Goal: Task Accomplishment & Management: Manage account settings

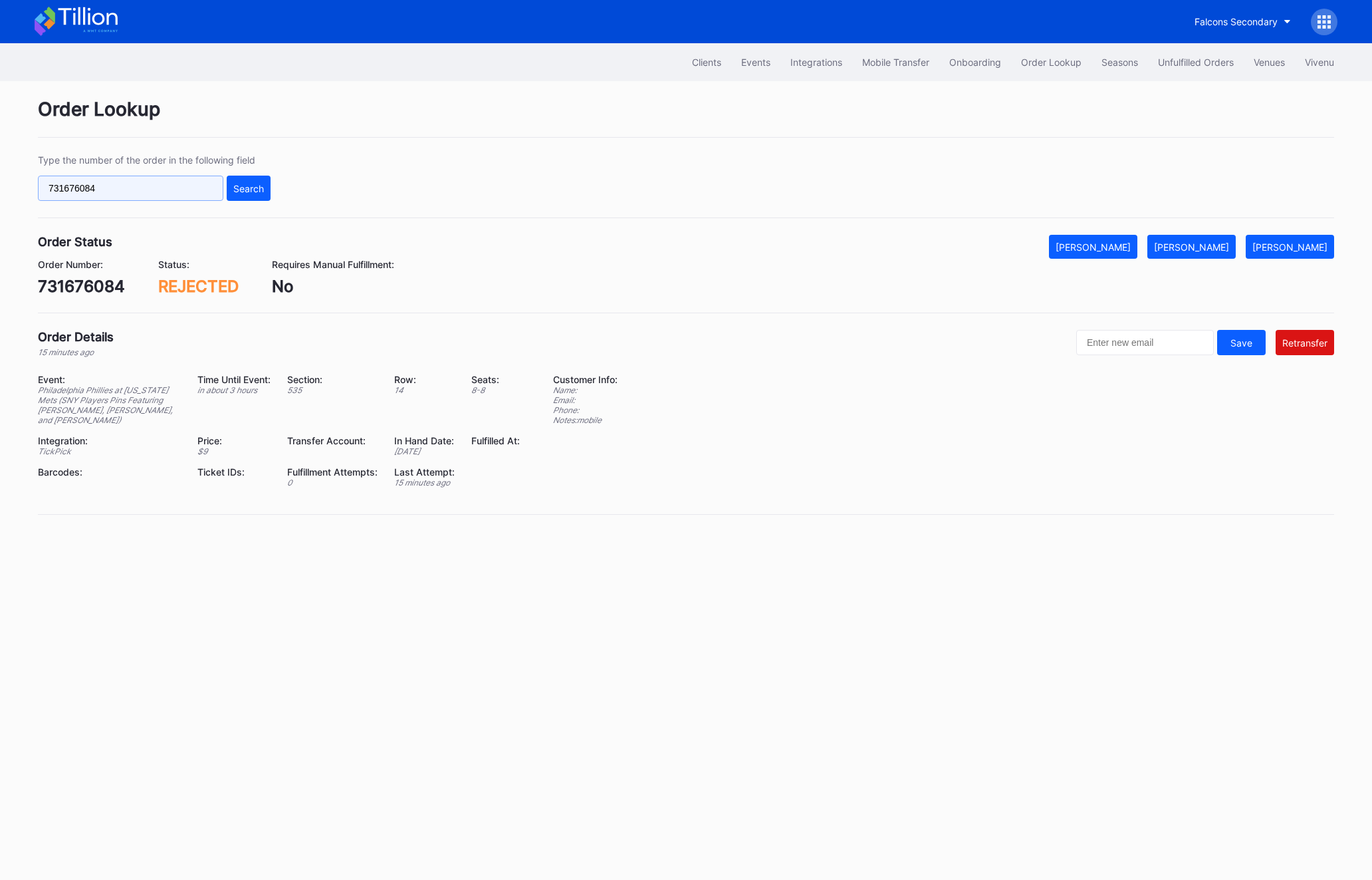
click at [93, 186] on input "731676084" at bounding box center [131, 188] width 186 height 25
paste input "900740213"
type input "900740213"
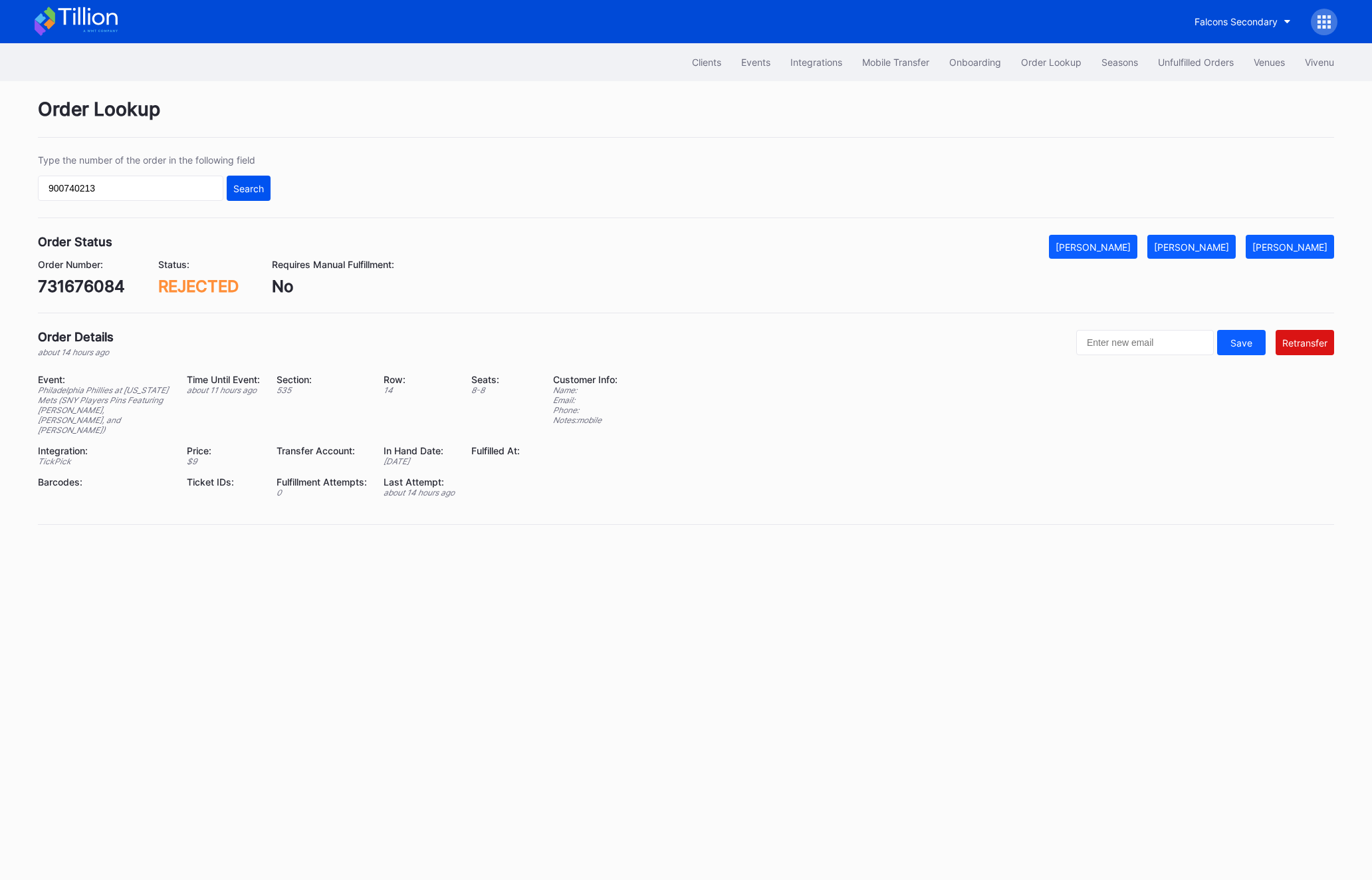
click at [259, 184] on div "Search" at bounding box center [248, 189] width 30 height 11
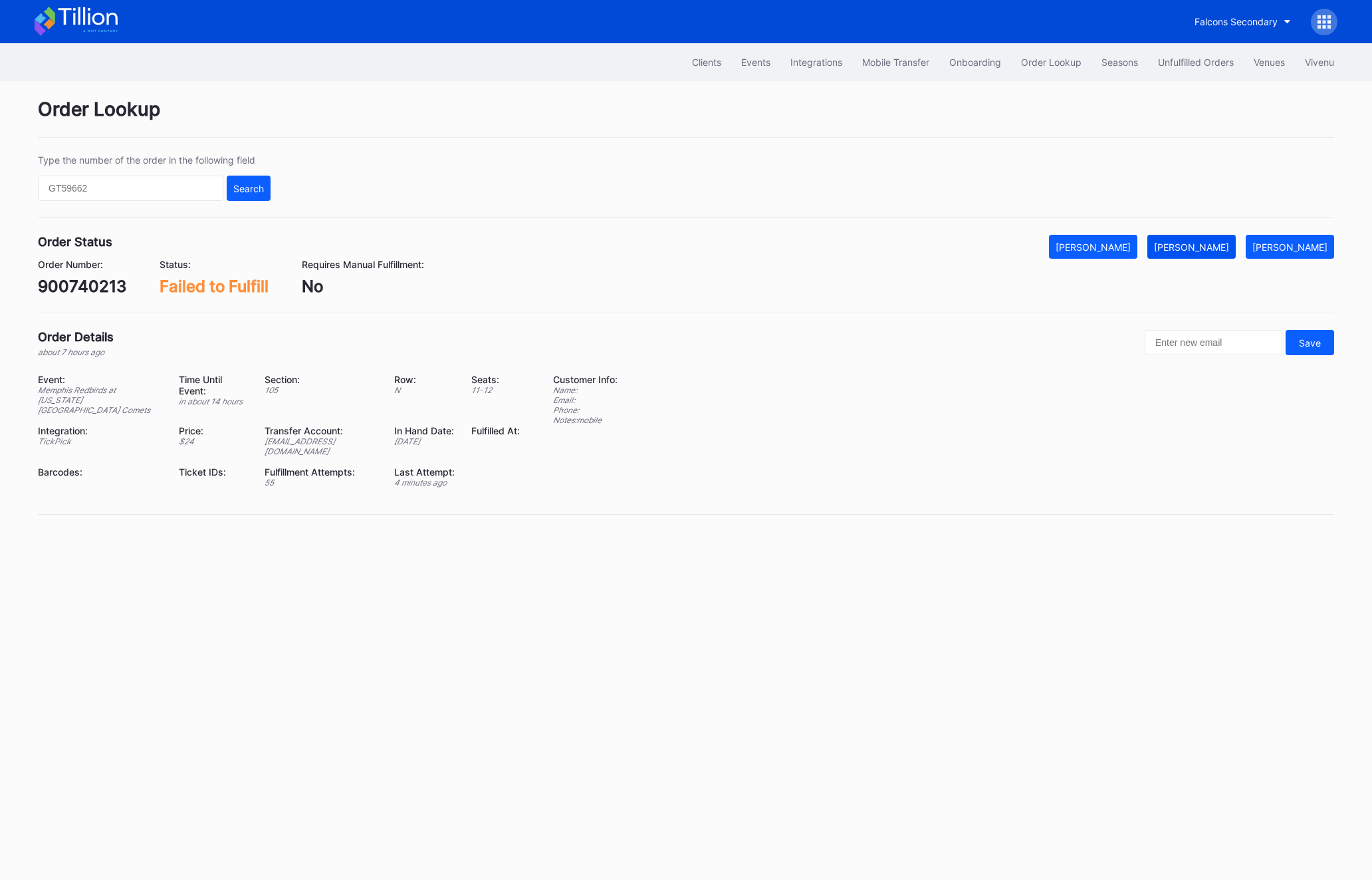
click at [1217, 242] on div "[PERSON_NAME]" at bounding box center [1191, 247] width 75 height 11
click at [1173, 66] on div "Unfulfilled Orders" at bounding box center [1196, 62] width 76 height 11
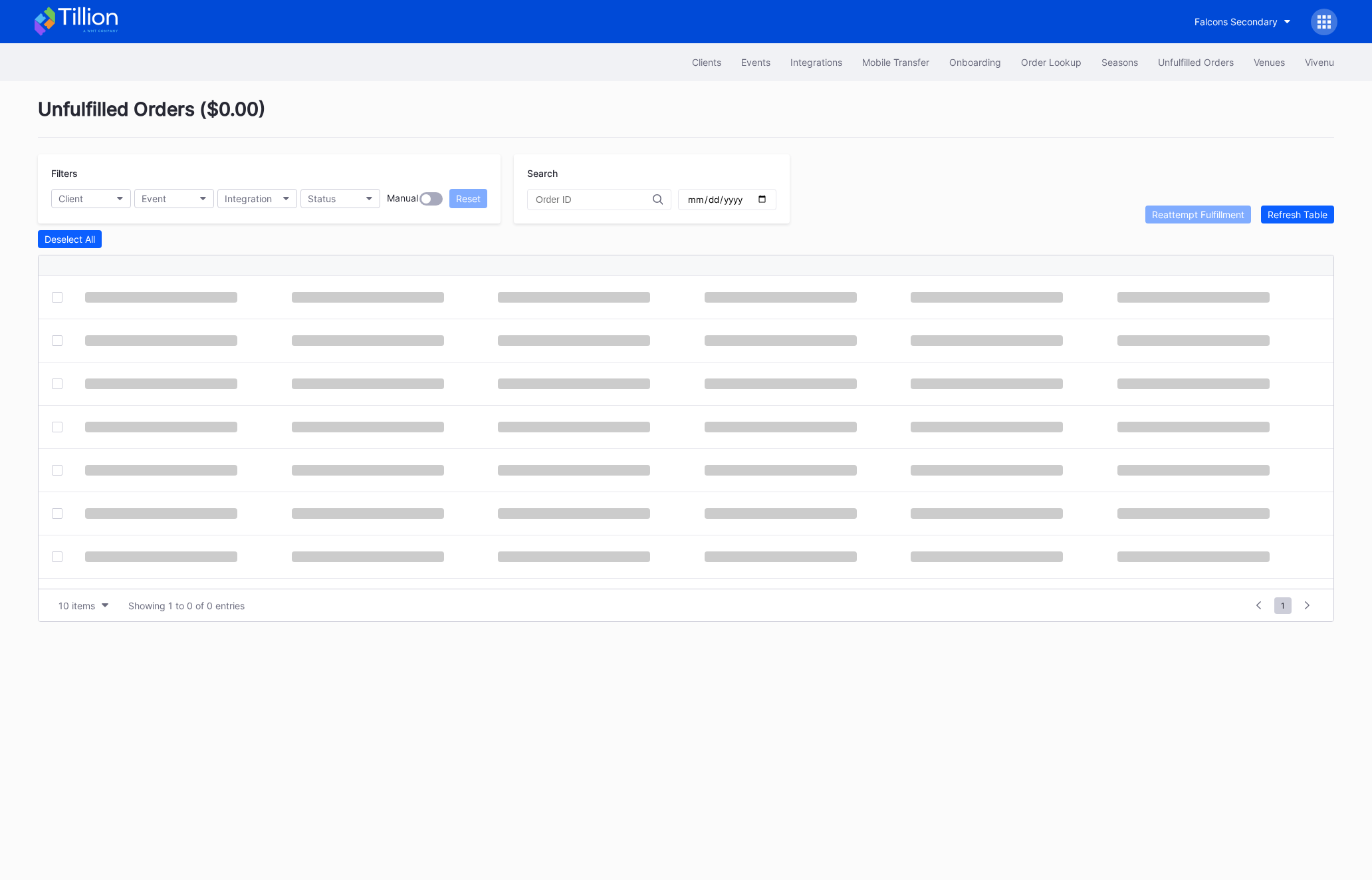
click at [1173, 66] on div "Unfulfilled Orders" at bounding box center [1196, 62] width 76 height 11
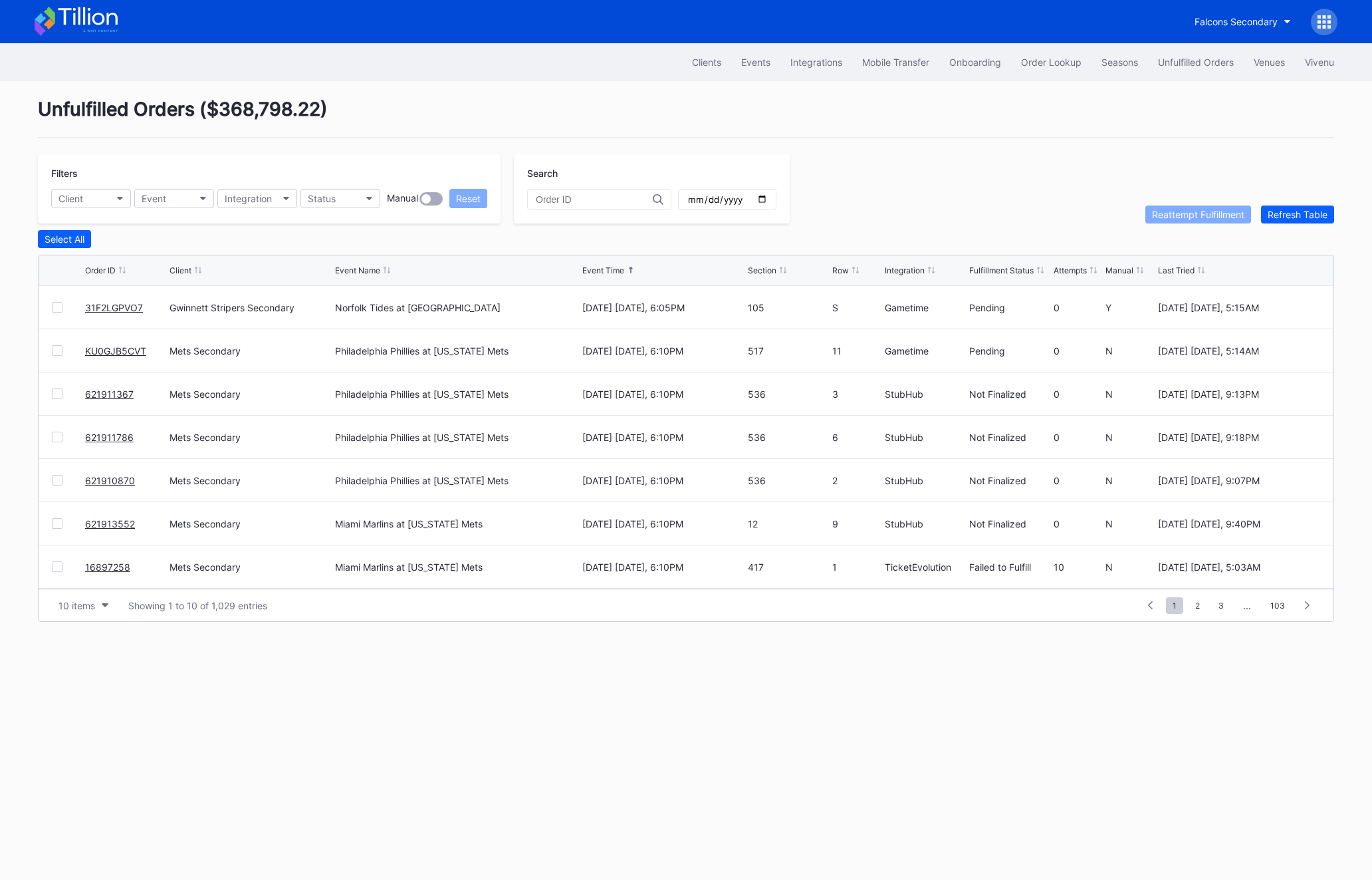
click at [103, 310] on link "31F2LGPVO7" at bounding box center [114, 308] width 58 height 11
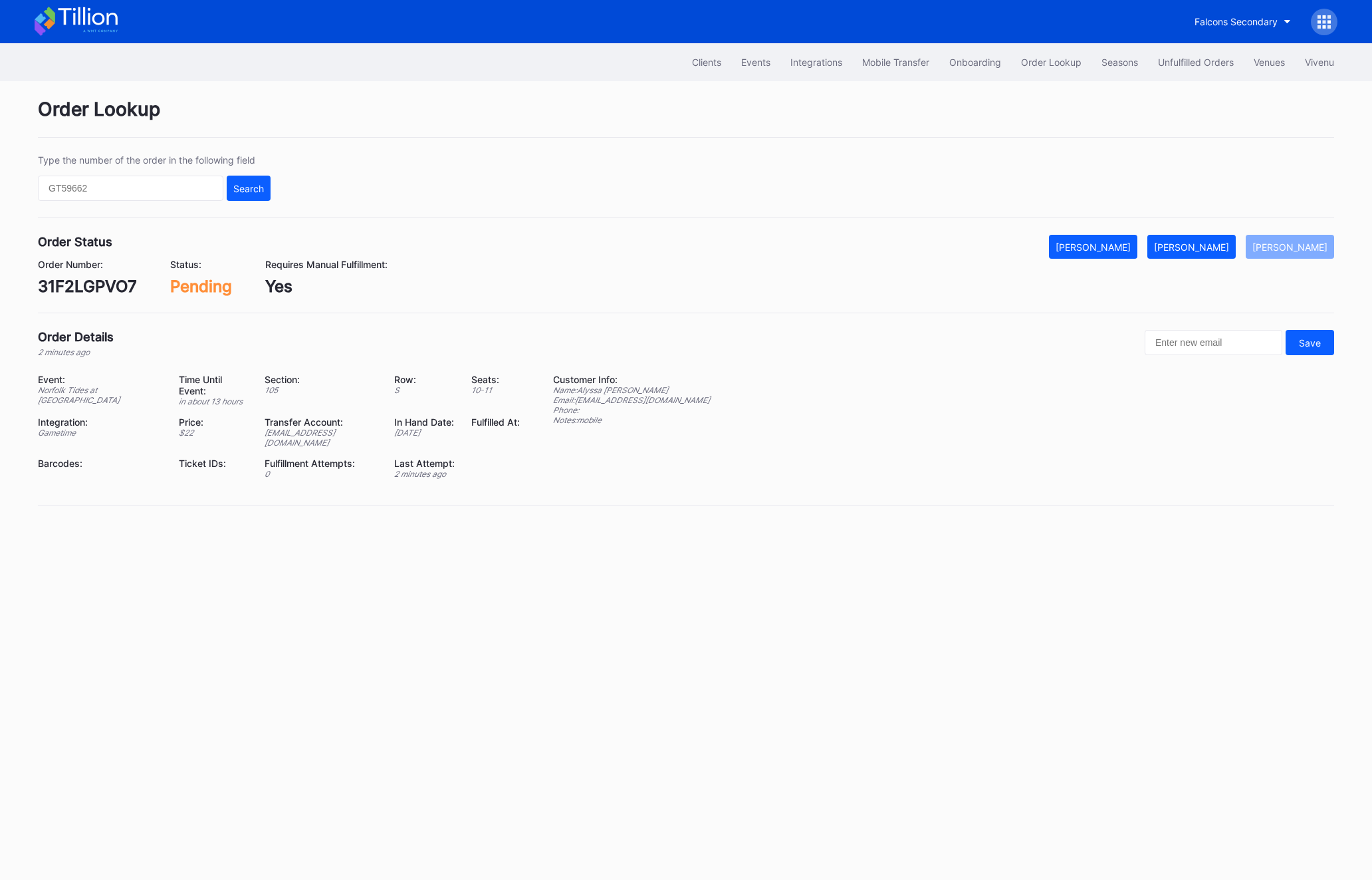
click at [96, 283] on div "31F2LGPVO7" at bounding box center [87, 286] width 99 height 19
copy div "31F2LGPVO7"
click at [1208, 242] on div "[PERSON_NAME]" at bounding box center [1191, 247] width 75 height 11
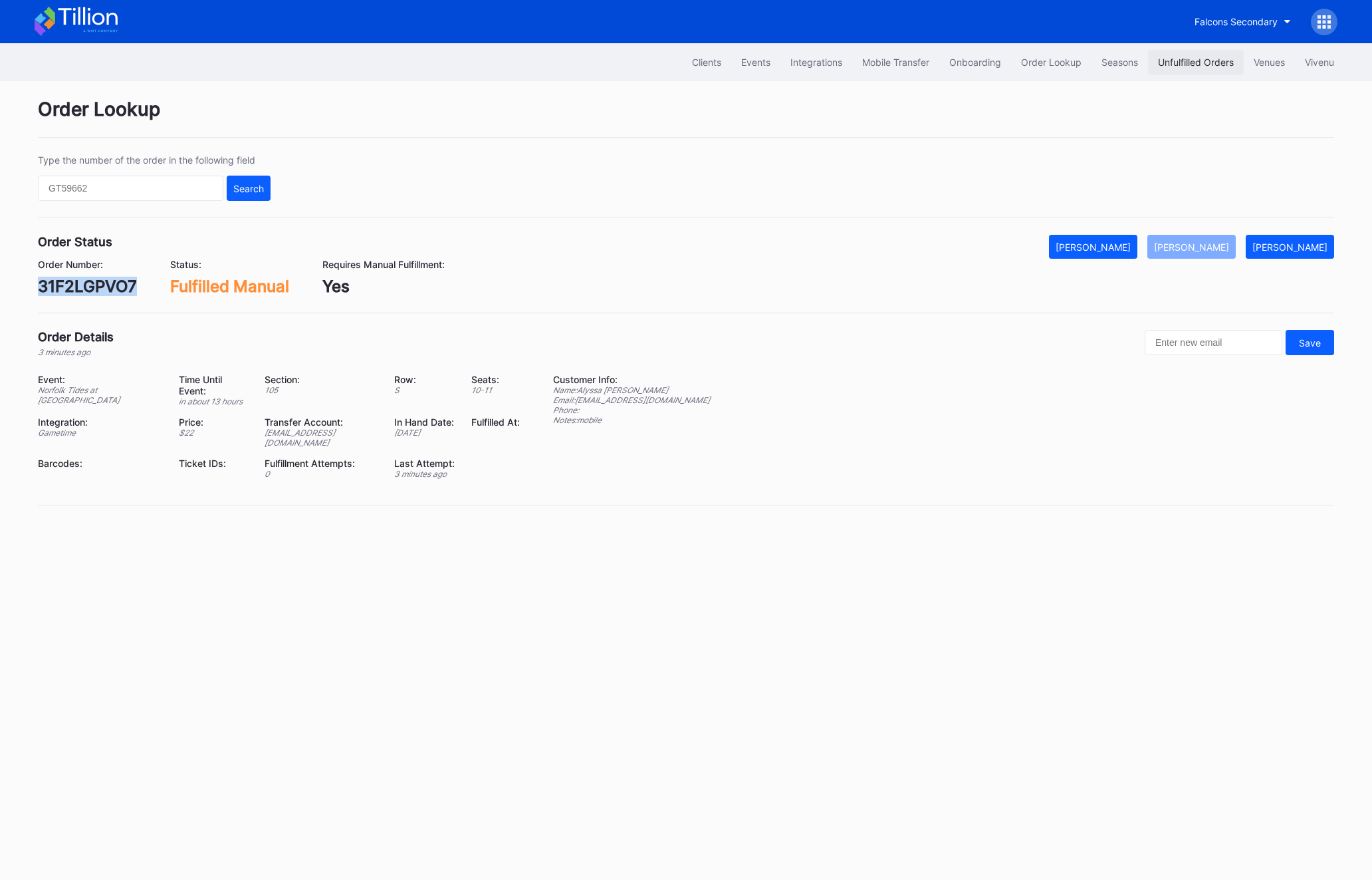
click at [1201, 57] on div "Unfulfilled Orders" at bounding box center [1196, 62] width 76 height 11
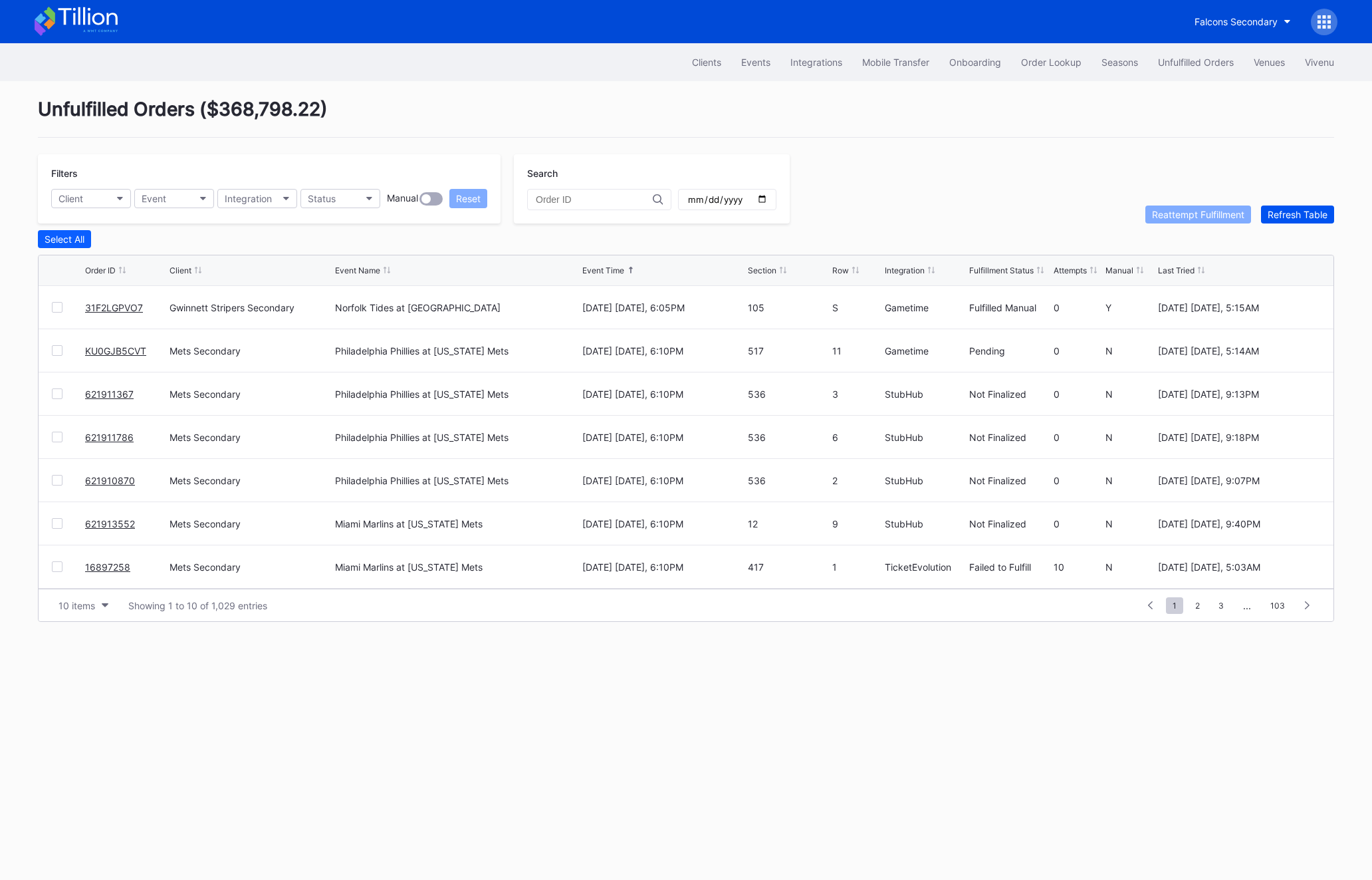
click at [1311, 206] on button "Refresh Table" at bounding box center [1298, 215] width 73 height 18
click at [57, 478] on div at bounding box center [56, 480] width 10 height 10
click at [54, 566] on div at bounding box center [56, 566] width 10 height 10
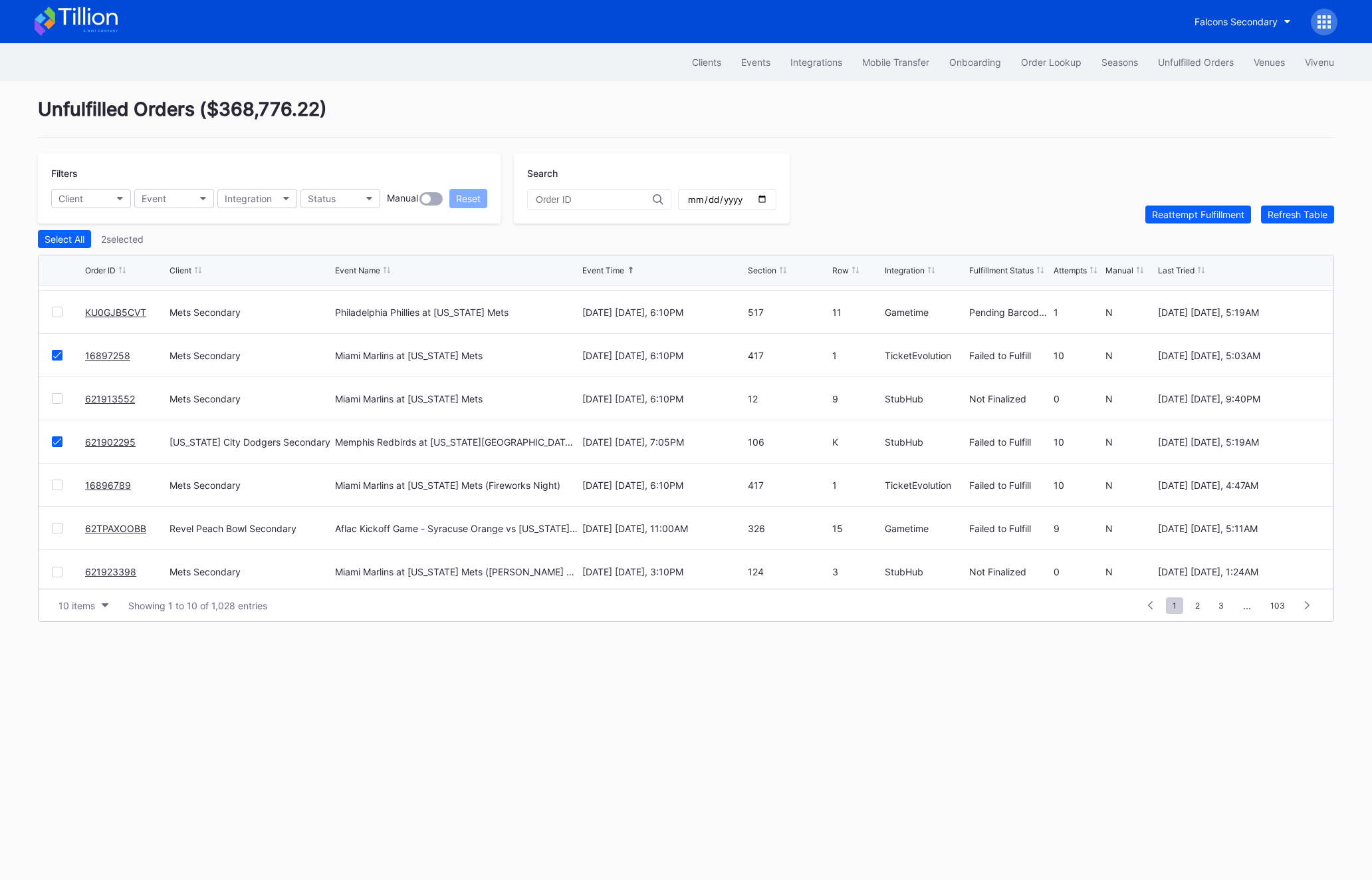
scroll to position [123, 0]
click at [52, 361] on div "16897258 Mets Secondary Miami Marlins at [US_STATE][GEOGRAPHIC_DATA] [DATE] [DA…" at bounding box center [686, 357] width 1295 height 43
click at [53, 358] on icon at bounding box center [57, 357] width 8 height 7
click at [120, 444] on link "621902295" at bounding box center [110, 444] width 50 height 11
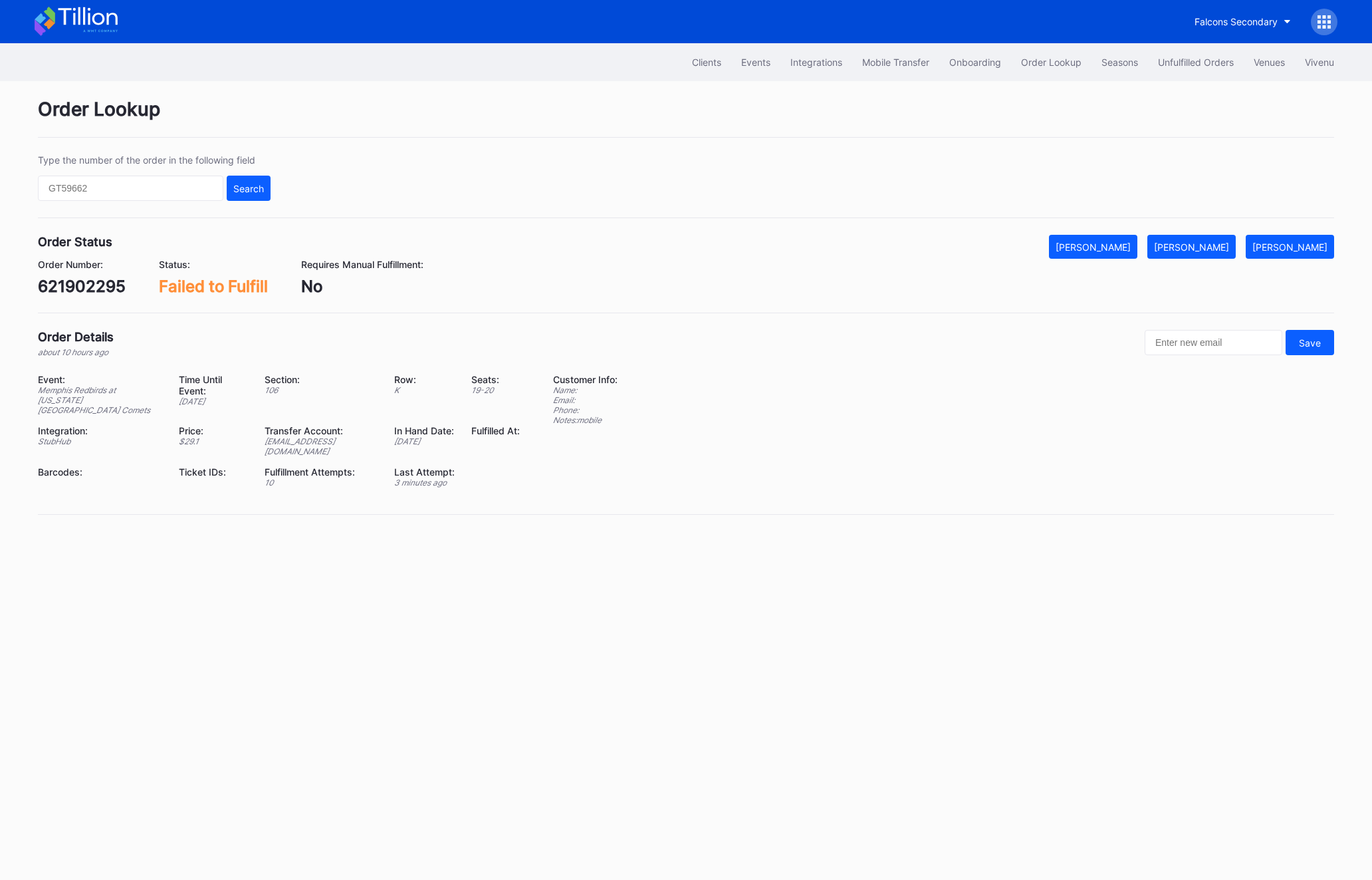
click at [62, 291] on div "621902295" at bounding box center [82, 286] width 88 height 19
copy div "621902295"
click at [85, 296] on div "621902295" at bounding box center [82, 286] width 88 height 19
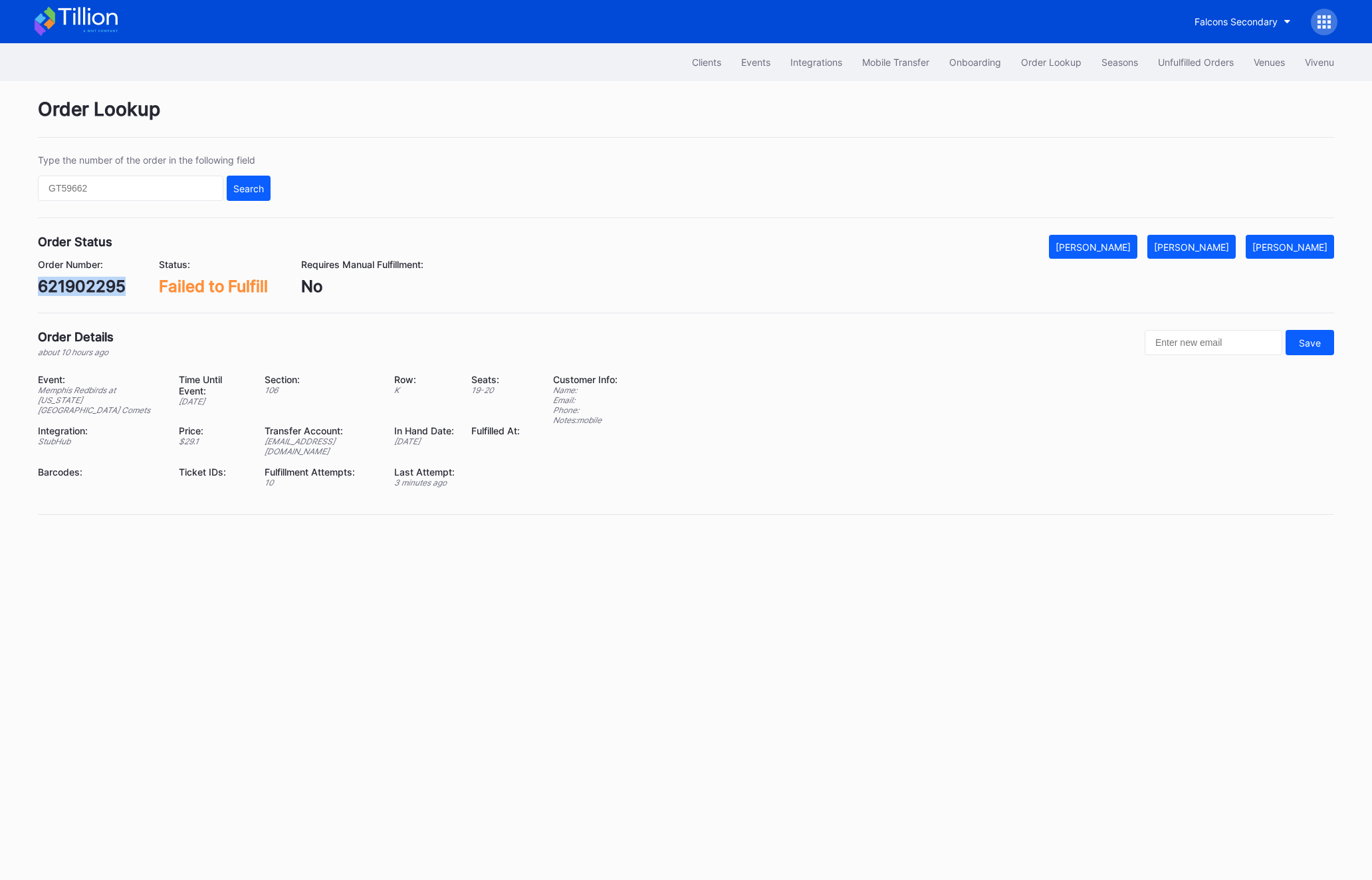
click at [85, 296] on div "621902295" at bounding box center [82, 286] width 88 height 19
copy div "621902295"
drag, startPoint x: 74, startPoint y: 301, endPoint x: 74, endPoint y: 288, distance: 13.0
click at [74, 301] on div "Order Status Mark Cancelled [PERSON_NAME] Mark Pending Order Number: 621902295 …" at bounding box center [686, 274] width 1296 height 78
click at [74, 279] on div "621902295" at bounding box center [82, 286] width 88 height 19
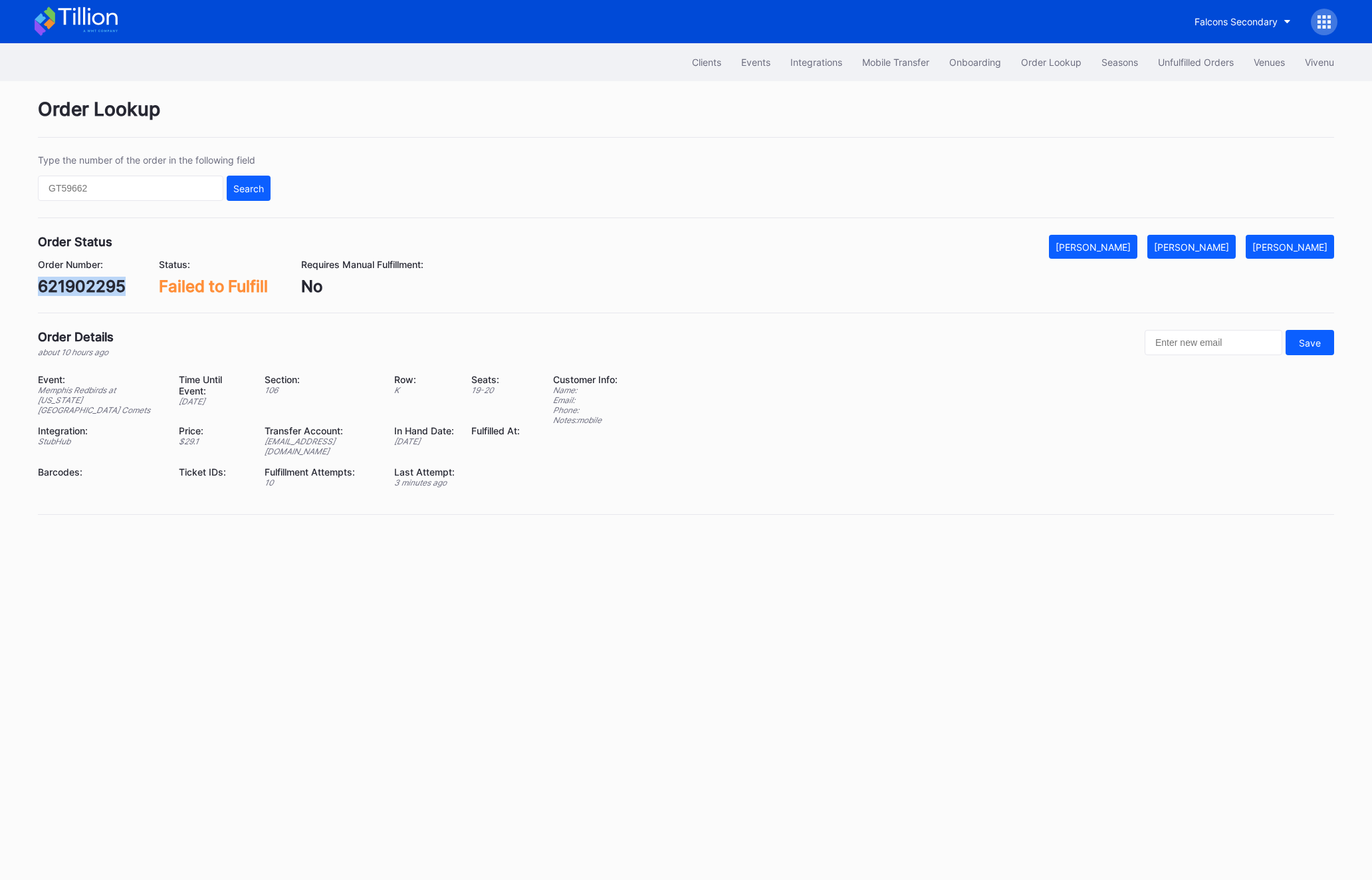
click at [74, 279] on div "621902295" at bounding box center [82, 286] width 88 height 19
copy div "621902295"
click at [62, 288] on div "621902295" at bounding box center [82, 286] width 88 height 19
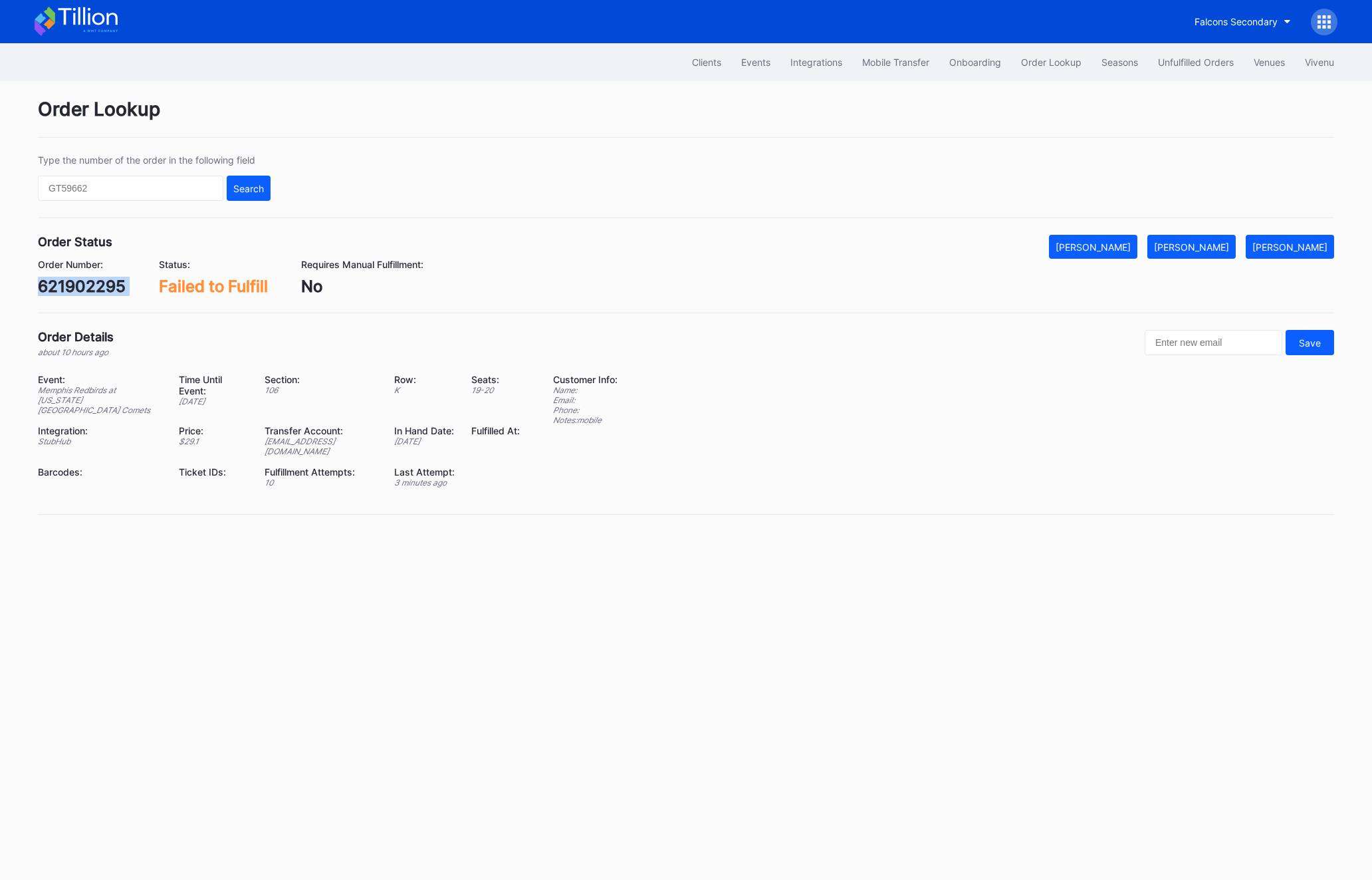
click at [62, 288] on div "621902295" at bounding box center [82, 286] width 88 height 19
copy div "621902295"
click at [1197, 246] on div "[PERSON_NAME]" at bounding box center [1191, 247] width 75 height 11
click at [1193, 45] on div "Clients Events Integrations Mobile Transfer Onboarding Order Lookup Seasons Unf…" at bounding box center [686, 62] width 1329 height 38
click at [1193, 65] on div "Unfulfilled Orders" at bounding box center [1196, 62] width 76 height 11
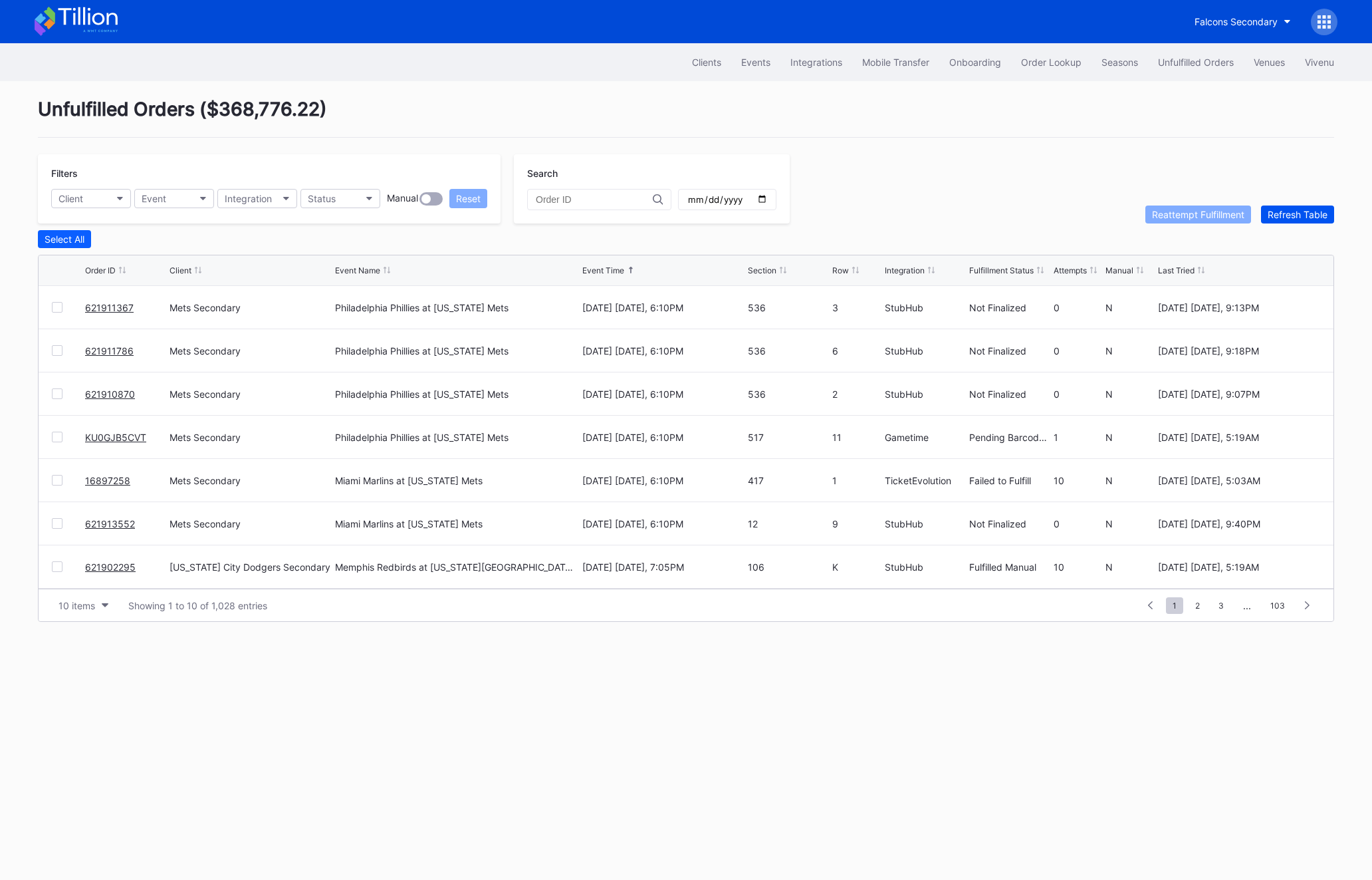
click at [1305, 217] on div "Refresh Table" at bounding box center [1297, 215] width 60 height 11
click at [143, 305] on div "621927758" at bounding box center [126, 308] width 81 height 43
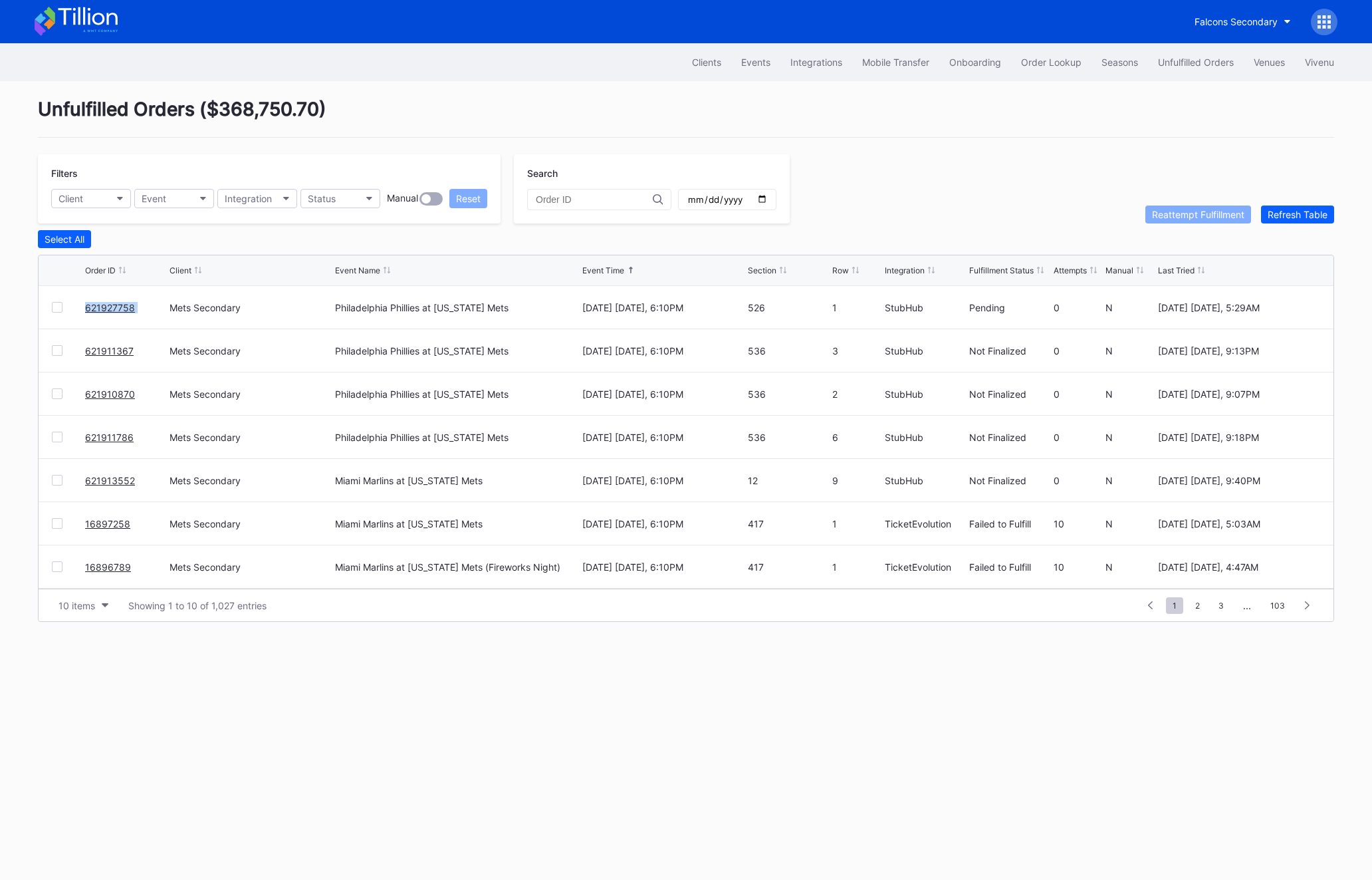
click at [143, 305] on div "621927758" at bounding box center [126, 308] width 81 height 43
copy link "621927758"
click at [1190, 47] on div "Clients Events Integrations Mobile Transfer Onboarding Order Lookup Seasons Unf…" at bounding box center [686, 62] width 1329 height 38
click at [1204, 68] on div "Unfulfilled Orders" at bounding box center [1196, 62] width 76 height 11
click at [1065, 70] on button "Order Lookup" at bounding box center [1051, 62] width 80 height 25
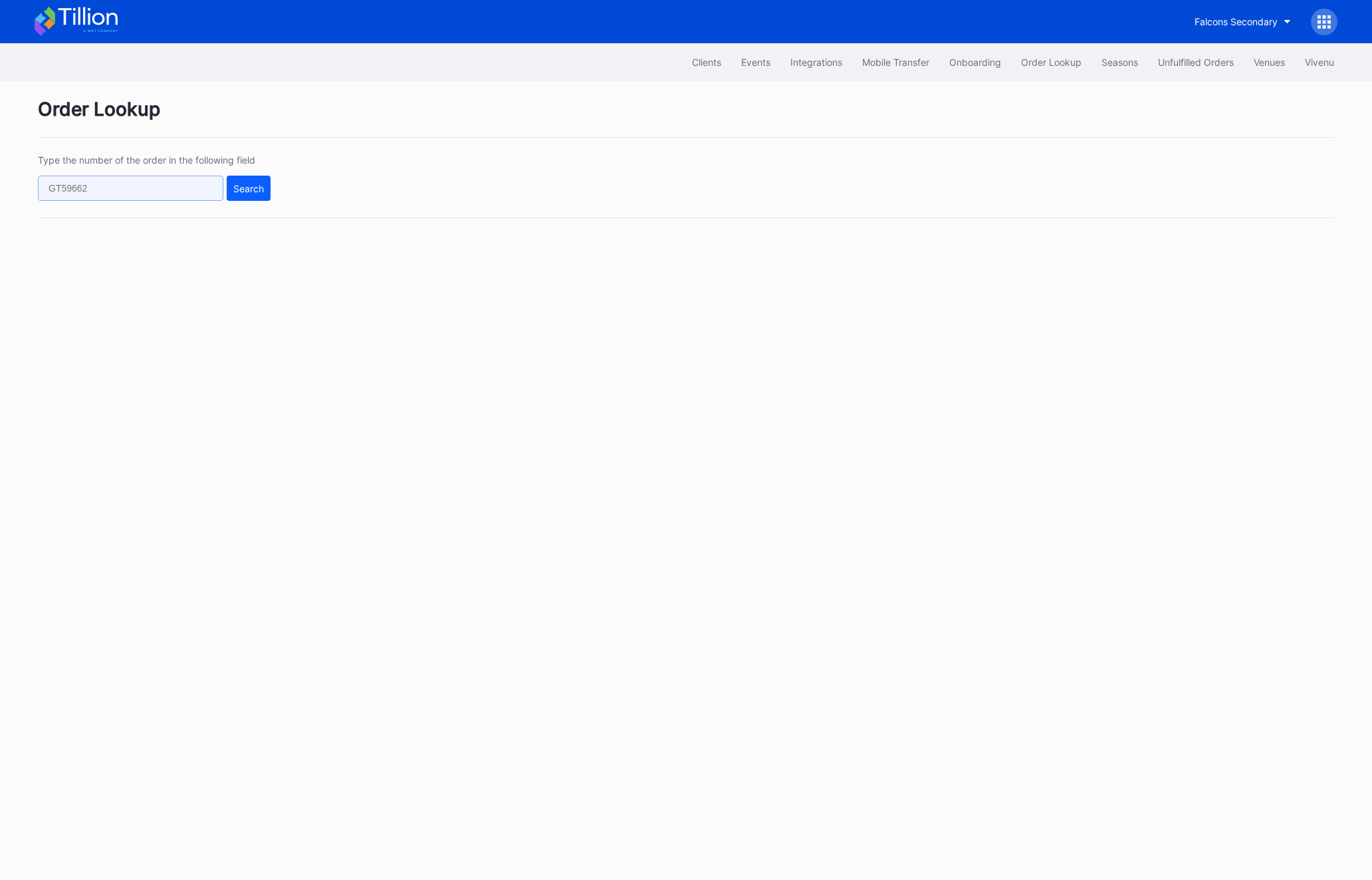
click at [114, 191] on input "text" at bounding box center [131, 188] width 186 height 25
paste input "621910870"
click at [284, 193] on div "Type the number of the order in the following field 621910870 Search" at bounding box center [686, 186] width 1296 height 64
click at [245, 193] on div "Search" at bounding box center [248, 189] width 30 height 11
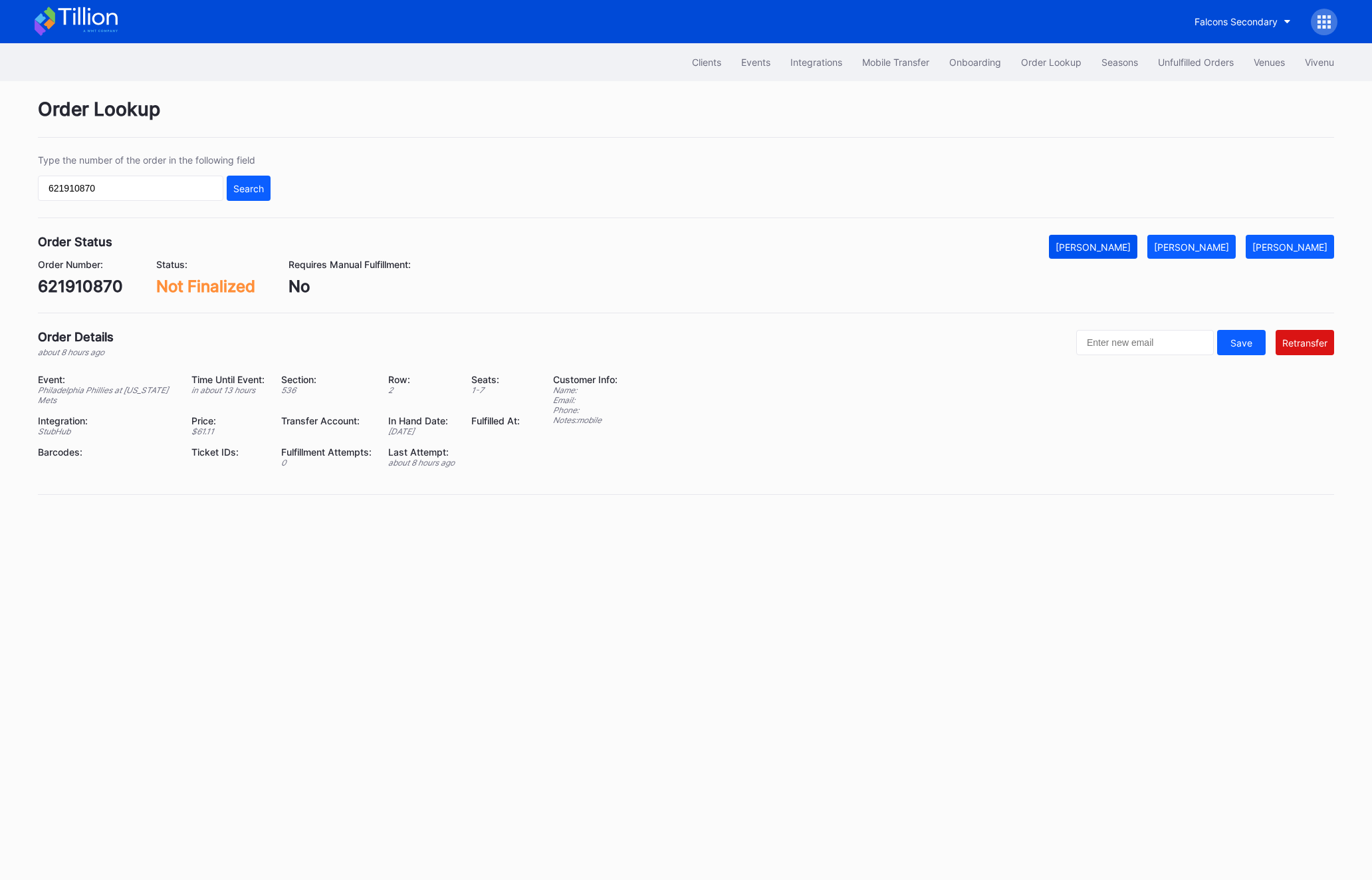
click at [1129, 243] on div "[PERSON_NAME]" at bounding box center [1093, 247] width 75 height 11
click at [111, 195] on input "621910870" at bounding box center [131, 188] width 186 height 25
paste input "1367"
click at [234, 195] on button "Search" at bounding box center [249, 188] width 44 height 25
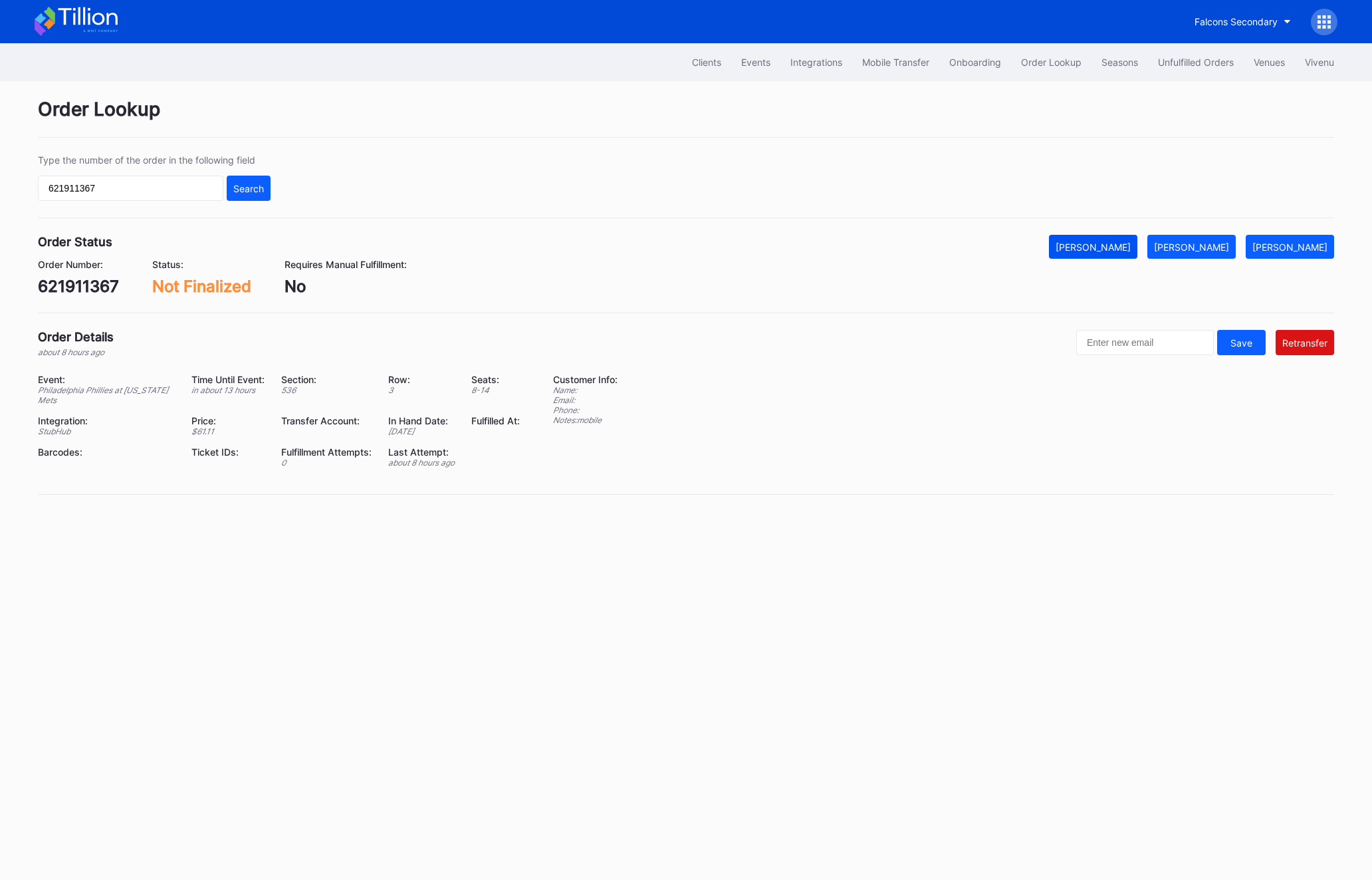
click at [1096, 242] on div "[PERSON_NAME]" at bounding box center [1093, 247] width 75 height 11
click at [152, 193] on input "621911367" at bounding box center [131, 188] width 186 height 25
paste input "786"
click at [221, 193] on input "621911786" at bounding box center [131, 188] width 186 height 25
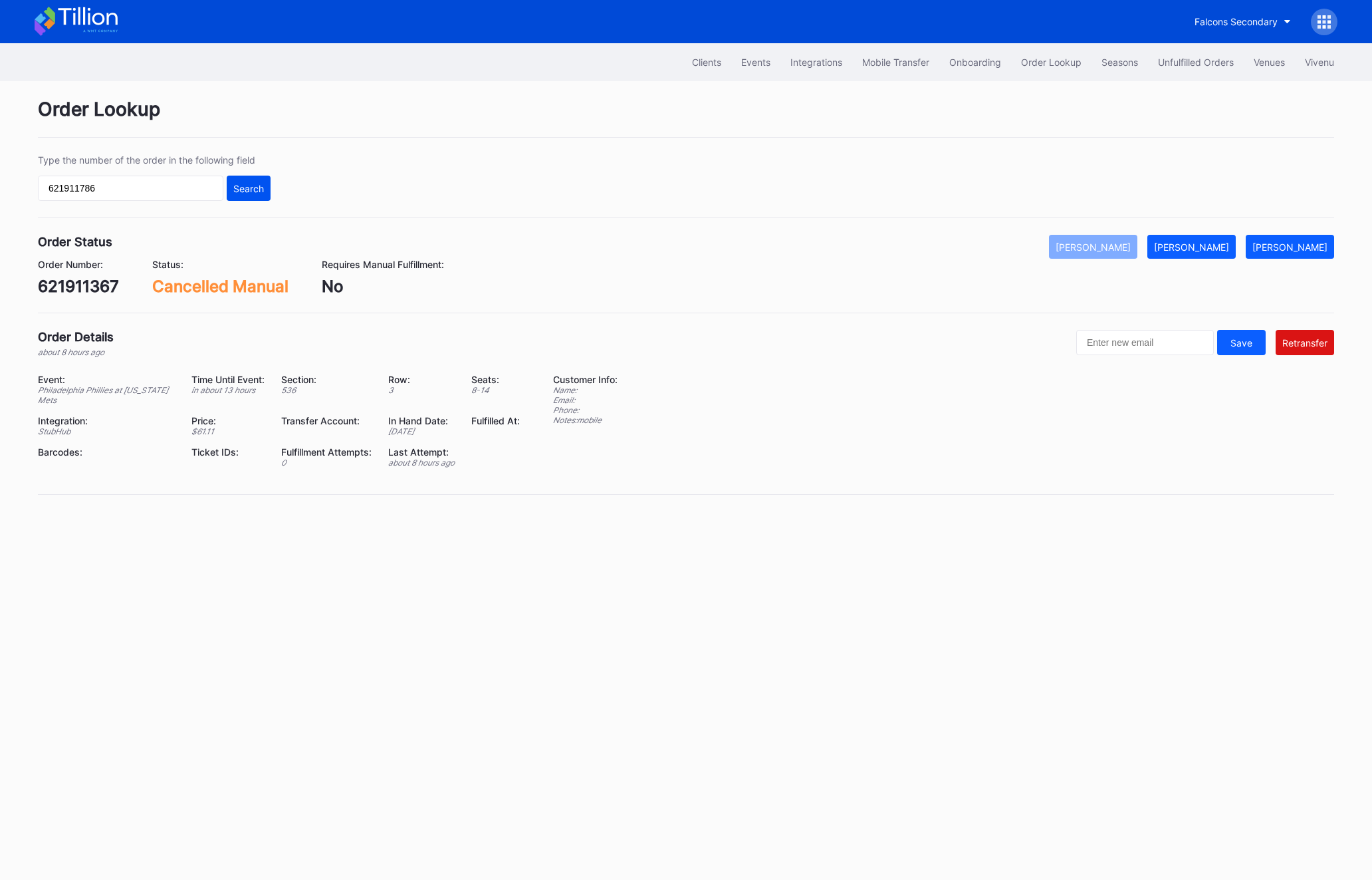
click at [243, 193] on div "Search" at bounding box center [248, 189] width 30 height 11
click at [1111, 249] on div "[PERSON_NAME]" at bounding box center [1093, 247] width 75 height 11
click at [1368, 348] on div "Clients Events Integrations Mobile Transfer Onboarding Order Lookup Seasons Unf…" at bounding box center [686, 462] width 1372 height 837
click at [67, 193] on input "621911786" at bounding box center [131, 188] width 186 height 25
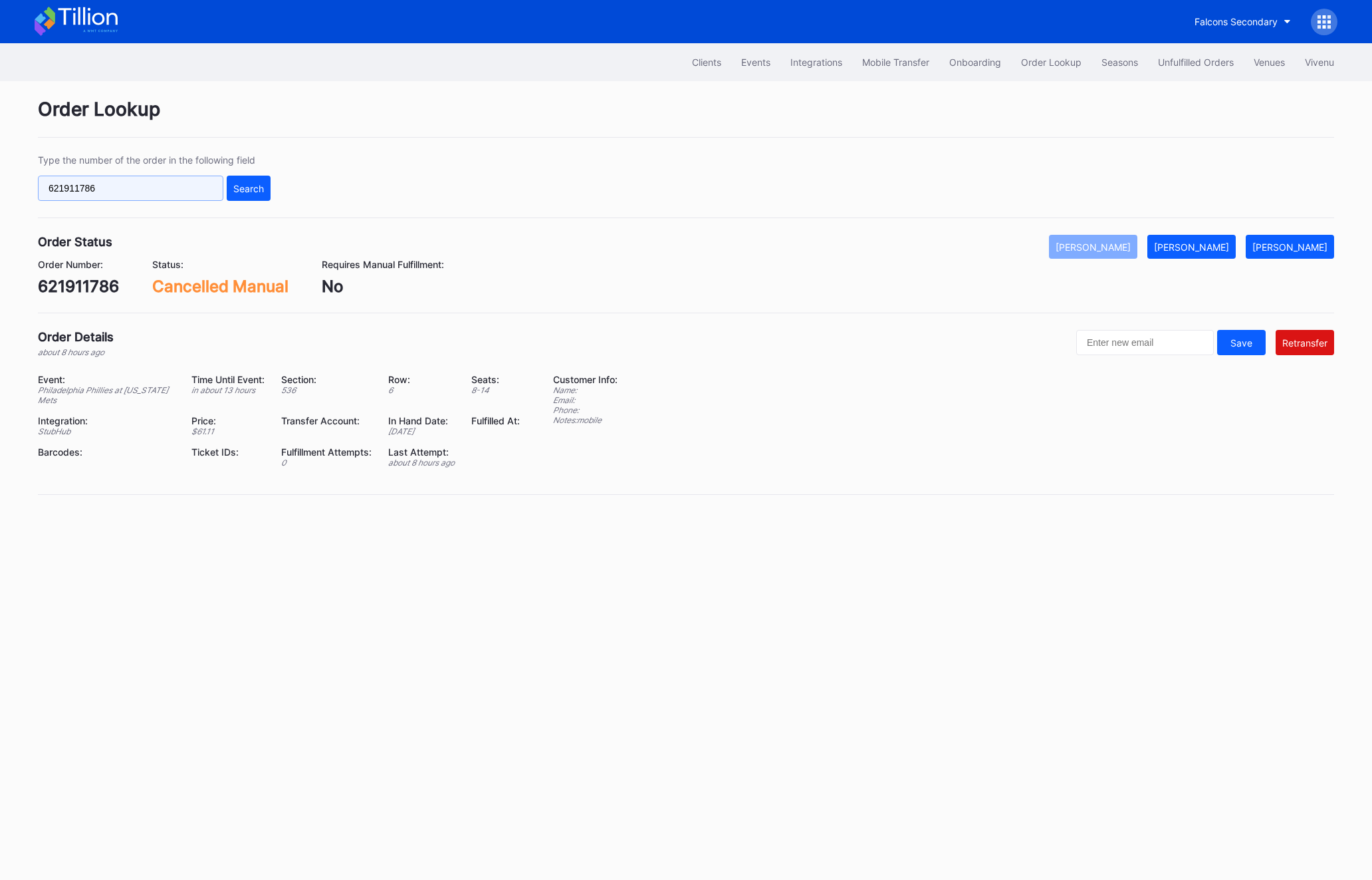
paste input "0949237"
click at [239, 179] on button "Search" at bounding box center [249, 188] width 44 height 25
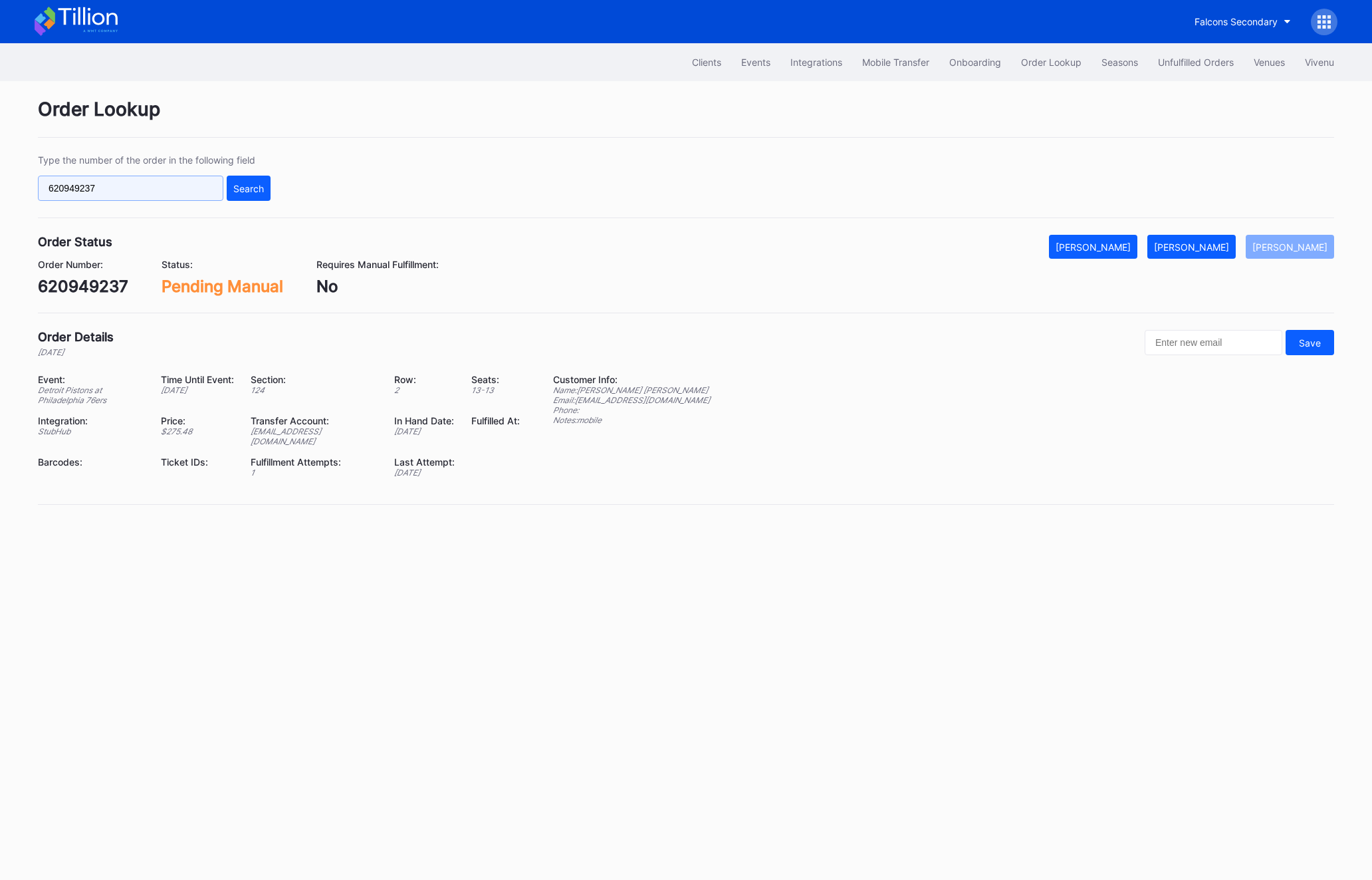
click at [86, 183] on input "620949237" at bounding box center [131, 188] width 186 height 25
paste input "1921142"
type input "621921142"
click at [267, 189] on button "Search" at bounding box center [249, 188] width 44 height 25
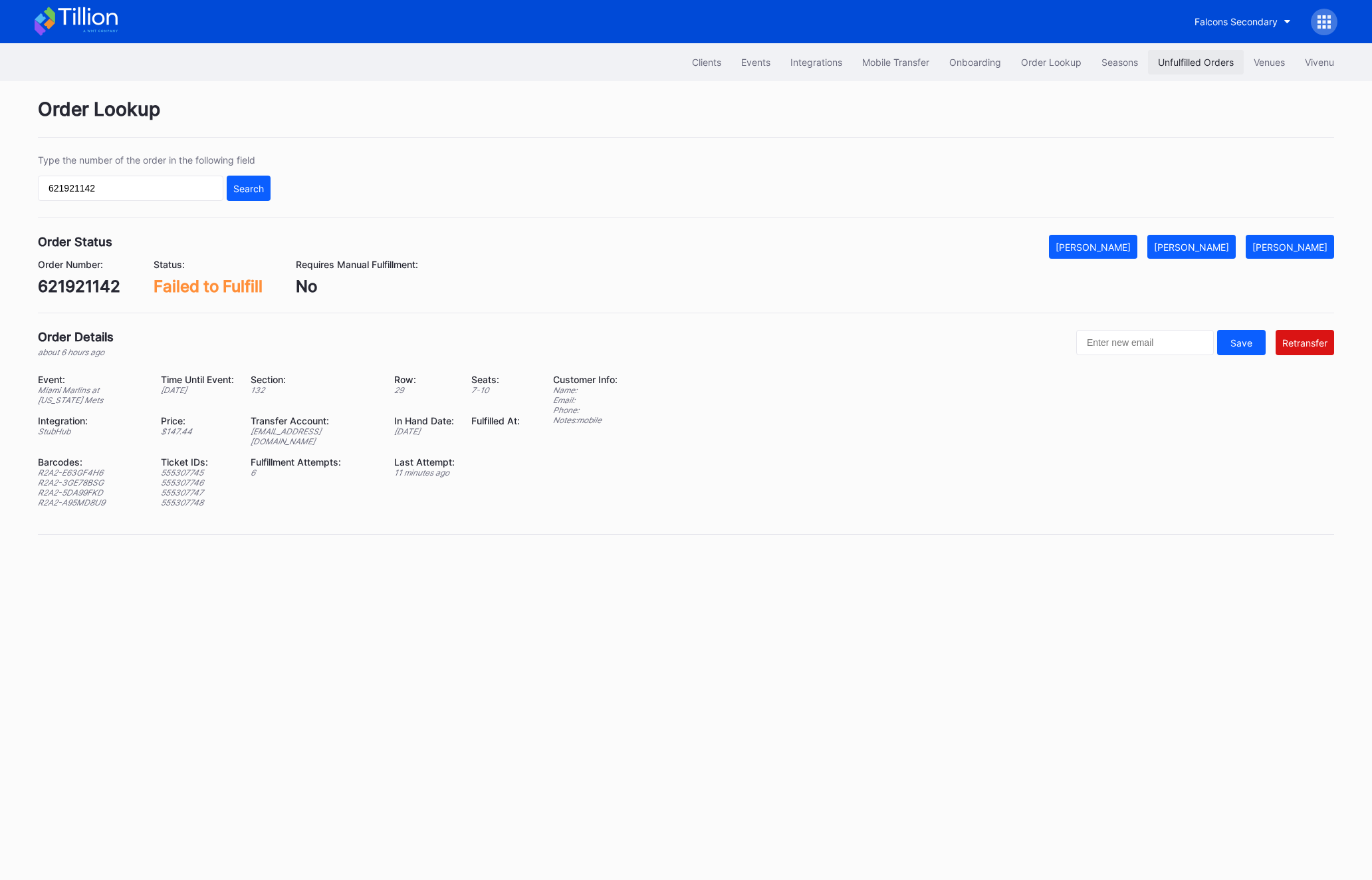
click at [1215, 60] on div "Unfulfilled Orders" at bounding box center [1196, 62] width 76 height 11
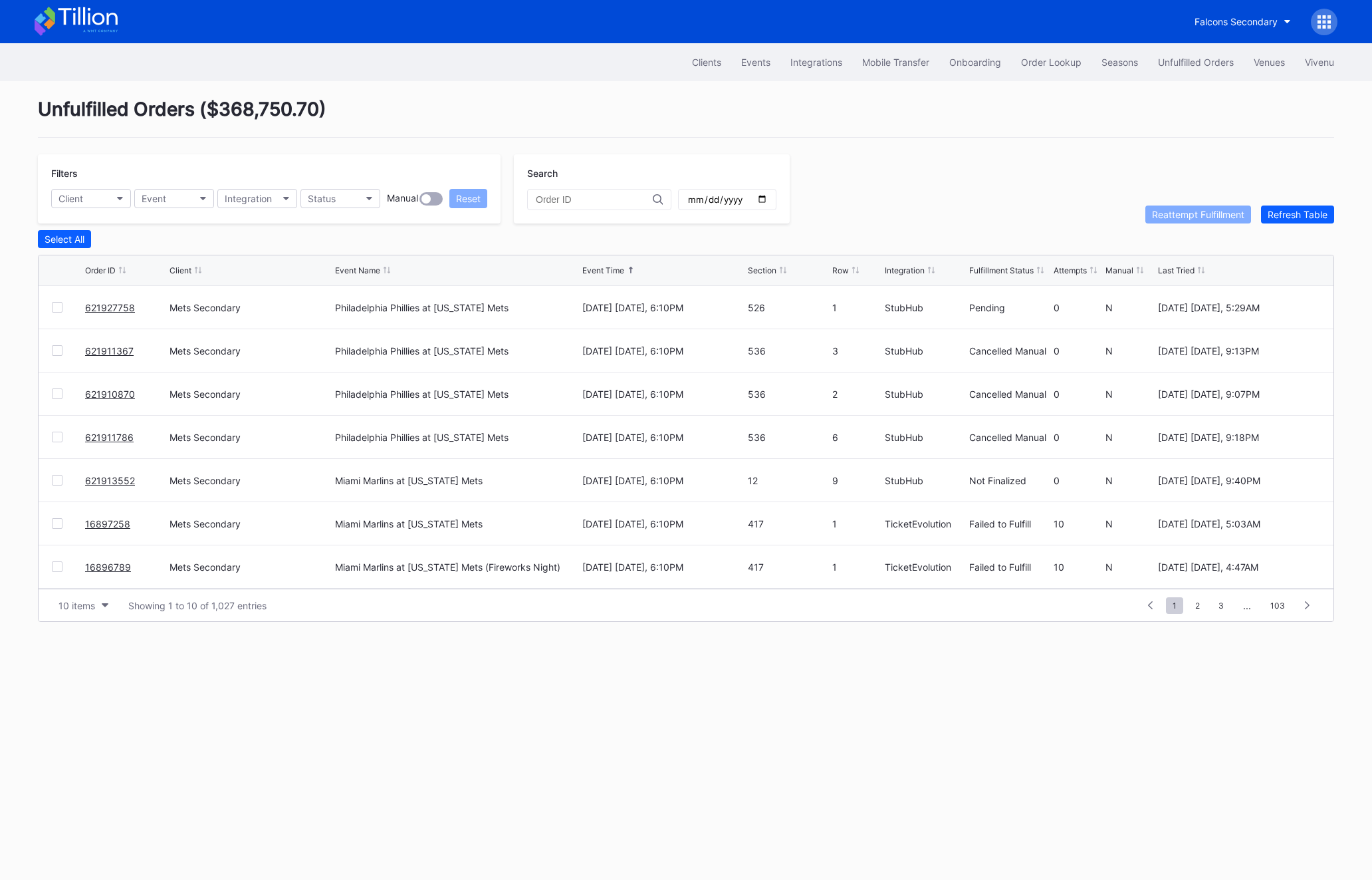
click at [552, 208] on div at bounding box center [599, 200] width 144 height 21
click at [547, 194] on input "text" at bounding box center [594, 199] width 117 height 10
paste input "621921142"
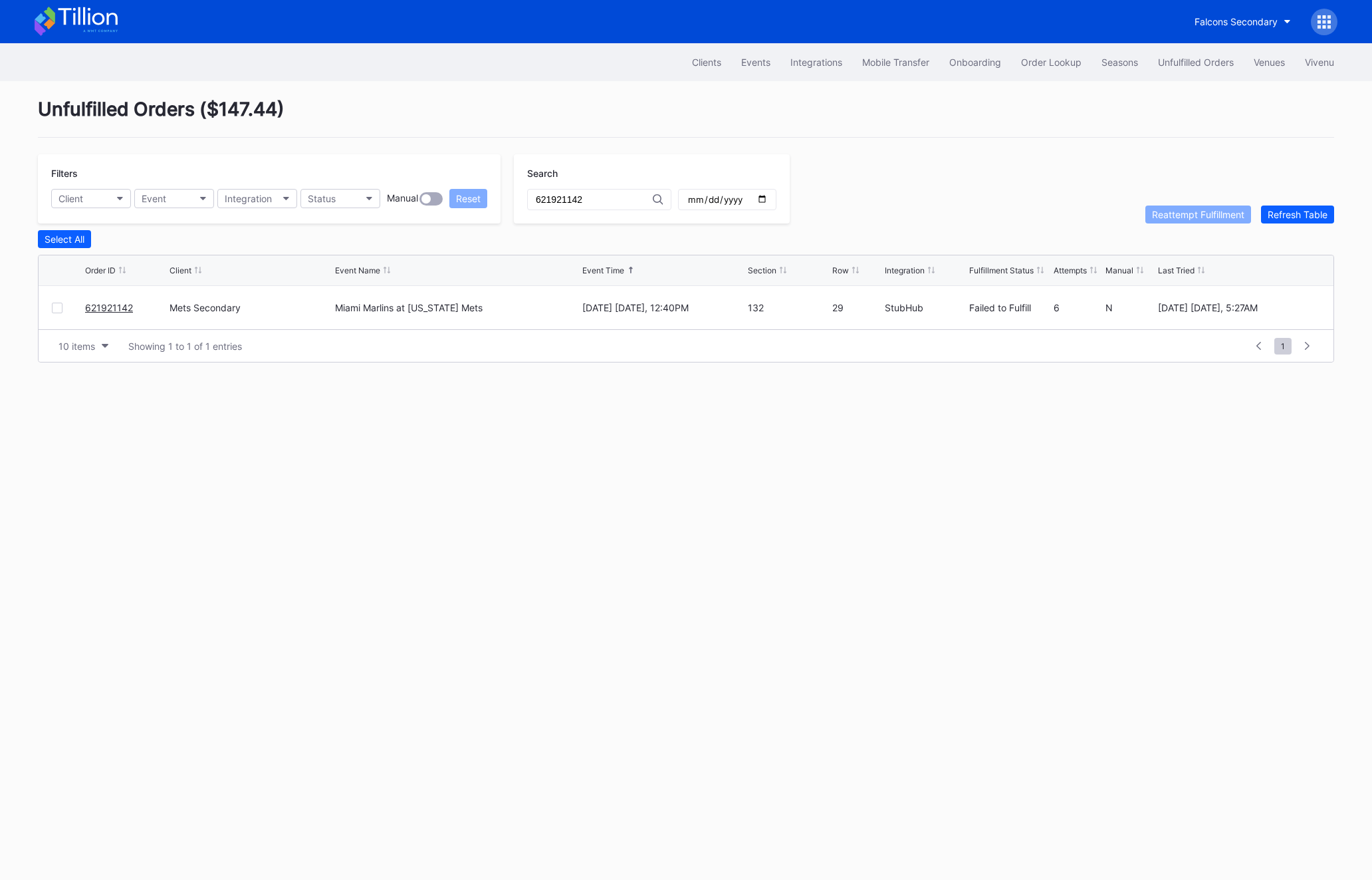
type input "621921142"
click at [56, 307] on div at bounding box center [56, 308] width 10 height 10
click at [1206, 206] on button "Reattempt Fulfillment" at bounding box center [1198, 215] width 106 height 18
click at [1061, 67] on div "Order Lookup" at bounding box center [1052, 62] width 61 height 11
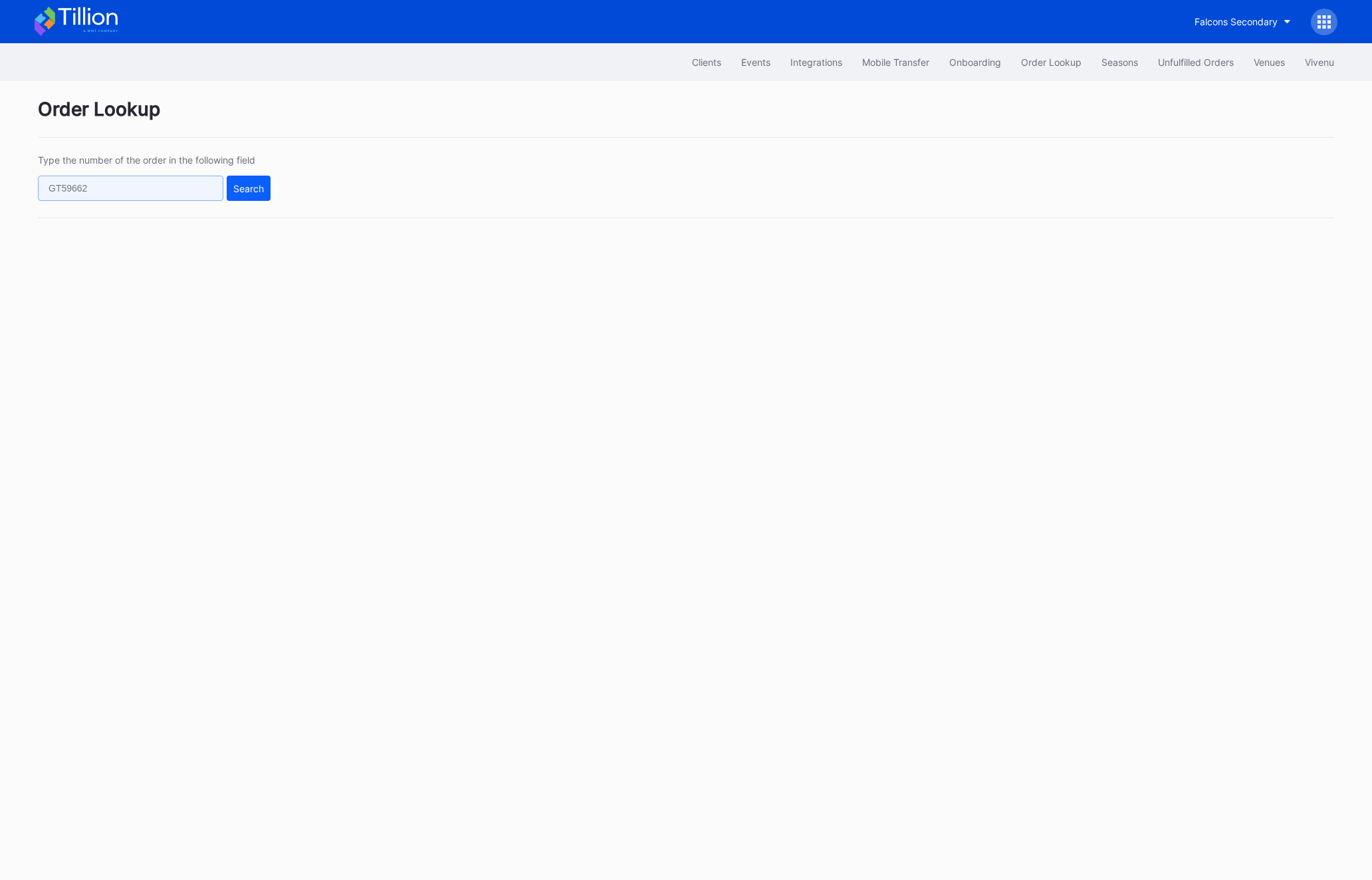
click at [107, 195] on input "text" at bounding box center [131, 188] width 186 height 25
paste input "621911495"
type input "621911495"
click at [242, 193] on div "Search" at bounding box center [248, 189] width 30 height 11
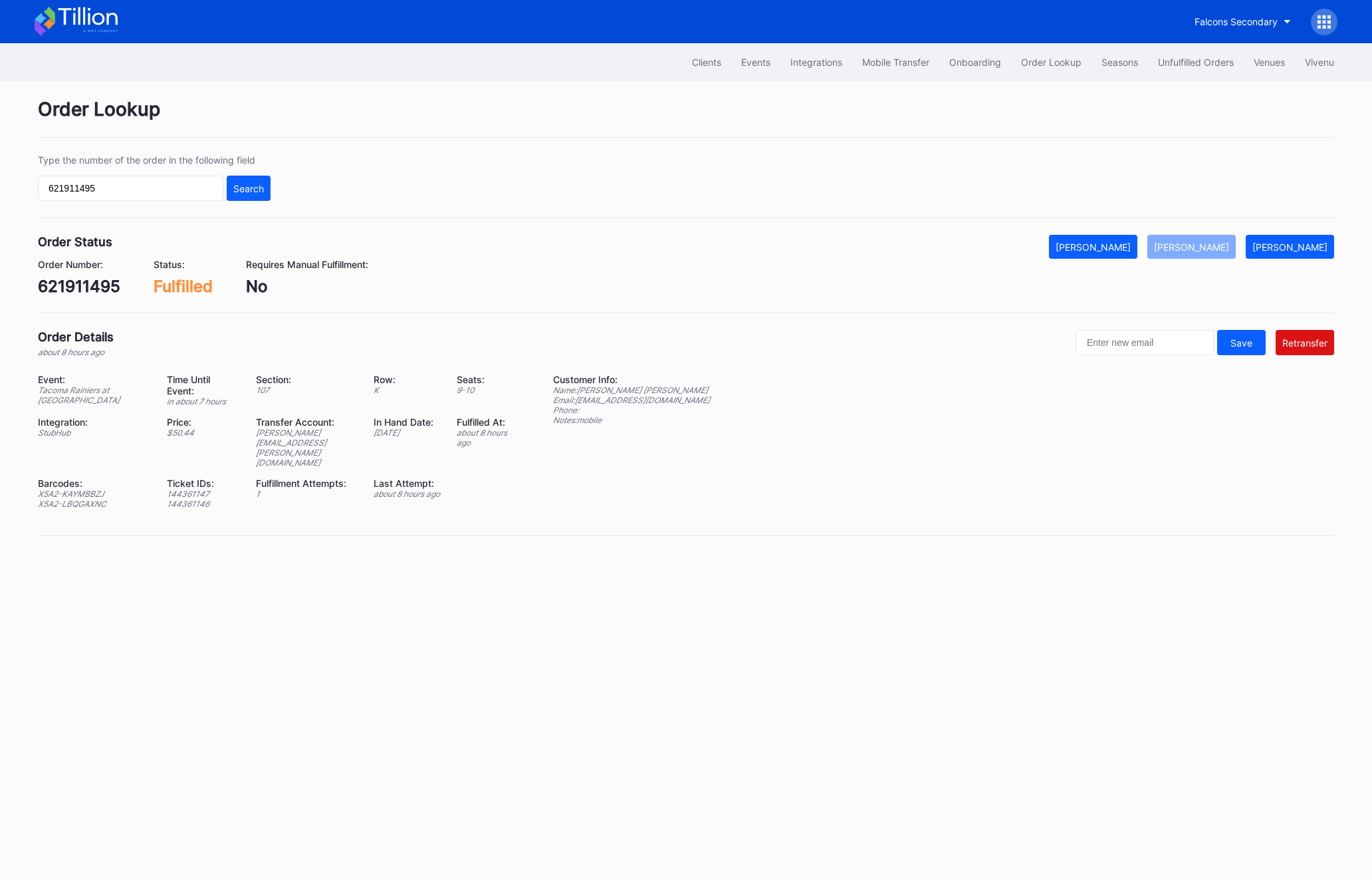
click at [309, 431] on div "[PERSON_NAME][EMAIL_ADDRESS][PERSON_NAME][DOMAIN_NAME]" at bounding box center [306, 448] width 101 height 40
copy div "[PERSON_NAME][EMAIL_ADDRESS][PERSON_NAME][DOMAIN_NAME]"
click at [61, 290] on div "621911495" at bounding box center [79, 286] width 83 height 19
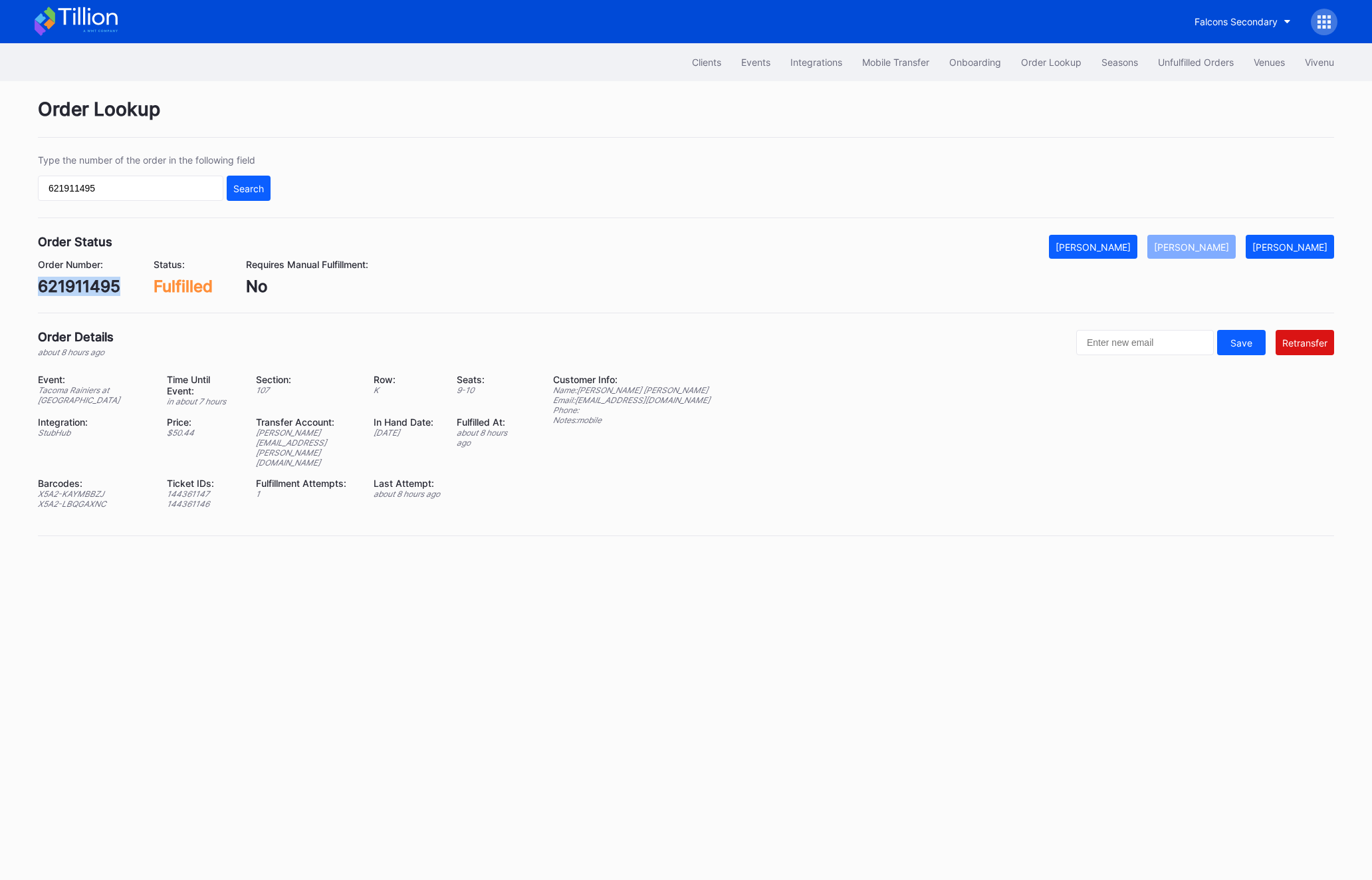
click at [61, 290] on div "621911495" at bounding box center [79, 286] width 83 height 19
copy div "621911495"
click at [1187, 66] on div "Unfulfilled Orders" at bounding box center [1196, 62] width 76 height 11
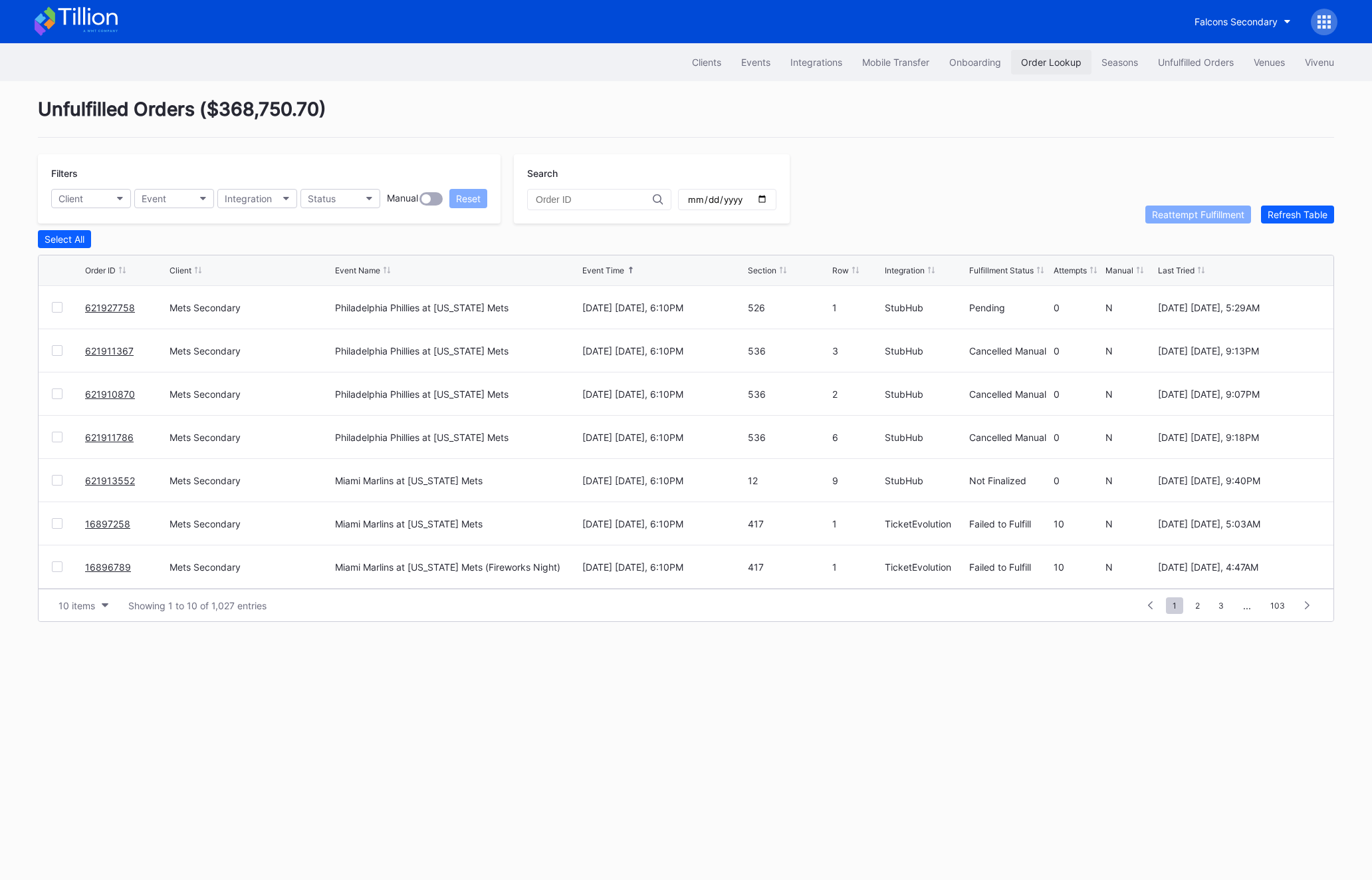
click at [1050, 50] on button "Order Lookup" at bounding box center [1051, 62] width 80 height 25
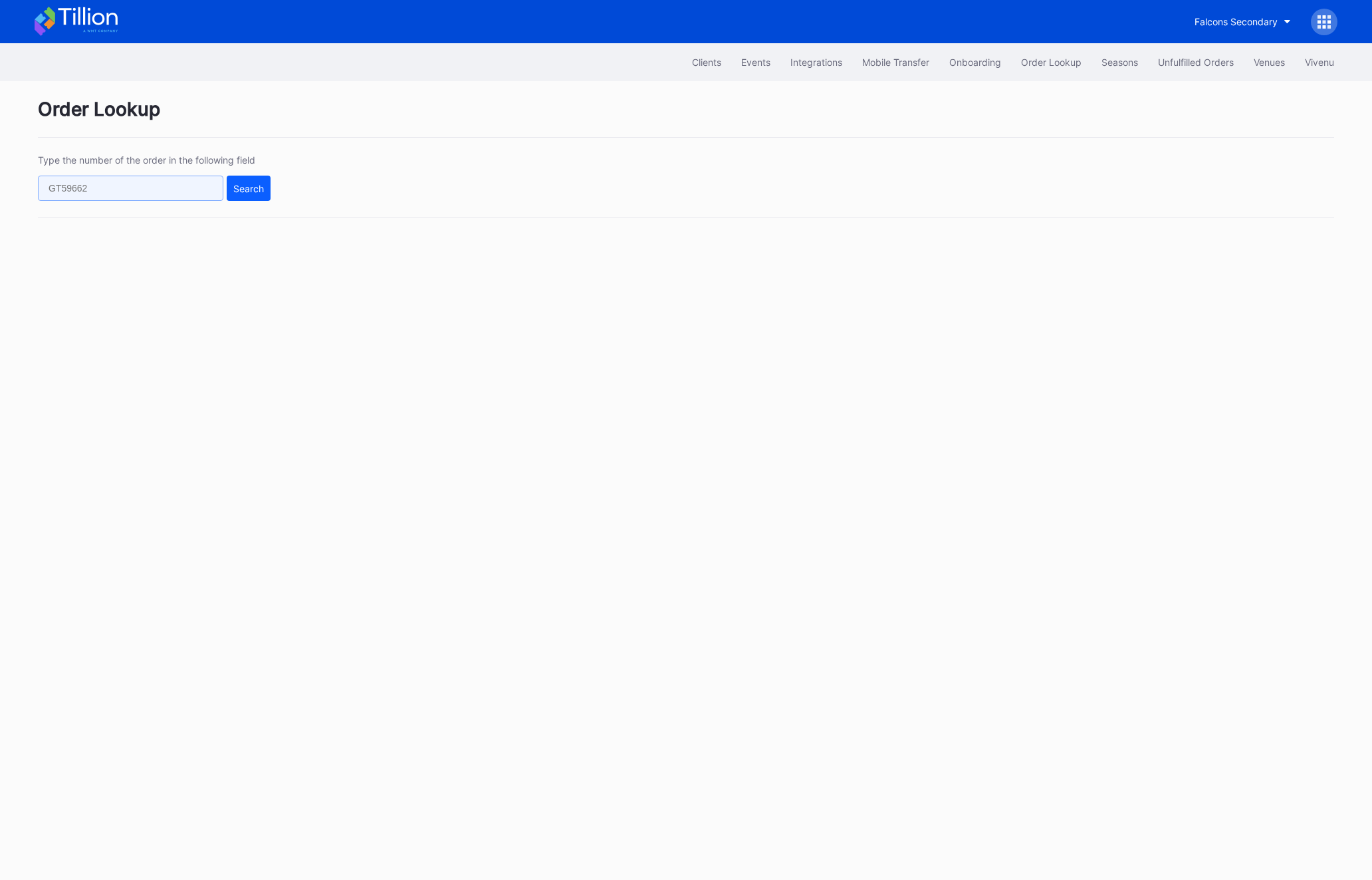
click at [69, 186] on input "text" at bounding box center [131, 188] width 186 height 25
paste input "809735272"
click at [248, 191] on div "Search" at bounding box center [248, 189] width 30 height 11
click at [124, 192] on input "809735272" at bounding box center [131, 188] width 186 height 25
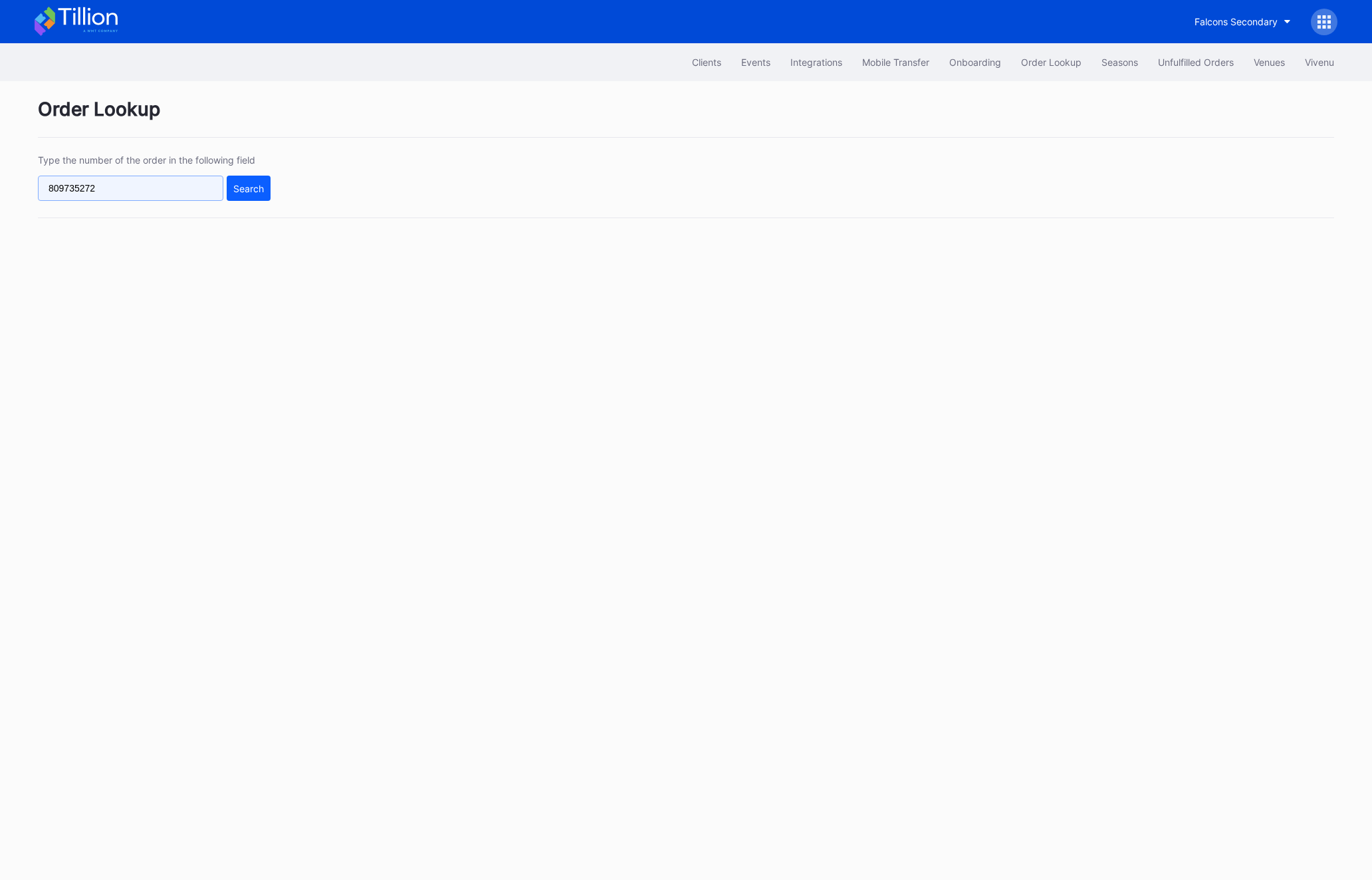
paste input "621923398"
click at [288, 194] on div "Type the number of the order in the following field 621923398 Search" at bounding box center [686, 186] width 1296 height 64
click at [243, 194] on button "Search" at bounding box center [249, 188] width 44 height 25
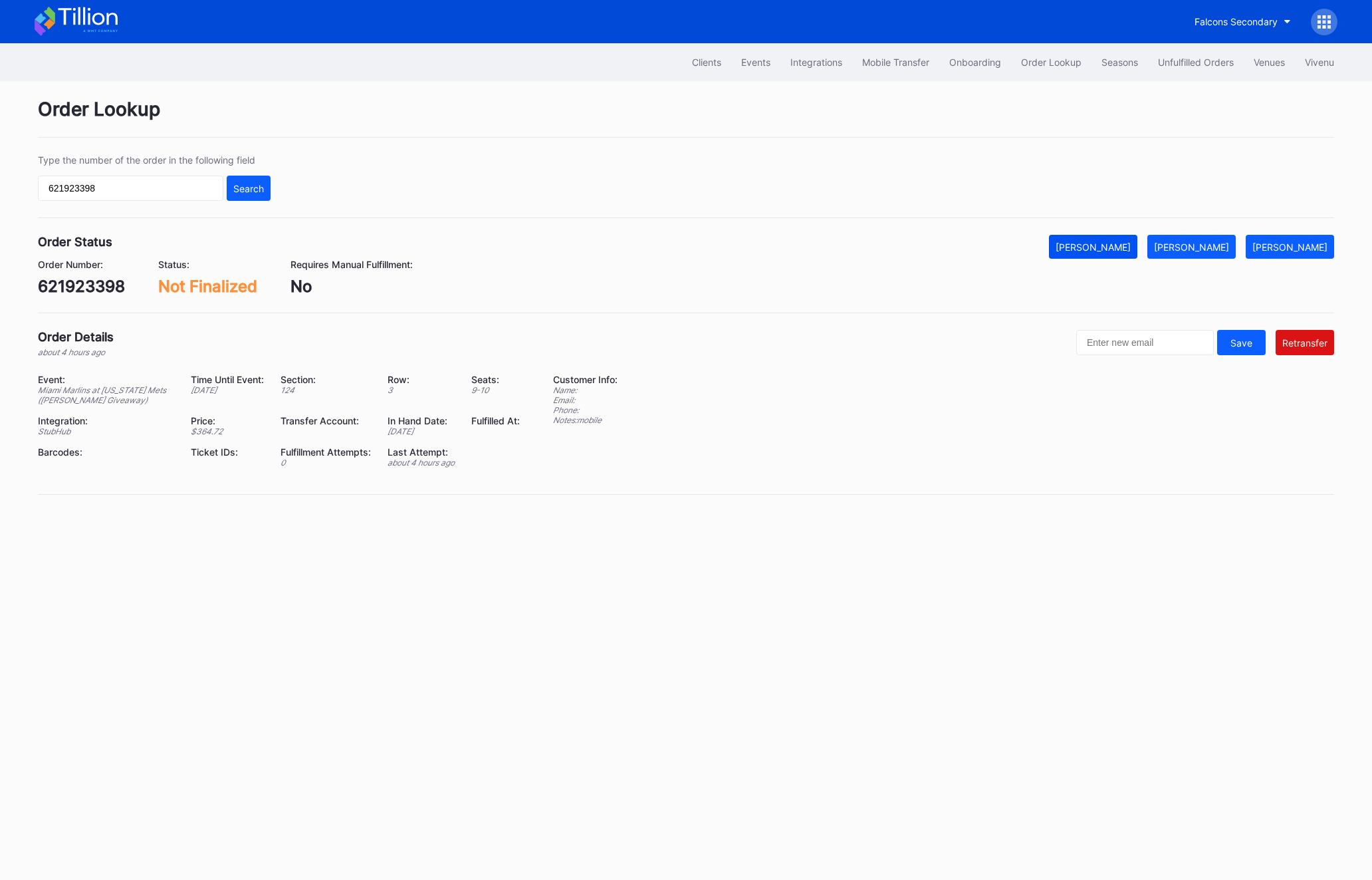
click at [1131, 250] on div "[PERSON_NAME]" at bounding box center [1093, 247] width 75 height 11
click at [151, 193] on input "621923398" at bounding box center [131, 188] width 186 height 25
paste input "50613762"
click at [248, 193] on div "Search" at bounding box center [248, 189] width 30 height 11
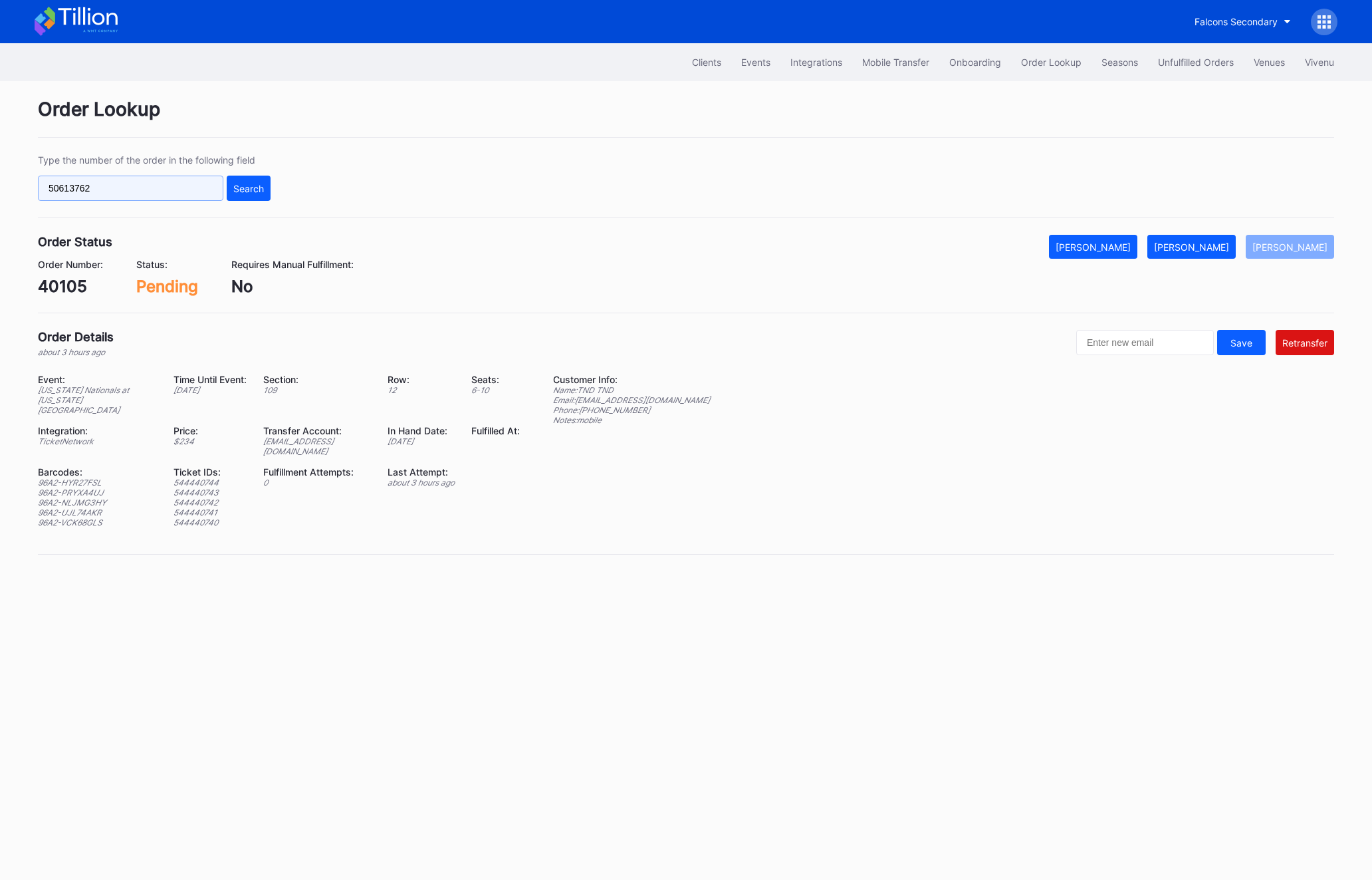
click at [103, 190] on input "50613762" at bounding box center [131, 188] width 186 height 25
paste input "75235443"
click at [1137, 255] on button "[PERSON_NAME]" at bounding box center [1093, 246] width 89 height 24
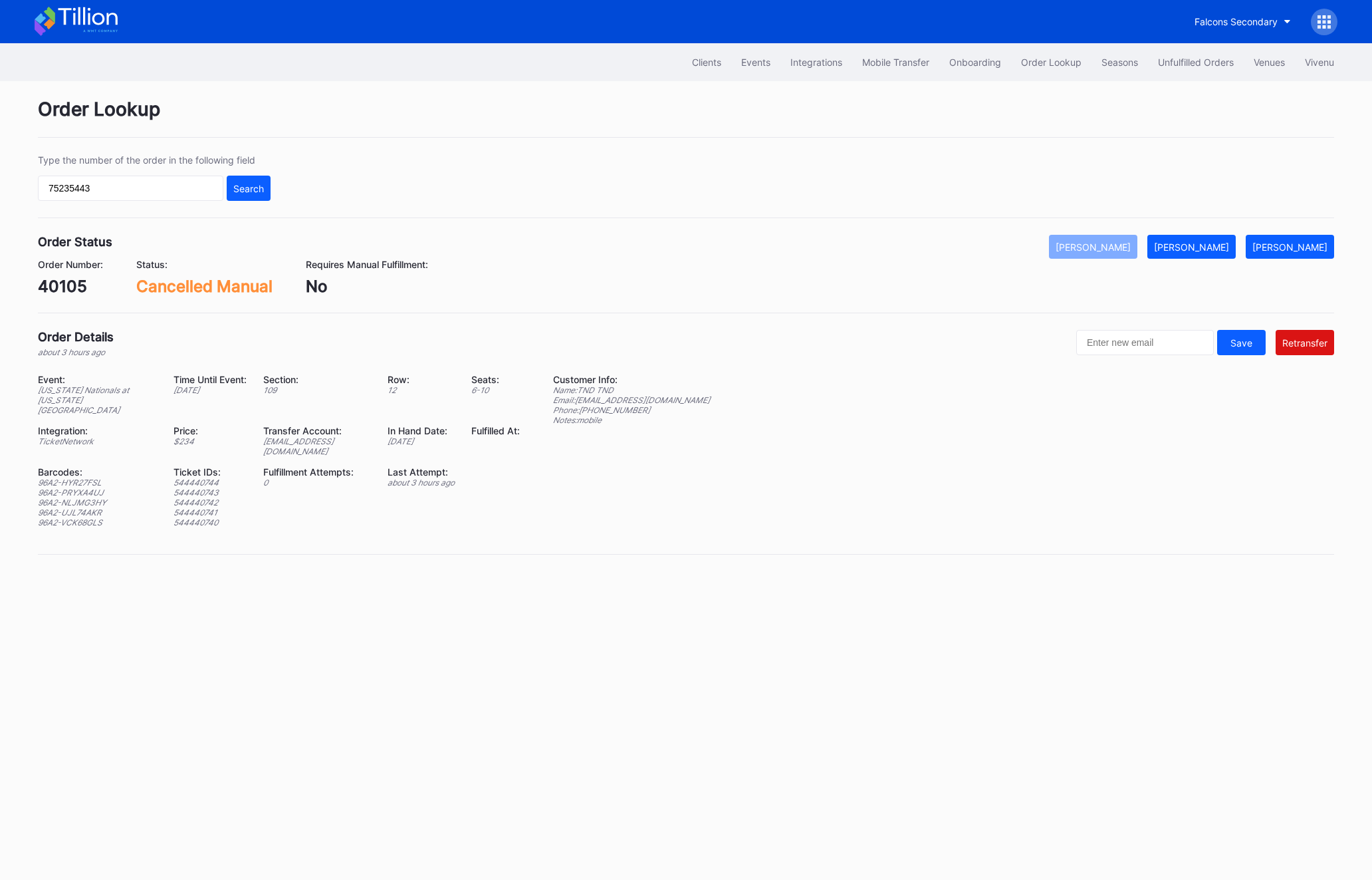
click at [300, 436] on div "[EMAIL_ADDRESS][DOMAIN_NAME]" at bounding box center [317, 446] width 108 height 20
copy div "[EMAIL_ADDRESS][DOMAIN_NAME]"
click at [120, 183] on input "75235443" at bounding box center [131, 188] width 186 height 25
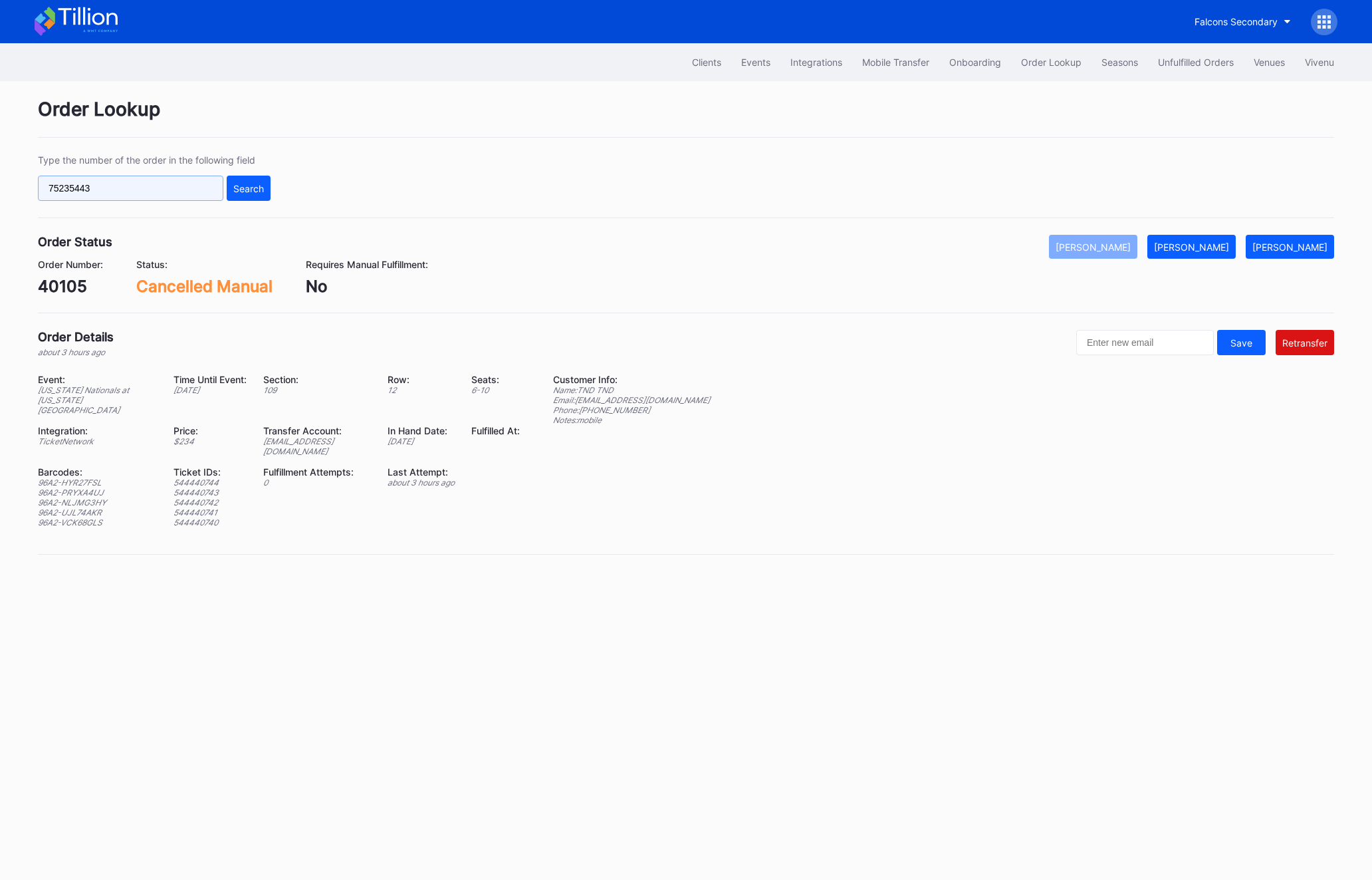
click at [120, 183] on input "75235443" at bounding box center [131, 188] width 186 height 25
click at [226, 202] on div "Type the number of the order in the following field 75235443 Search" at bounding box center [686, 186] width 1296 height 64
click at [247, 195] on button "Search" at bounding box center [249, 188] width 44 height 25
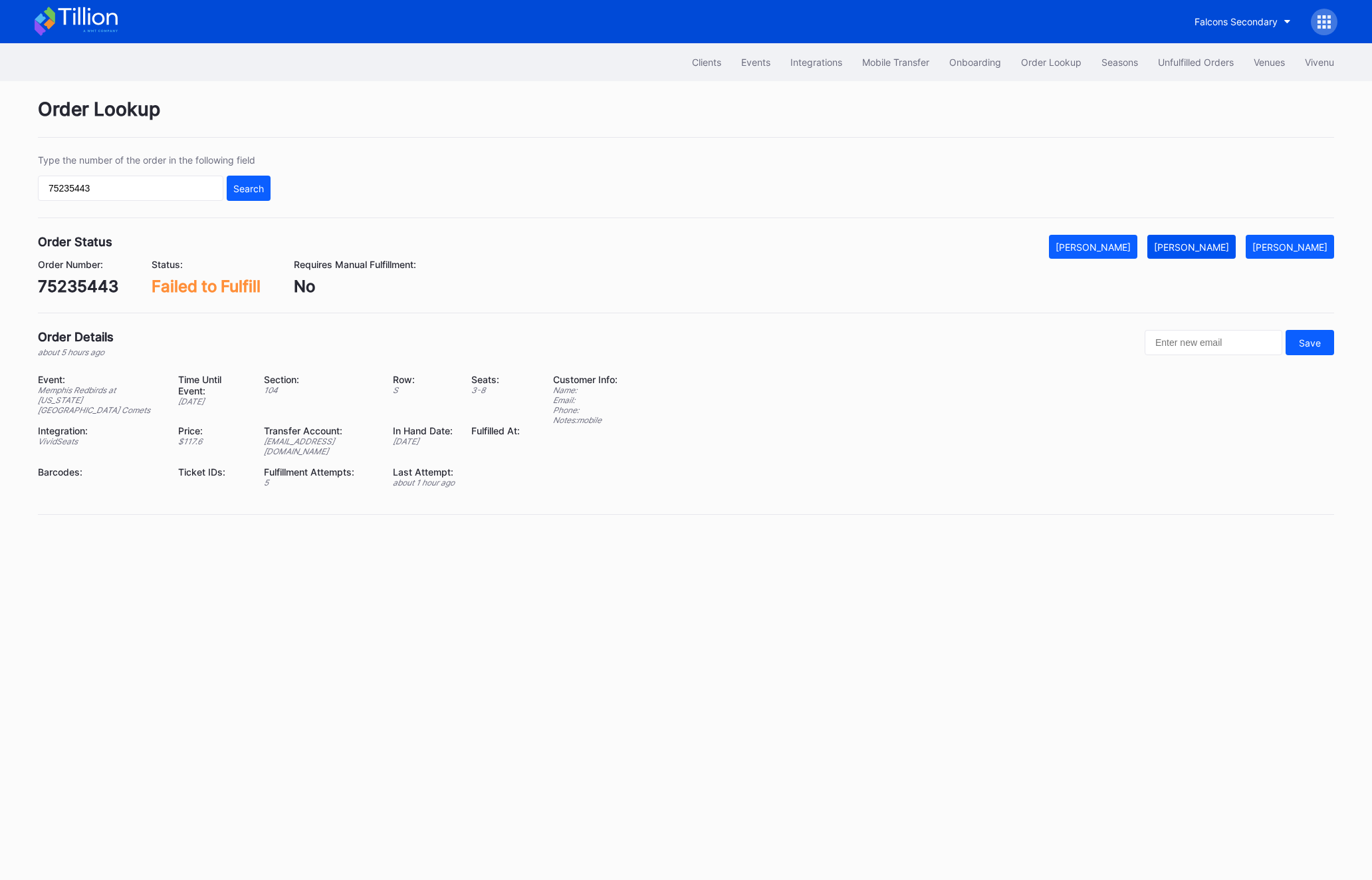
click at [1229, 251] on div "[PERSON_NAME]" at bounding box center [1191, 247] width 75 height 11
click at [129, 180] on input "75235443" at bounding box center [131, 188] width 186 height 25
paste input "3224861"
type input "73224861"
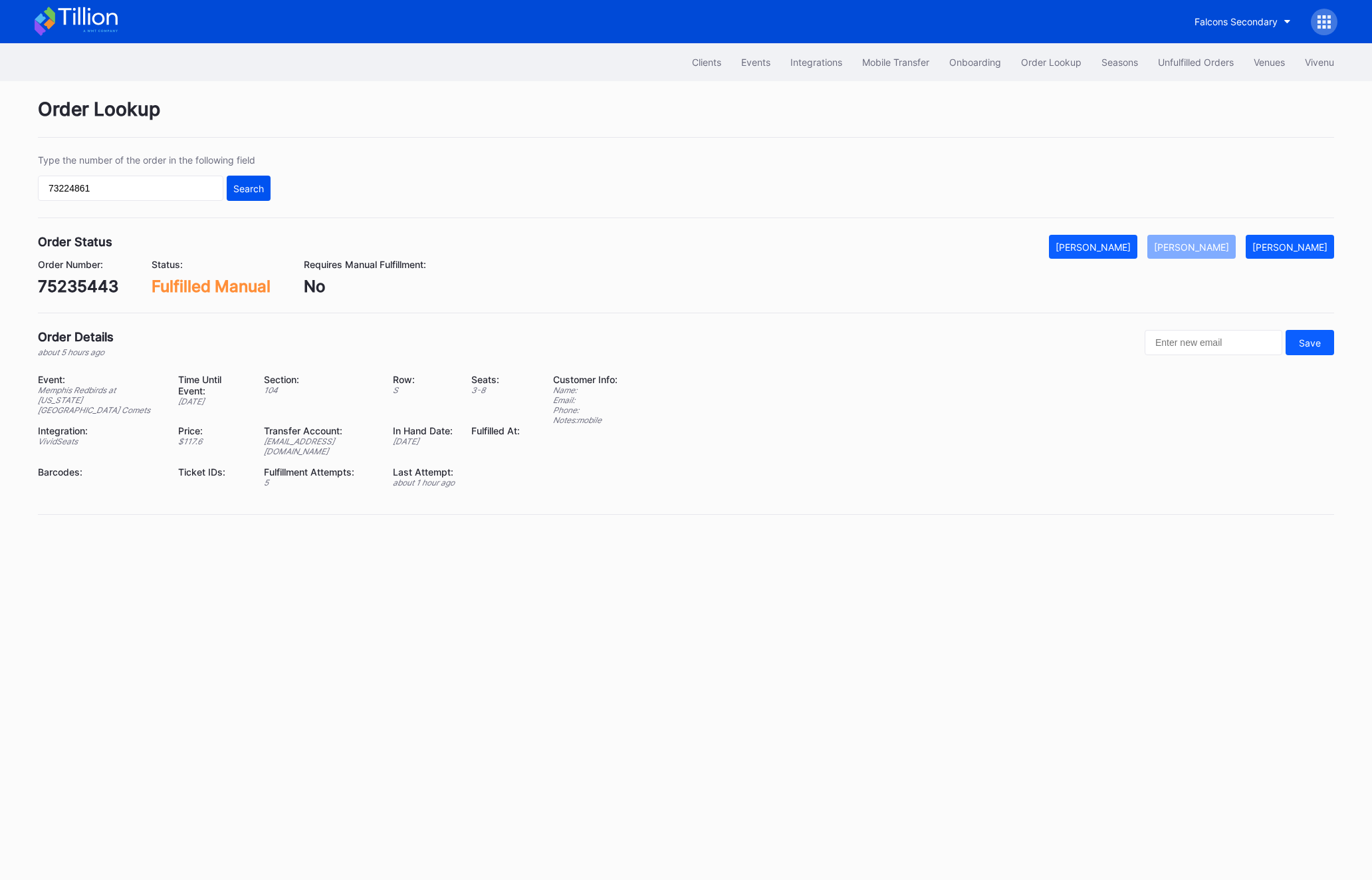
click at [253, 186] on div "Search" at bounding box center [248, 189] width 30 height 11
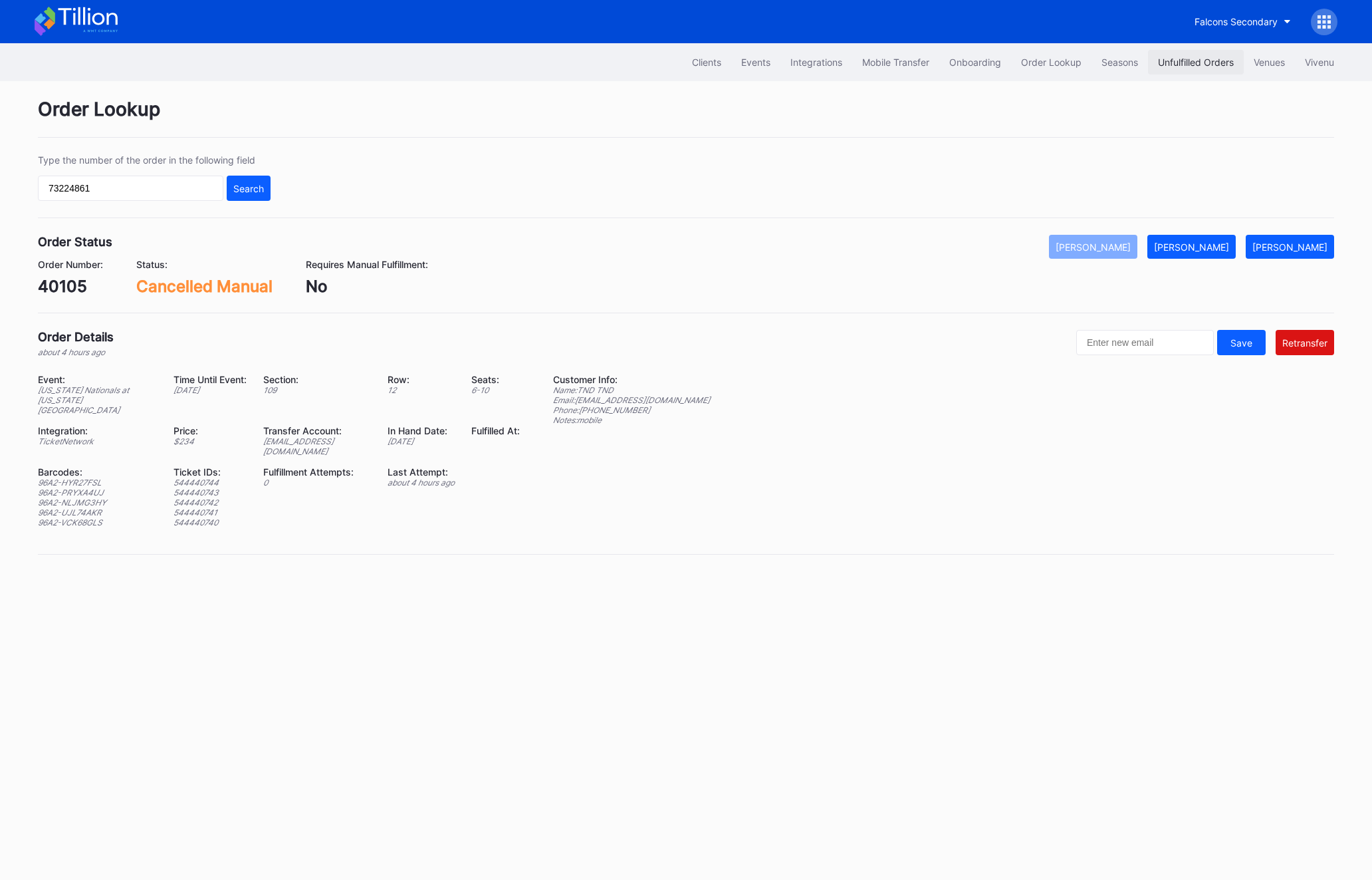
click at [1190, 56] on div "Unfulfilled Orders" at bounding box center [1196, 62] width 76 height 11
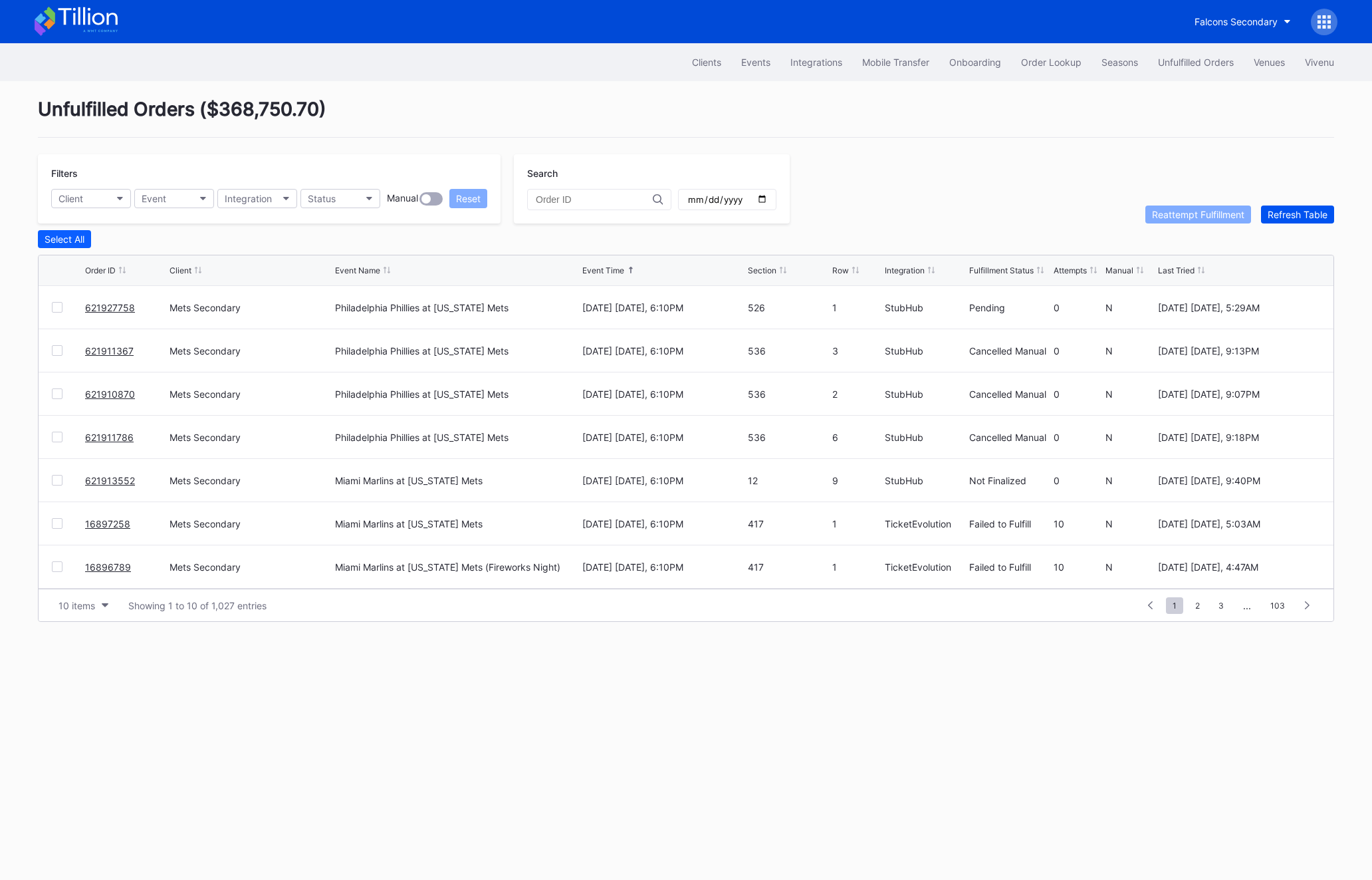
click at [1274, 212] on div "Refresh Table" at bounding box center [1297, 215] width 60 height 11
click at [1004, 69] on button "Onboarding" at bounding box center [975, 62] width 72 height 25
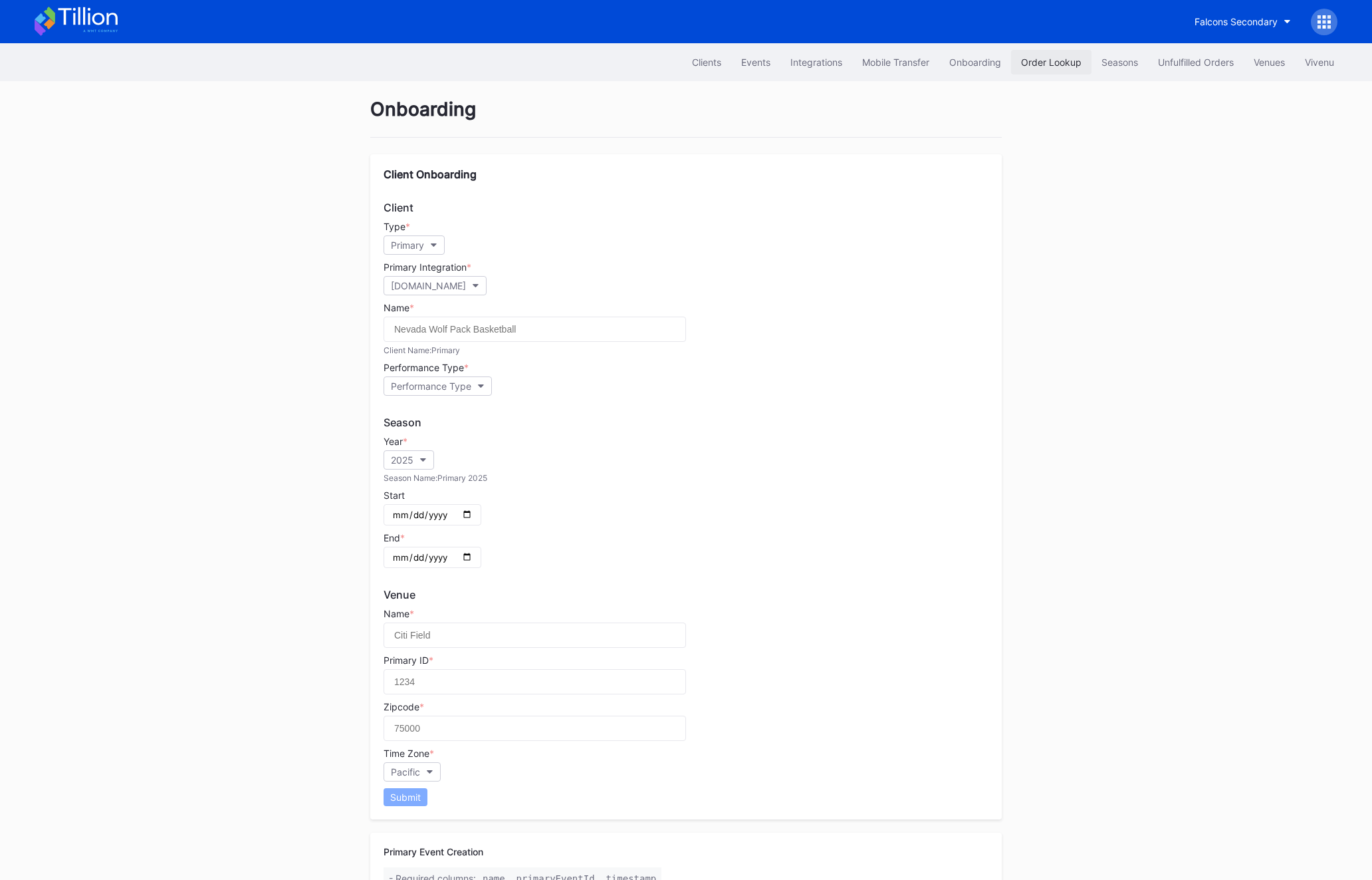
click at [1056, 68] on button "Order Lookup" at bounding box center [1051, 62] width 80 height 25
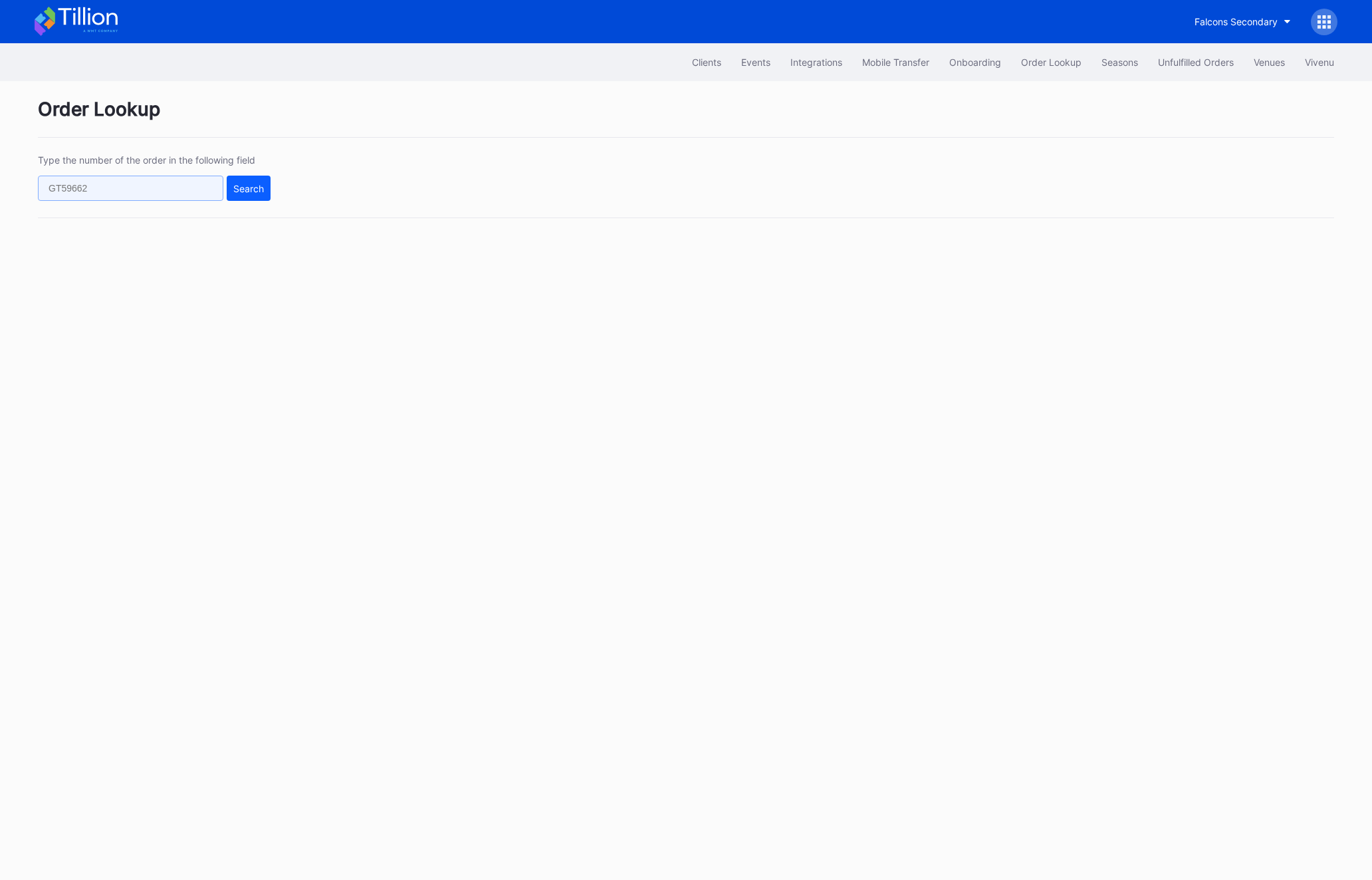
click at [77, 191] on input "text" at bounding box center [131, 188] width 186 height 25
paste input "75233870"
type input "75233870"
click at [254, 190] on div "Search" at bounding box center [248, 189] width 30 height 11
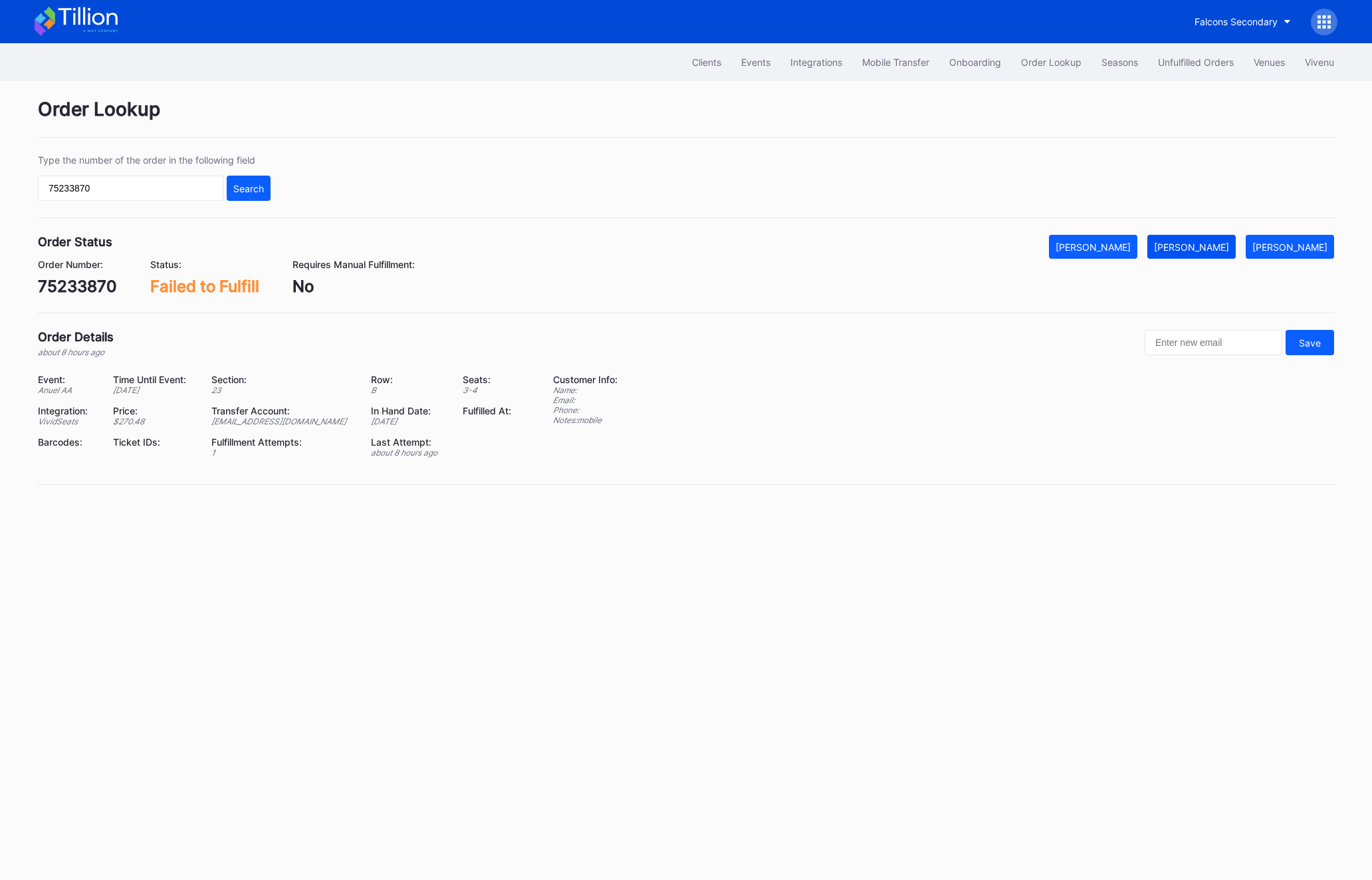
click at [1197, 242] on div "[PERSON_NAME]" at bounding box center [1191, 247] width 75 height 11
click at [1176, 75] on div "Clients Events Integrations Mobile Transfer Onboarding Order Lookup Seasons Unf…" at bounding box center [686, 62] width 1329 height 38
click at [1175, 52] on button "Unfulfilled Orders" at bounding box center [1195, 62] width 96 height 25
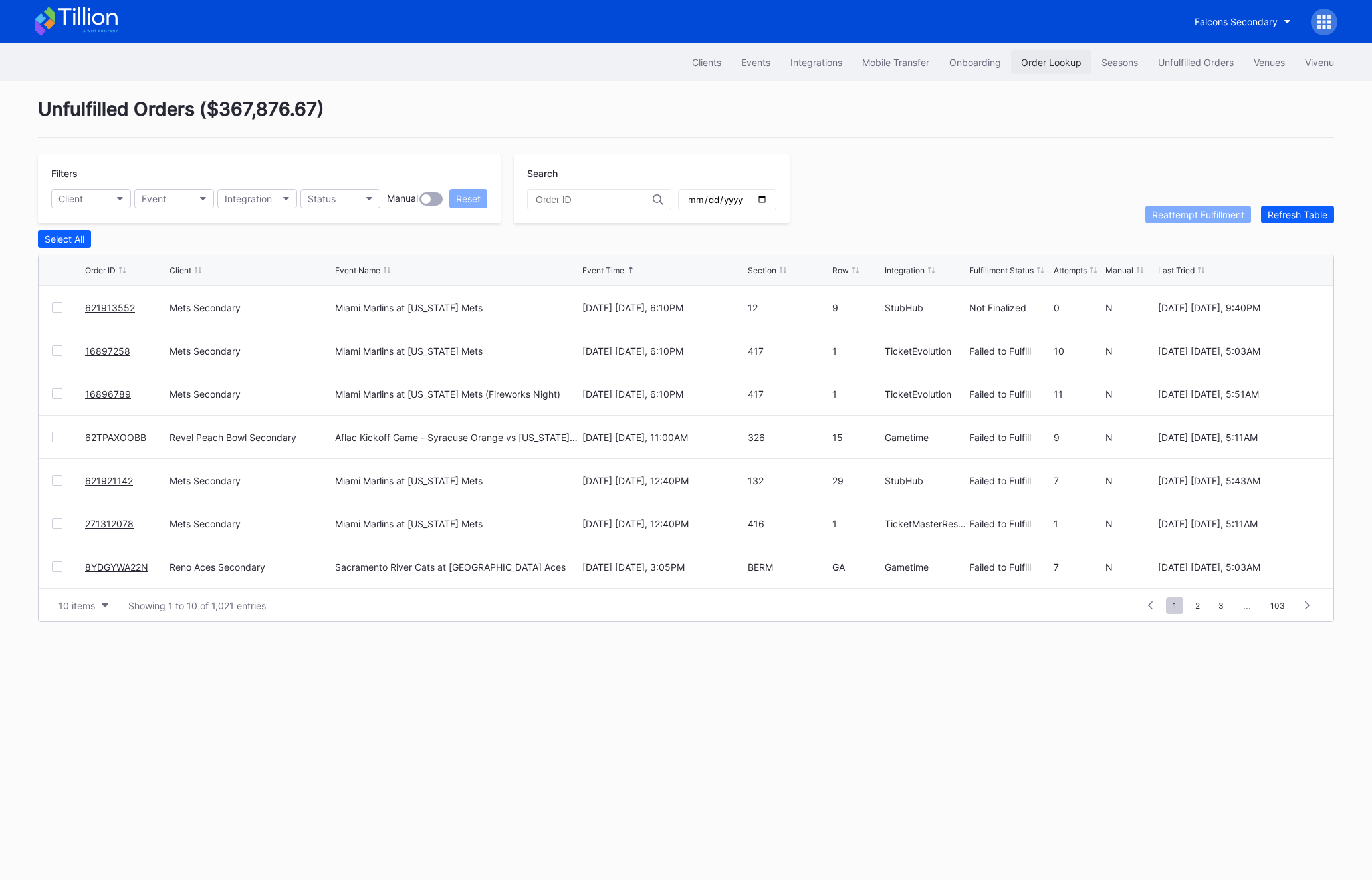
click at [1021, 64] on div "Order Lookup" at bounding box center [1052, 62] width 61 height 11
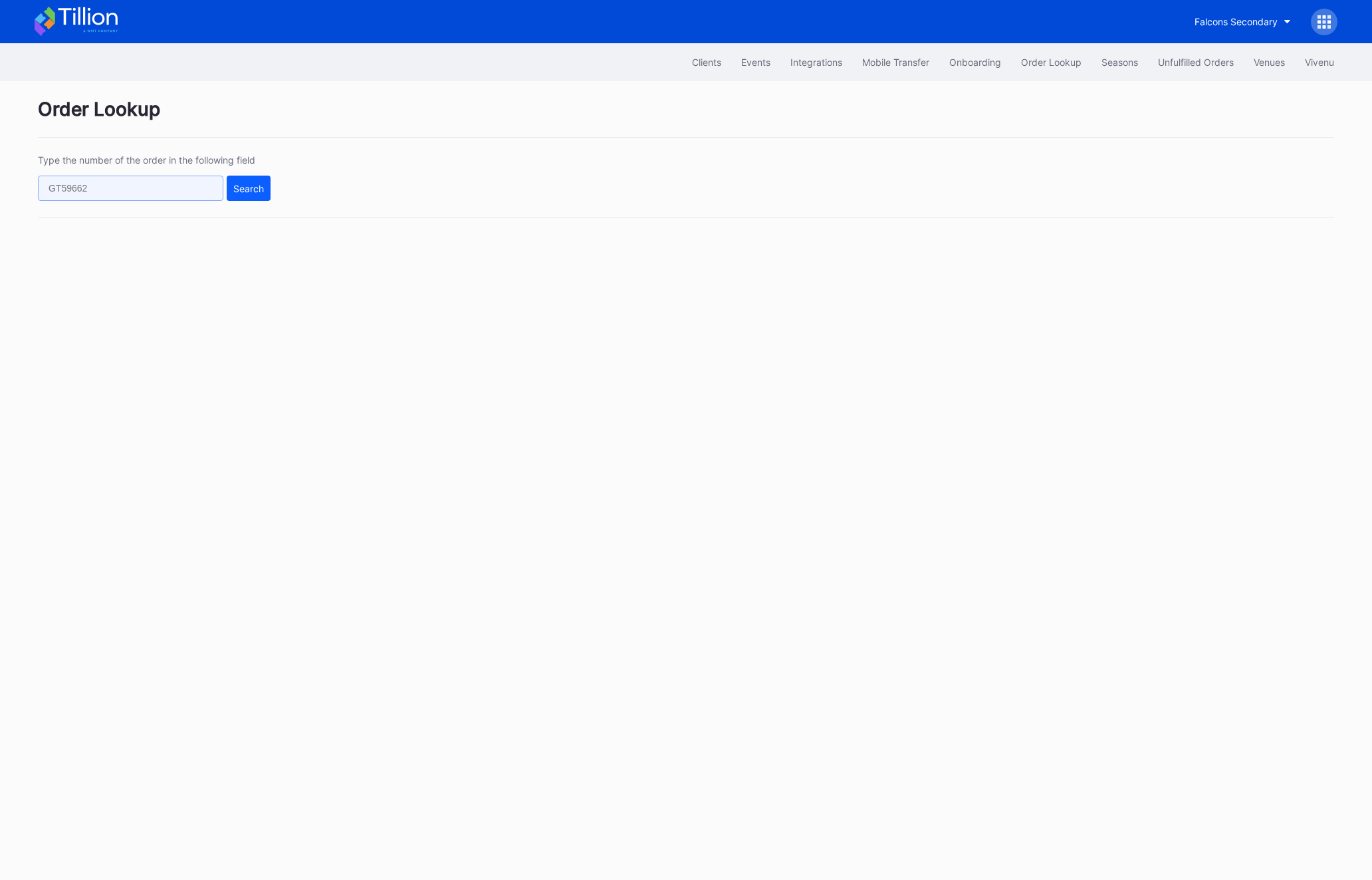
click at [182, 184] on input "text" at bounding box center [131, 188] width 186 height 25
paste input "73224861"
type input "73224861"
click at [261, 200] on button "Search" at bounding box center [249, 188] width 44 height 25
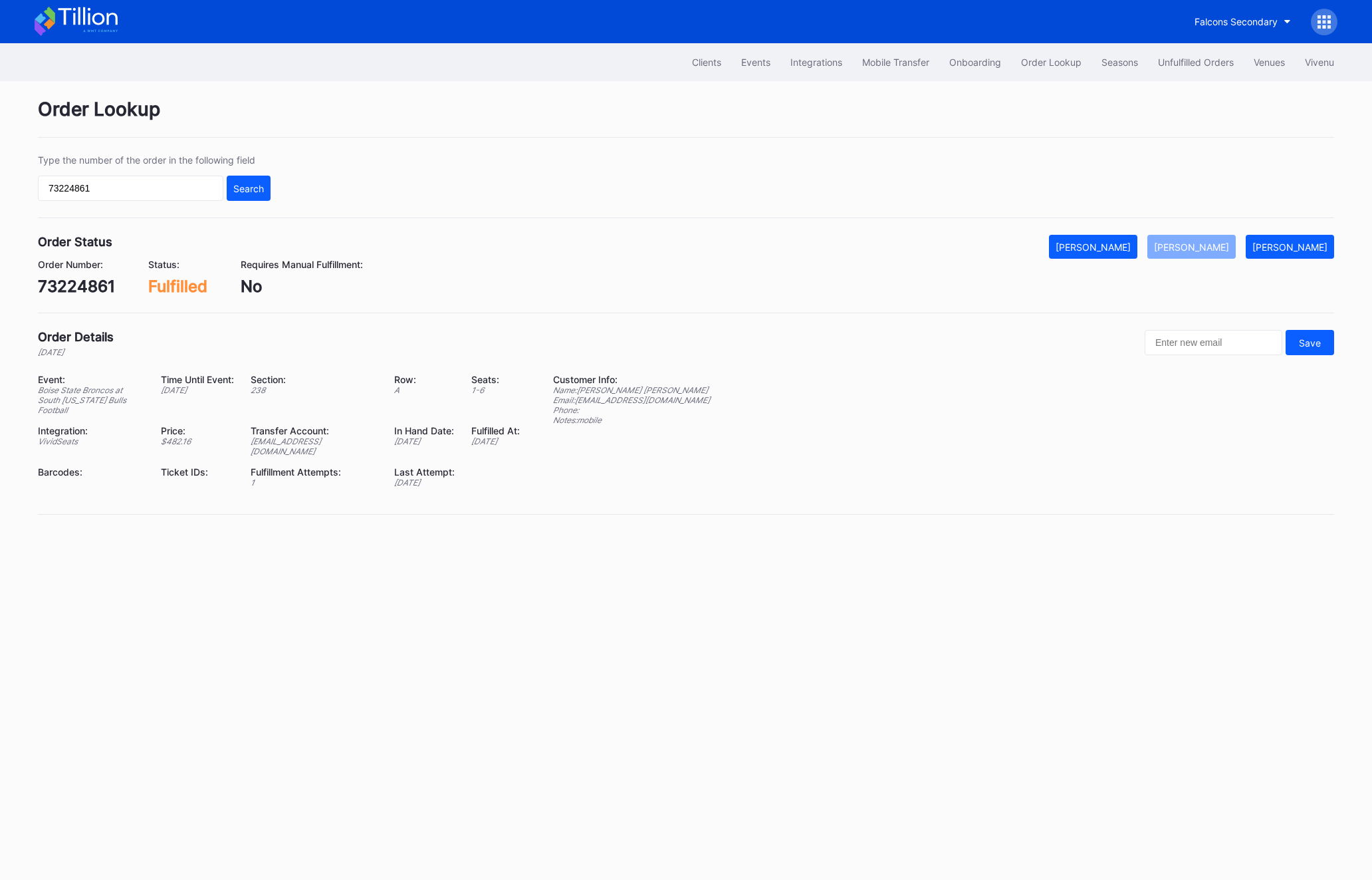
click at [80, 292] on div "73224861" at bounding box center [76, 286] width 77 height 19
click at [1186, 63] on div "Unfulfilled Orders" at bounding box center [1196, 62] width 76 height 11
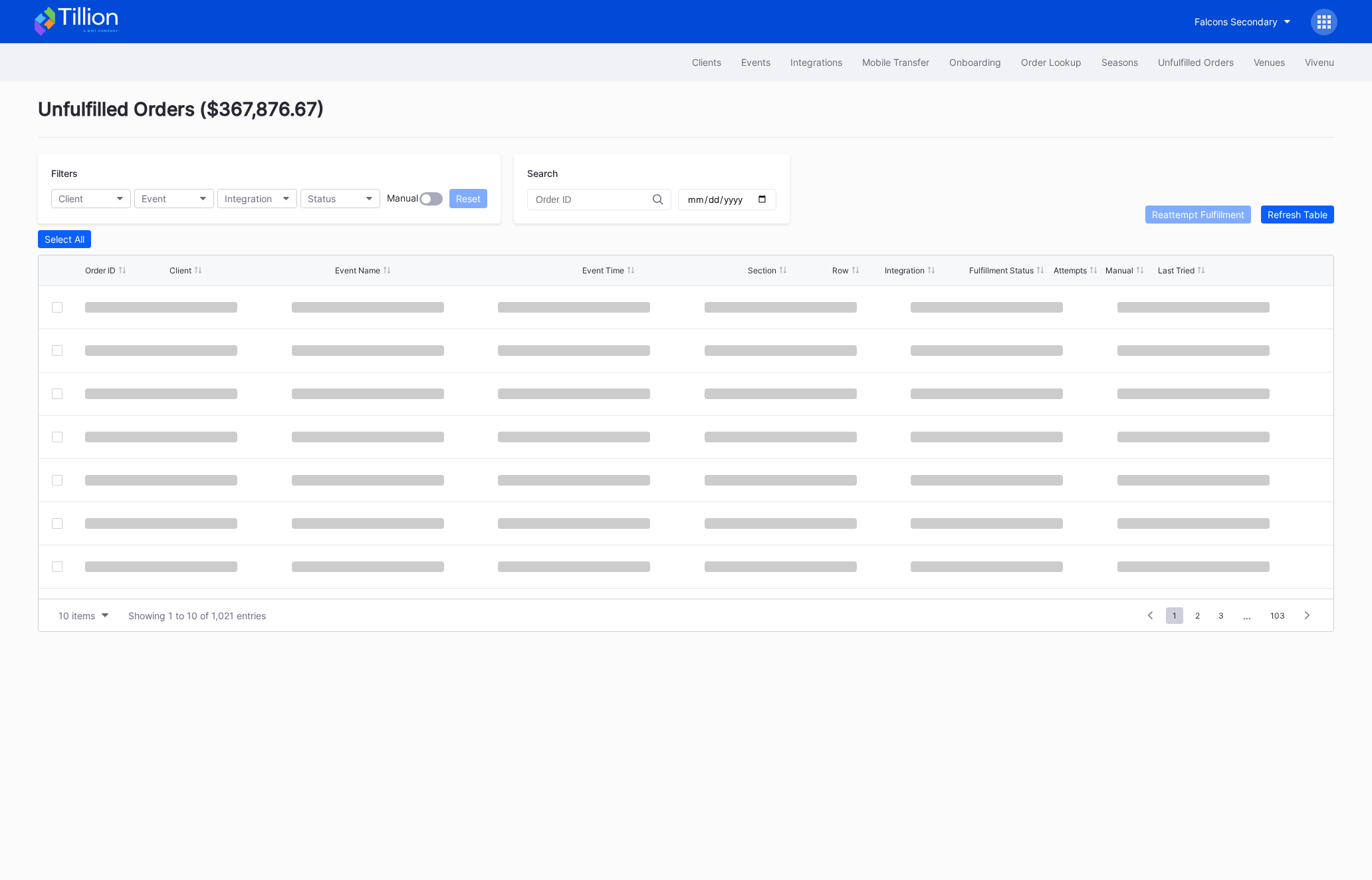
click at [1186, 63] on div "Unfulfilled Orders" at bounding box center [1196, 62] width 76 height 11
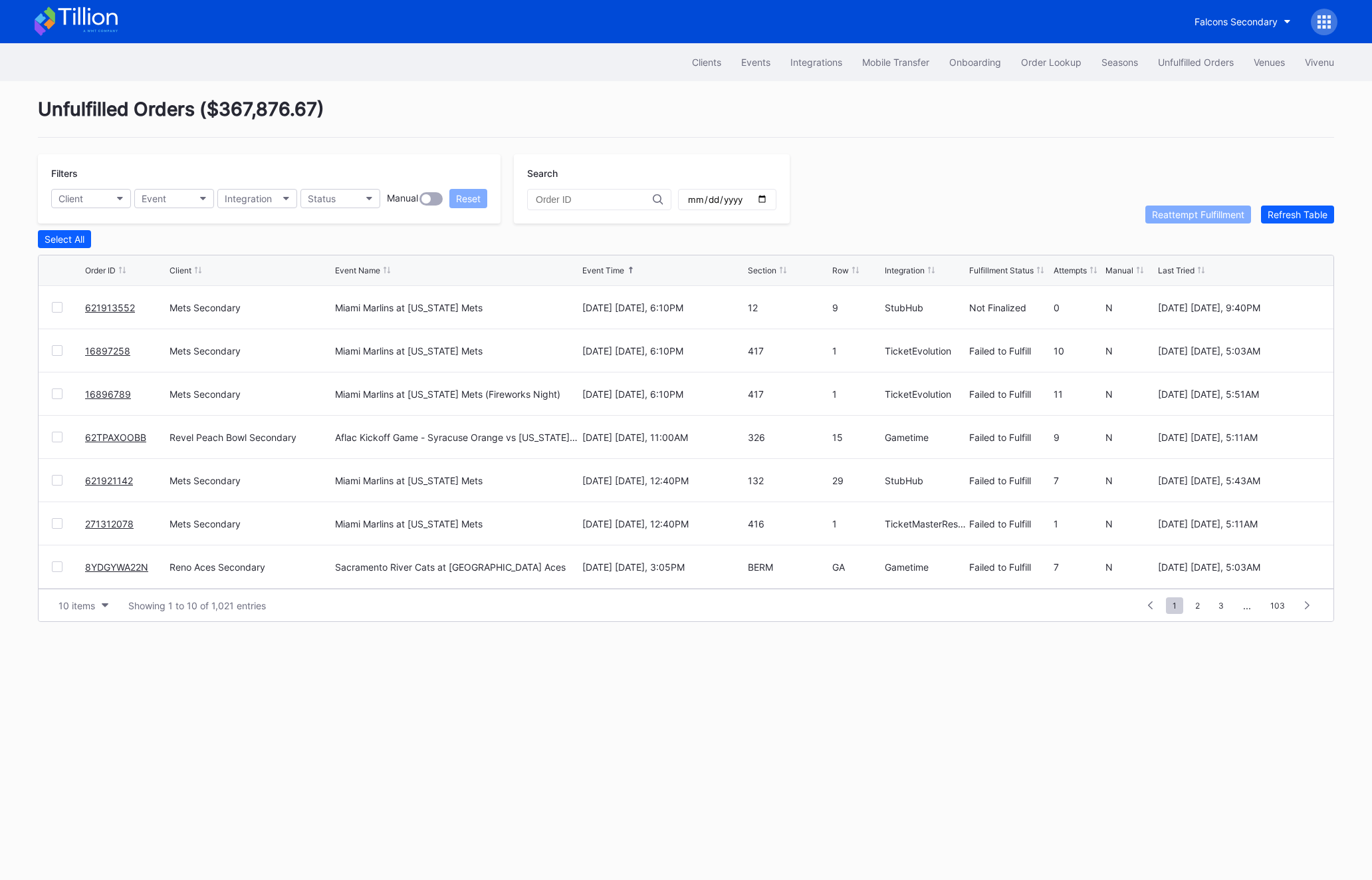
click at [146, 304] on div "621913552" at bounding box center [126, 308] width 81 height 43
copy link "621913552"
click at [100, 192] on button "Client" at bounding box center [91, 199] width 80 height 19
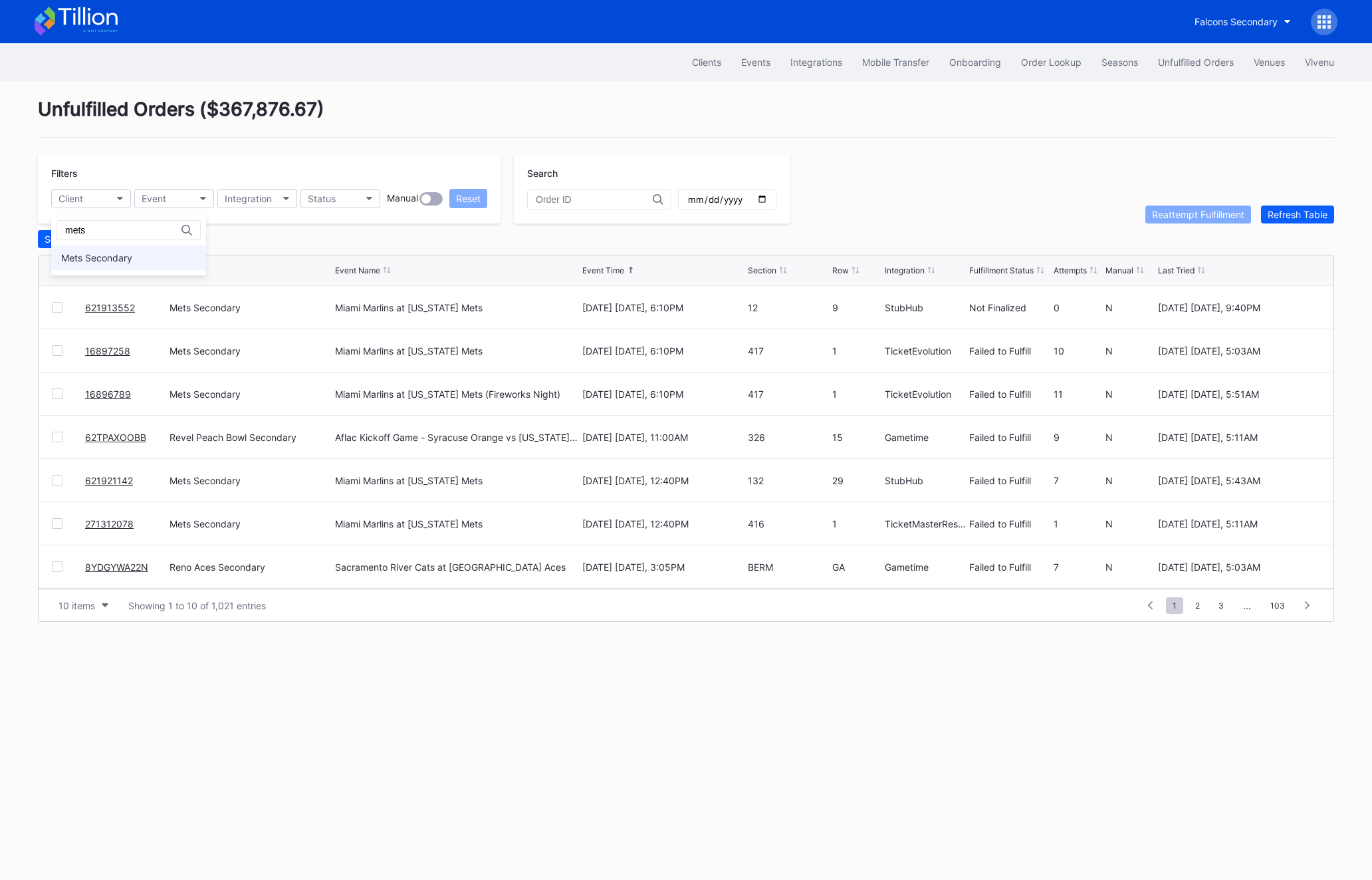
type input "mets"
click at [132, 249] on div "Mets Secondary" at bounding box center [128, 258] width 155 height 25
click at [375, 197] on button "Status" at bounding box center [340, 199] width 80 height 19
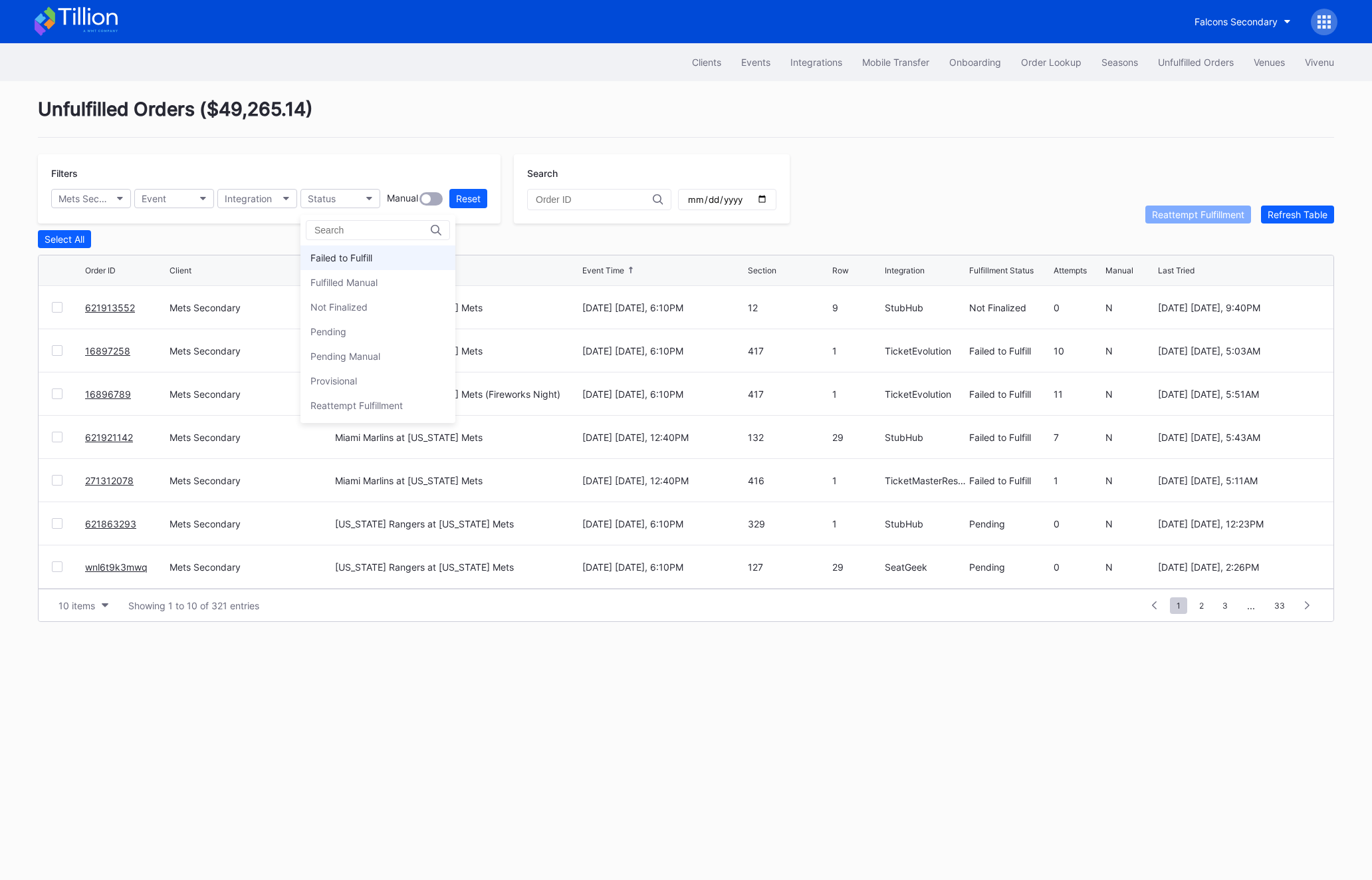
click at [356, 248] on div "Failed to Fulfill" at bounding box center [378, 258] width 155 height 25
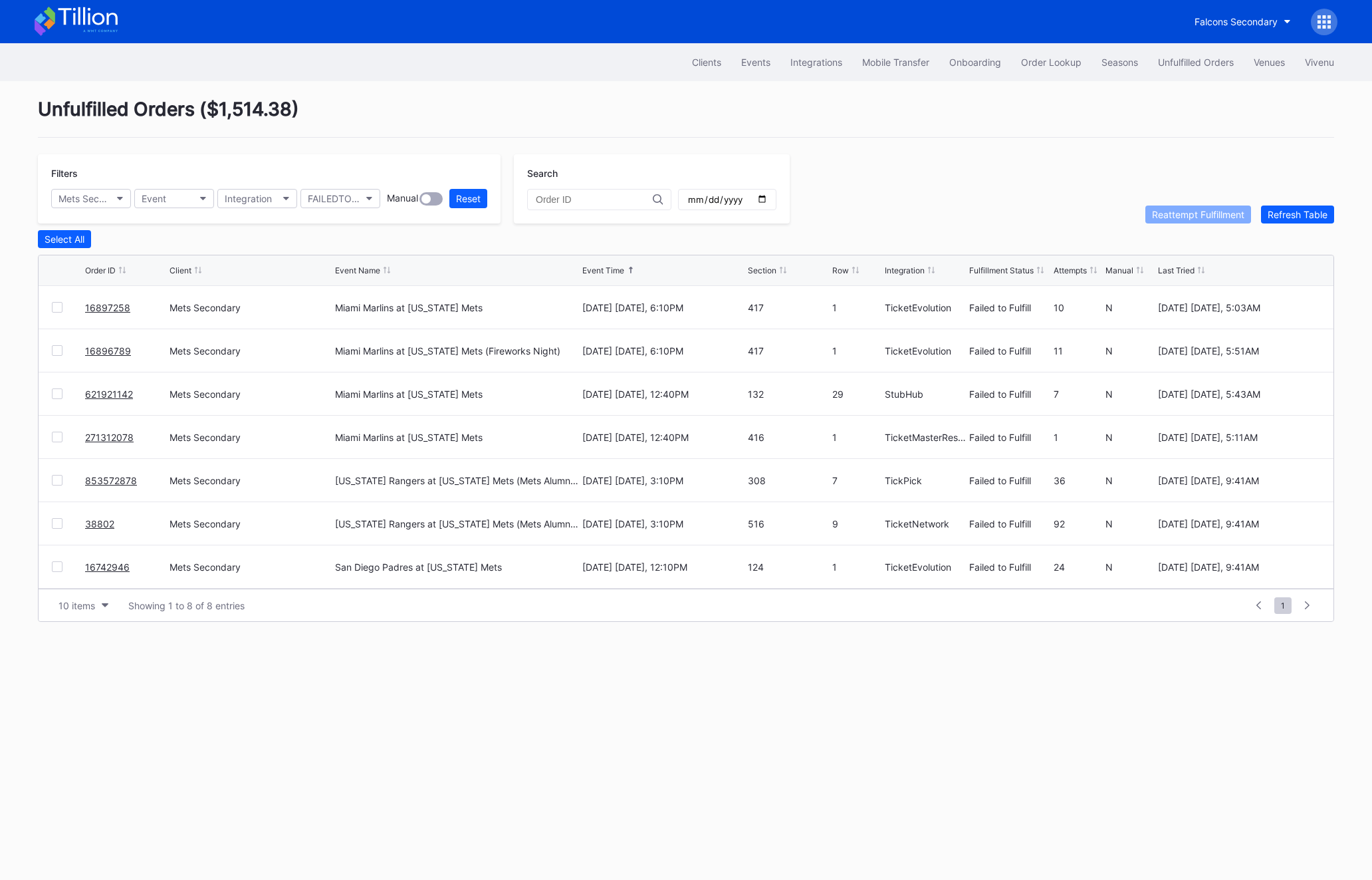
click at [56, 436] on div at bounding box center [56, 436] width 10 height 10
click at [1171, 213] on div "Reattempt Fulfillment" at bounding box center [1198, 215] width 92 height 11
drag, startPoint x: 140, startPoint y: 390, endPoint x: 80, endPoint y: 390, distance: 60.0
click at [80, 390] on div "621921142 Mets Secondary Miami Marlins at [US_STATE][GEOGRAPHIC_DATA] [DATE] [D…" at bounding box center [686, 394] width 1295 height 43
click at [141, 347] on div "16896789" at bounding box center [126, 350] width 81 height 43
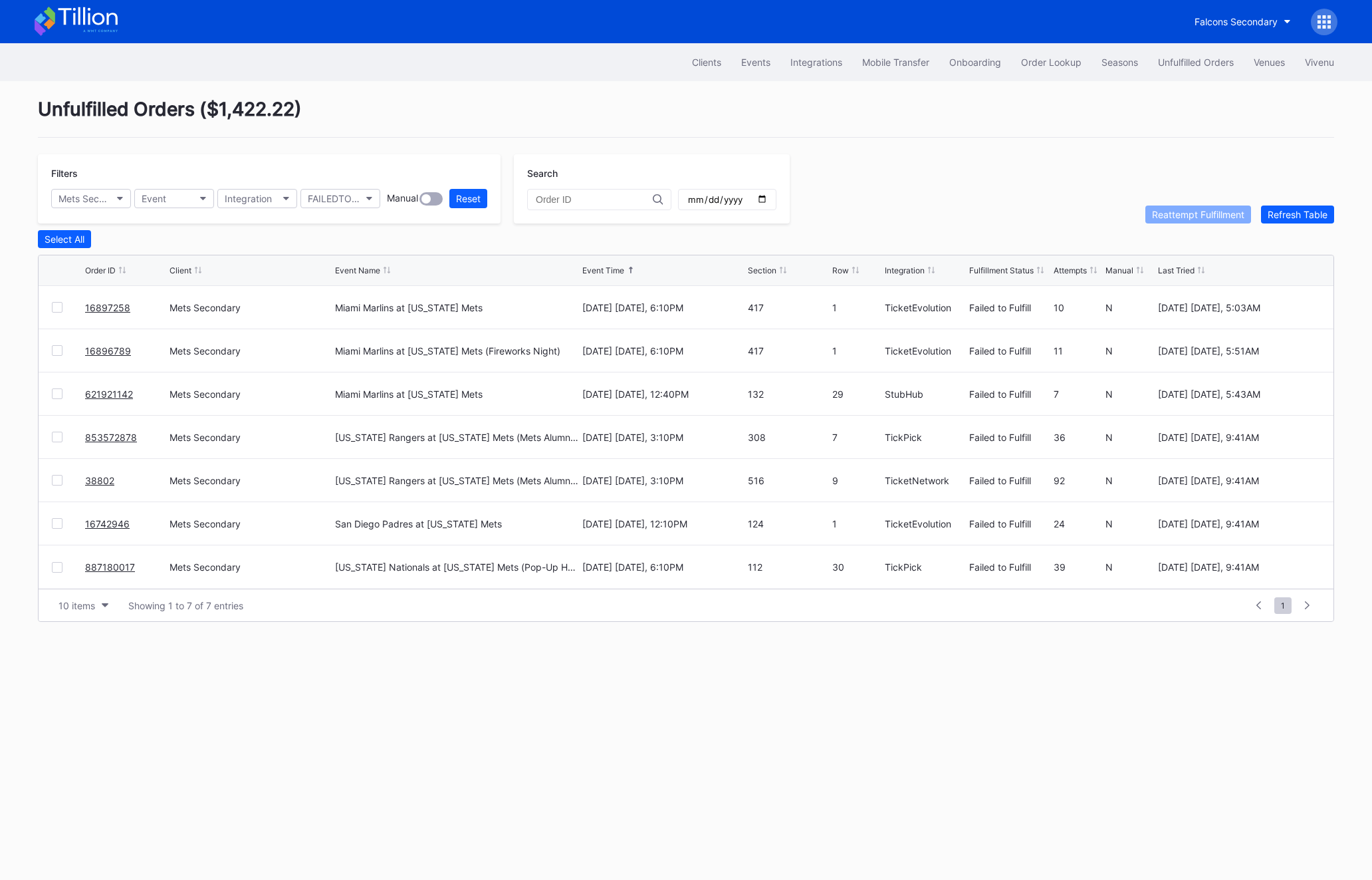
click at [141, 347] on div "16896789" at bounding box center [126, 350] width 81 height 43
click at [150, 305] on div "16897258" at bounding box center [126, 308] width 81 height 43
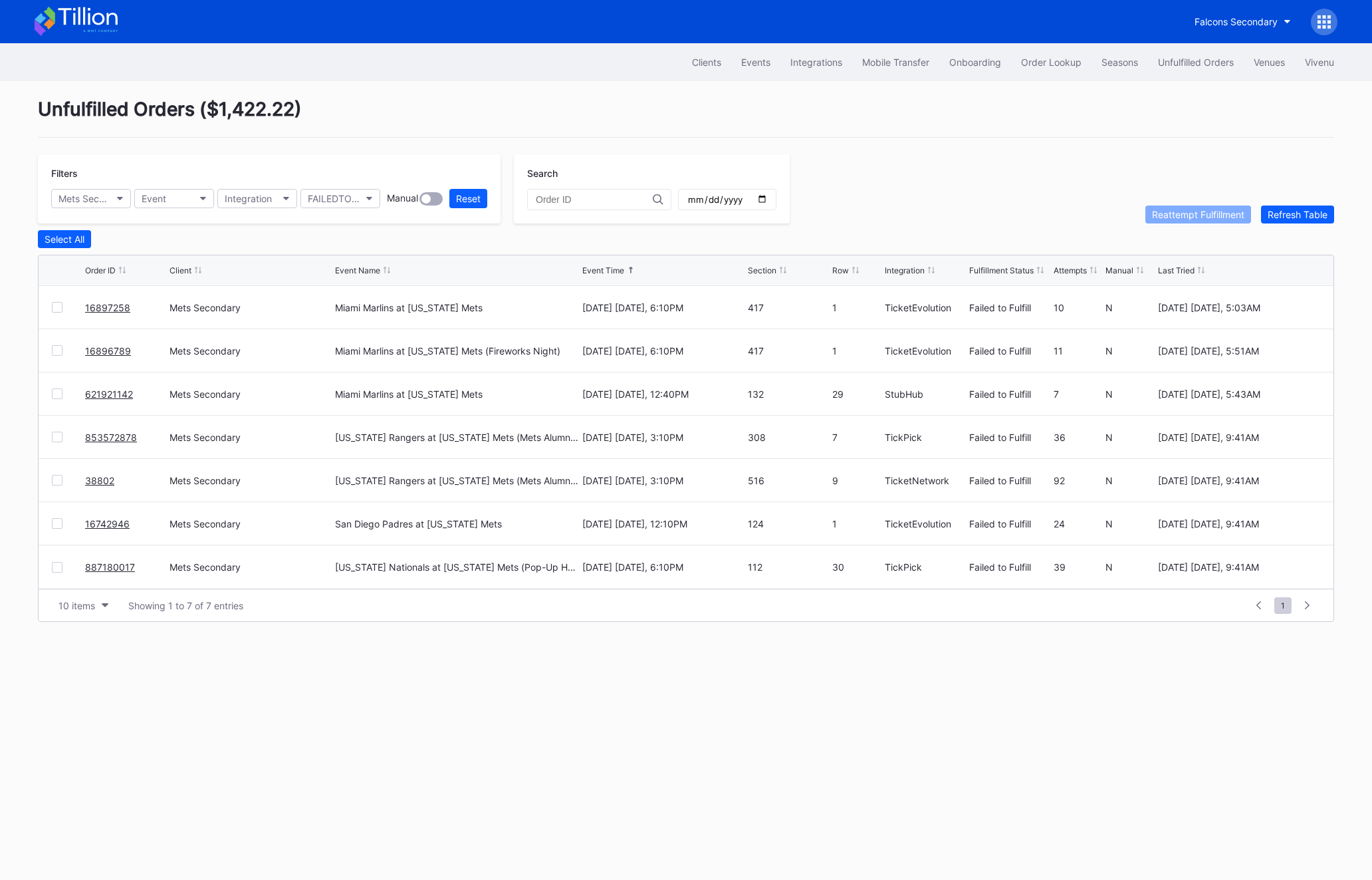
click at [101, 342] on div "16896789" at bounding box center [126, 350] width 81 height 43
click at [101, 348] on link "16896789" at bounding box center [108, 351] width 46 height 11
click at [353, 200] on button "Status" at bounding box center [340, 199] width 80 height 19
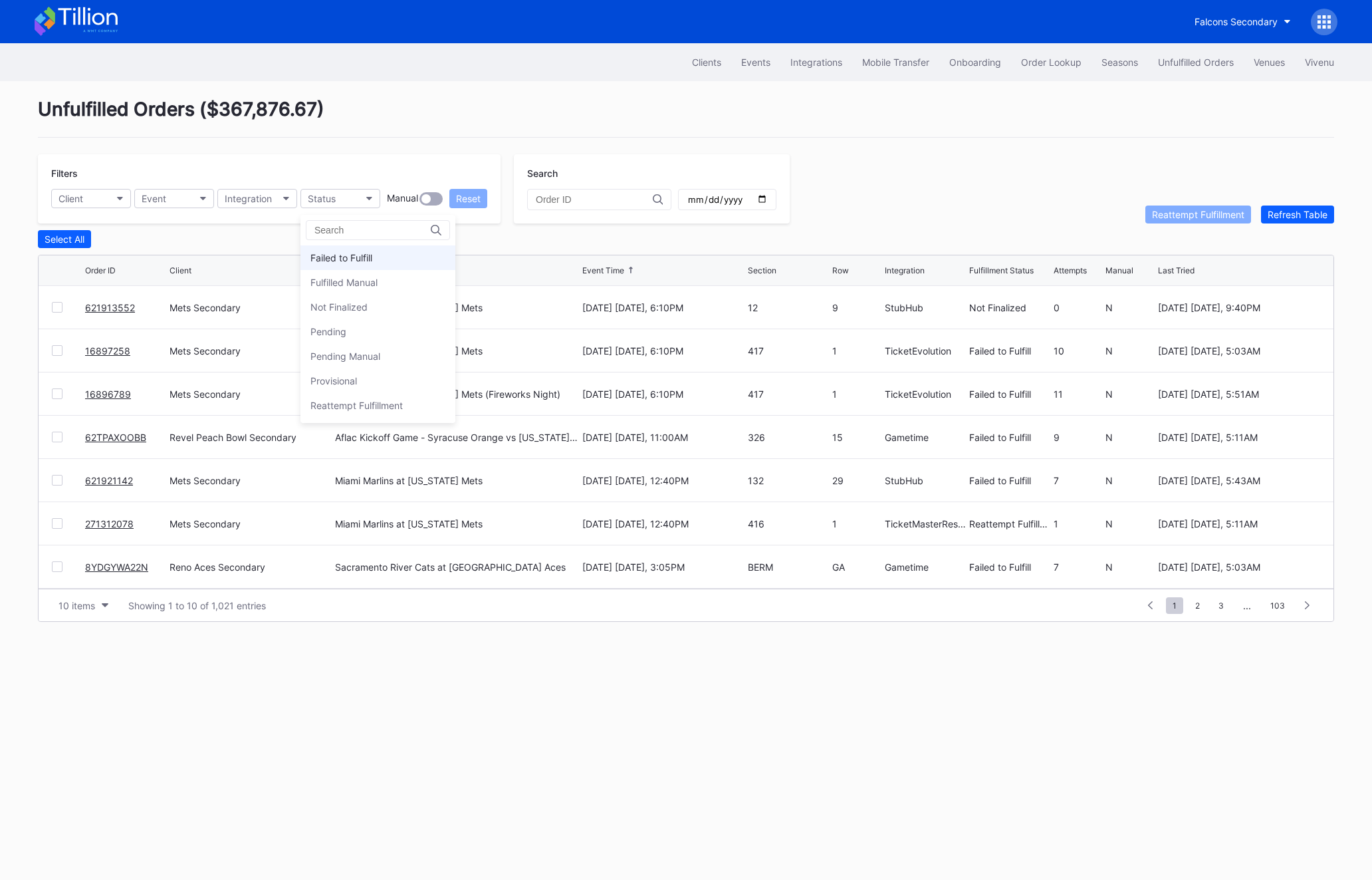
click at [351, 260] on div "Failed to Fulfill" at bounding box center [341, 257] width 62 height 11
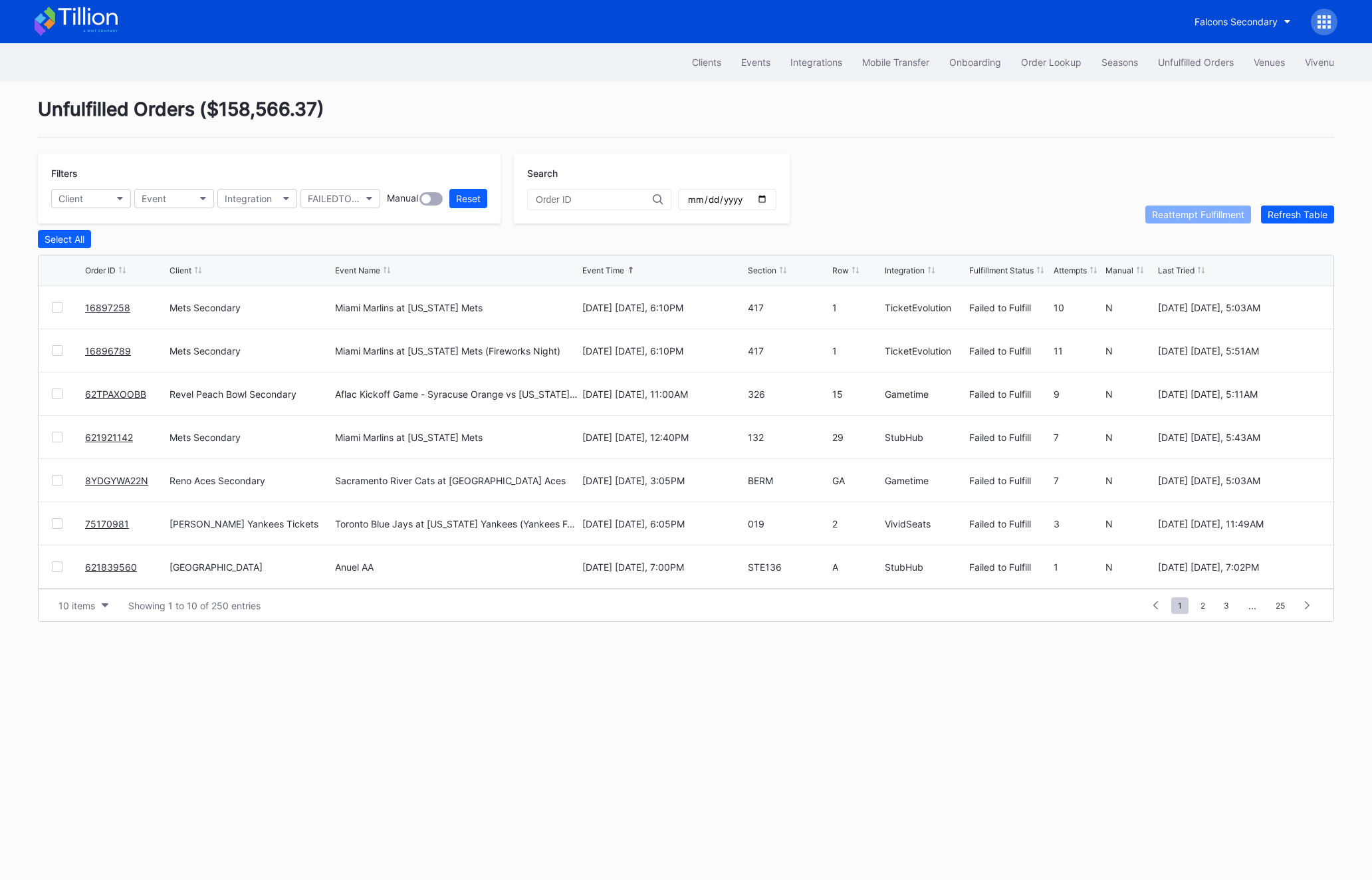
click at [105, 437] on link "621921142" at bounding box center [109, 437] width 48 height 11
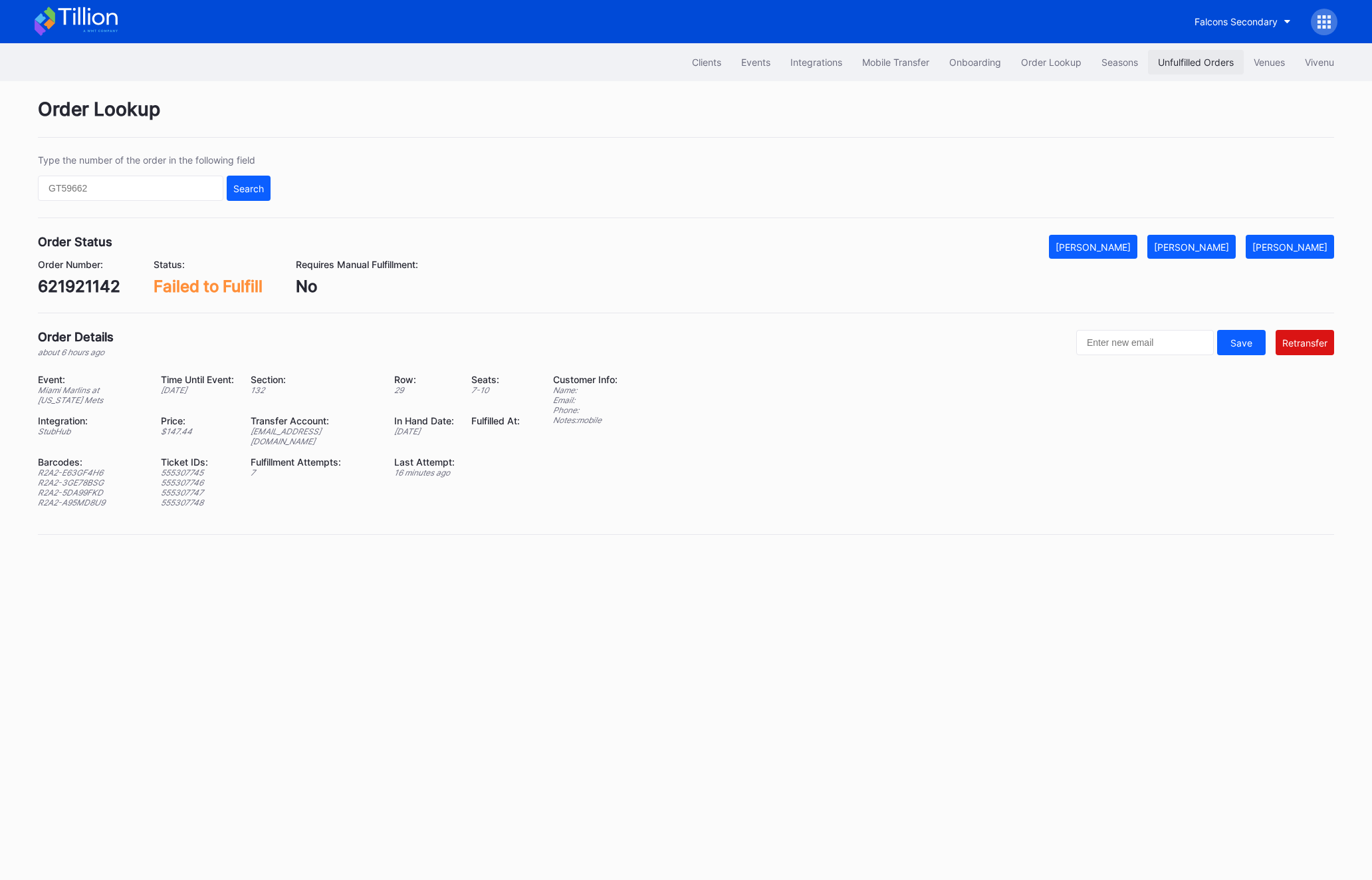
click at [1183, 63] on div "Unfulfilled Orders" at bounding box center [1196, 62] width 76 height 11
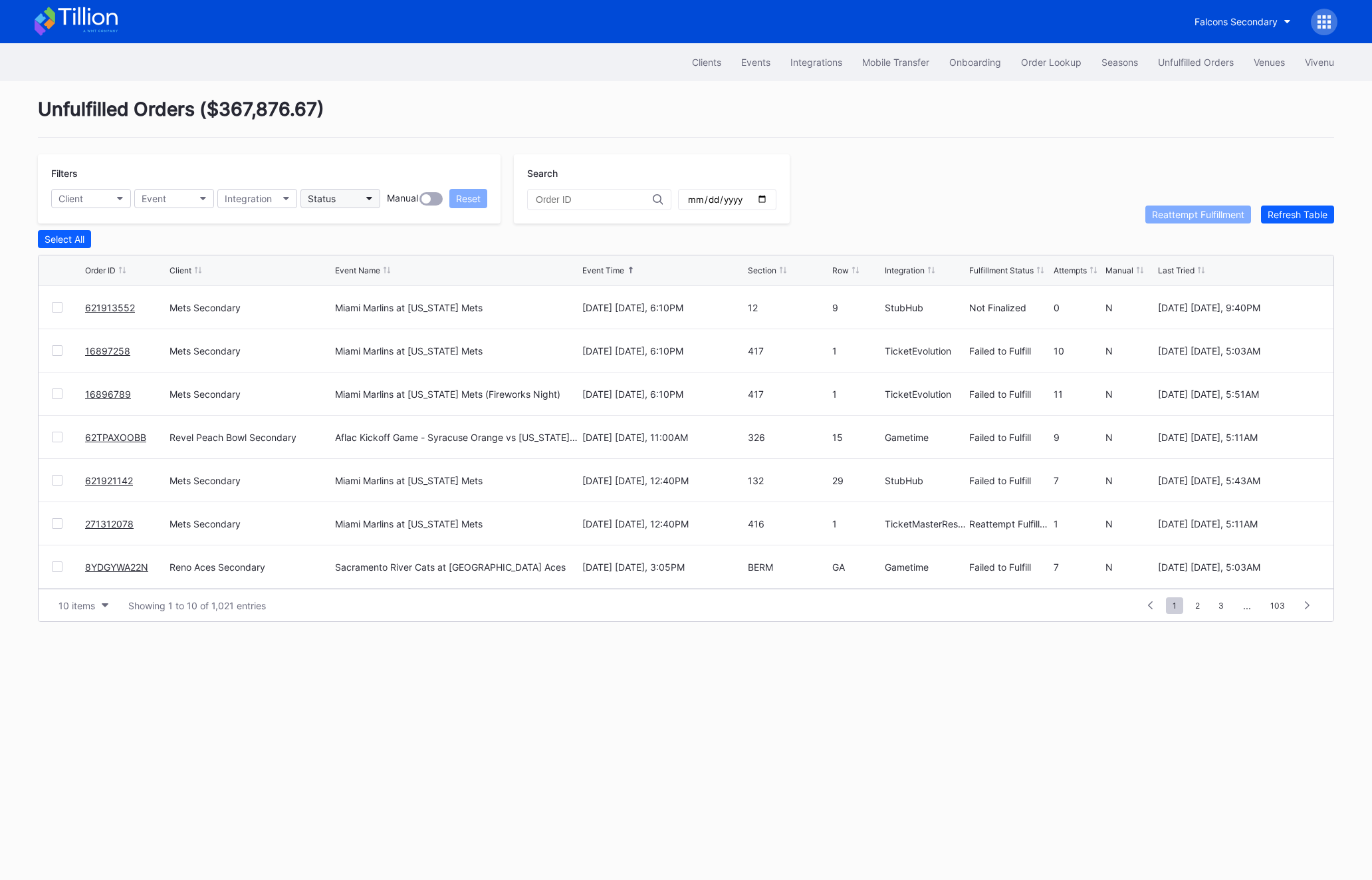
click at [330, 202] on div "Status" at bounding box center [322, 198] width 28 height 11
click at [329, 254] on div "Failed to Fulfill" at bounding box center [341, 257] width 62 height 11
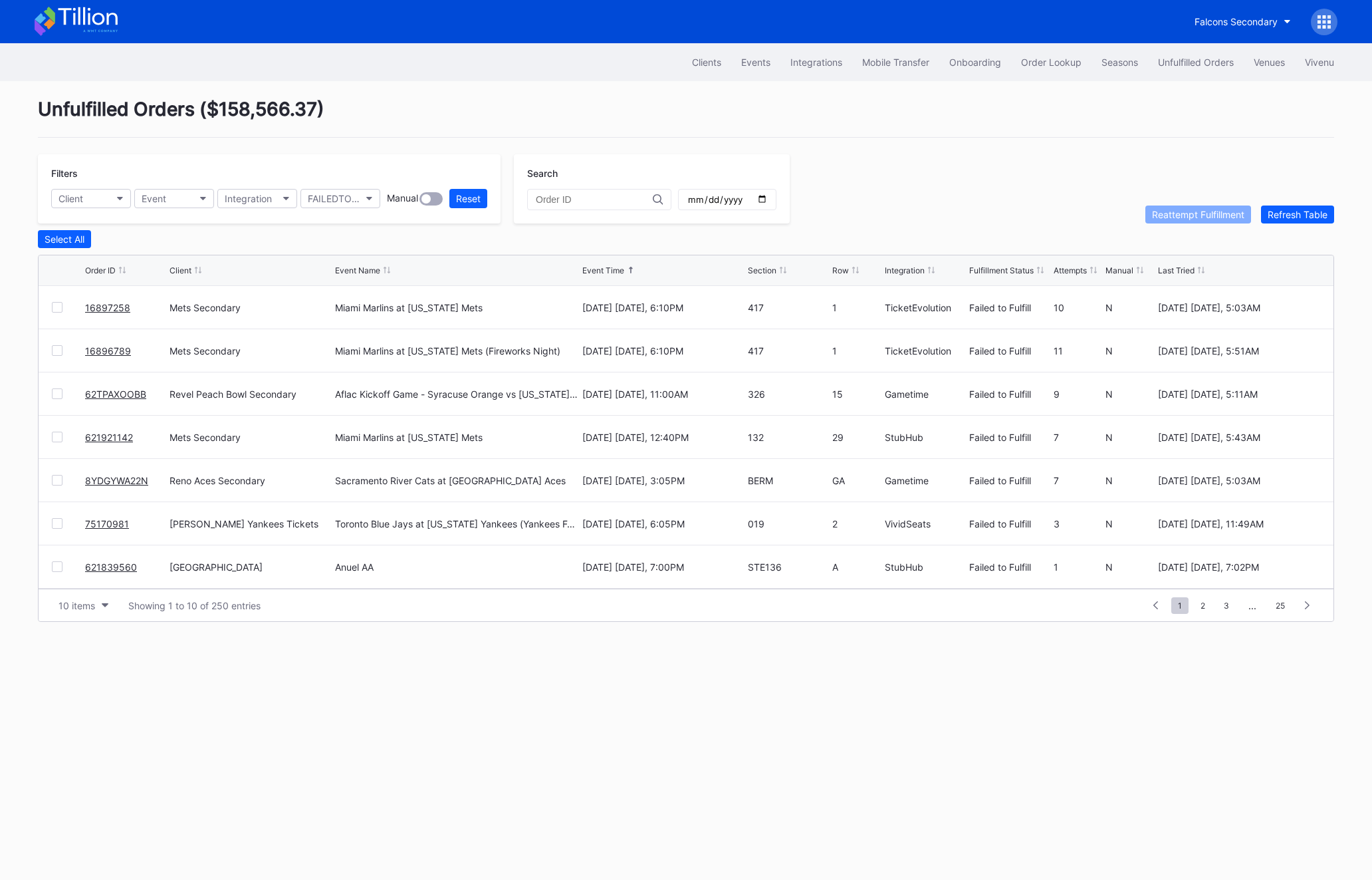
click at [120, 388] on link "62TPAXOOBB" at bounding box center [116, 394] width 61 height 11
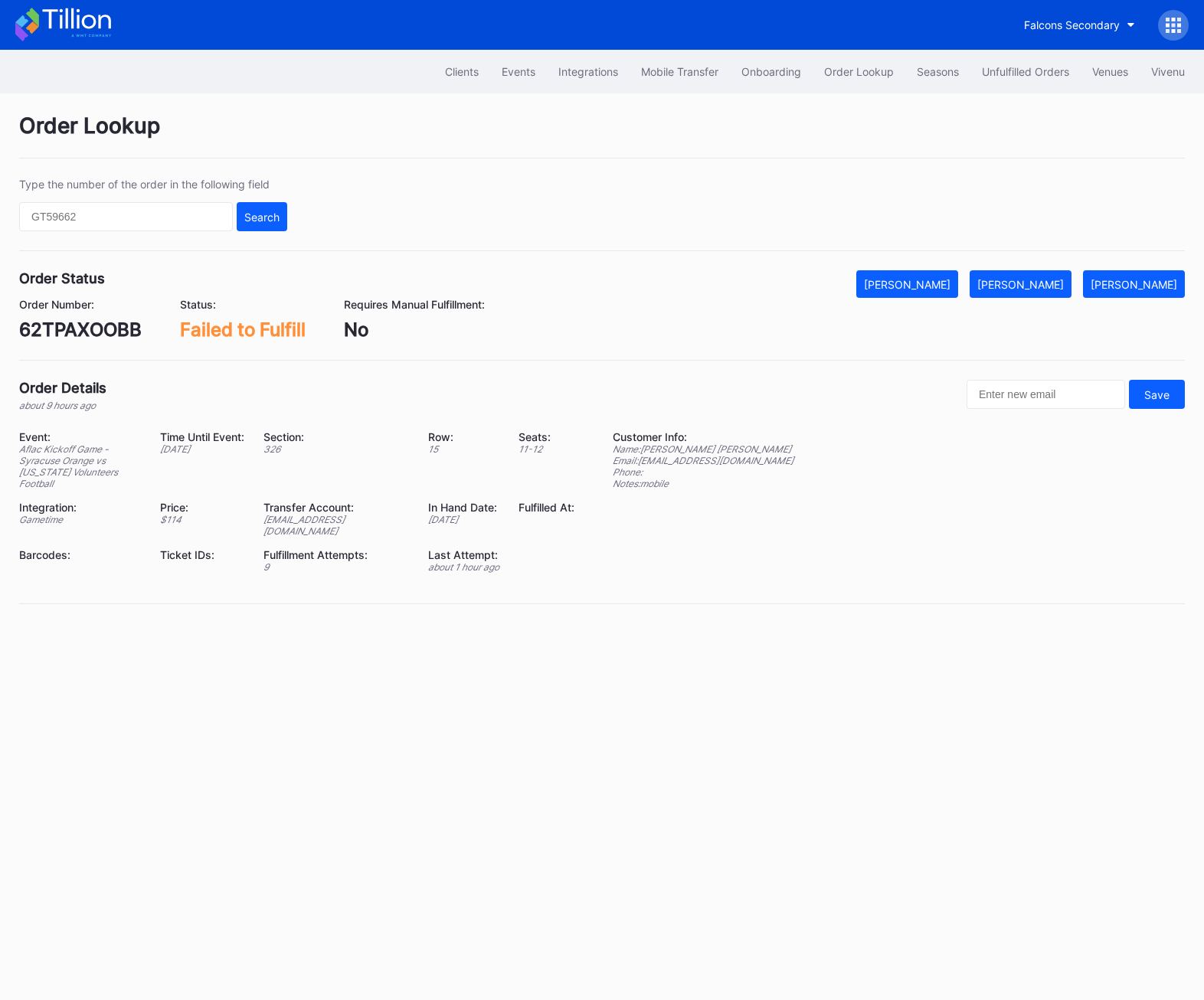
click at [40, 319] on div "62TPAXOOBB" at bounding box center [80, 330] width 123 height 22
click at [1023, 289] on div "[PERSON_NAME]" at bounding box center [1020, 284] width 86 height 13
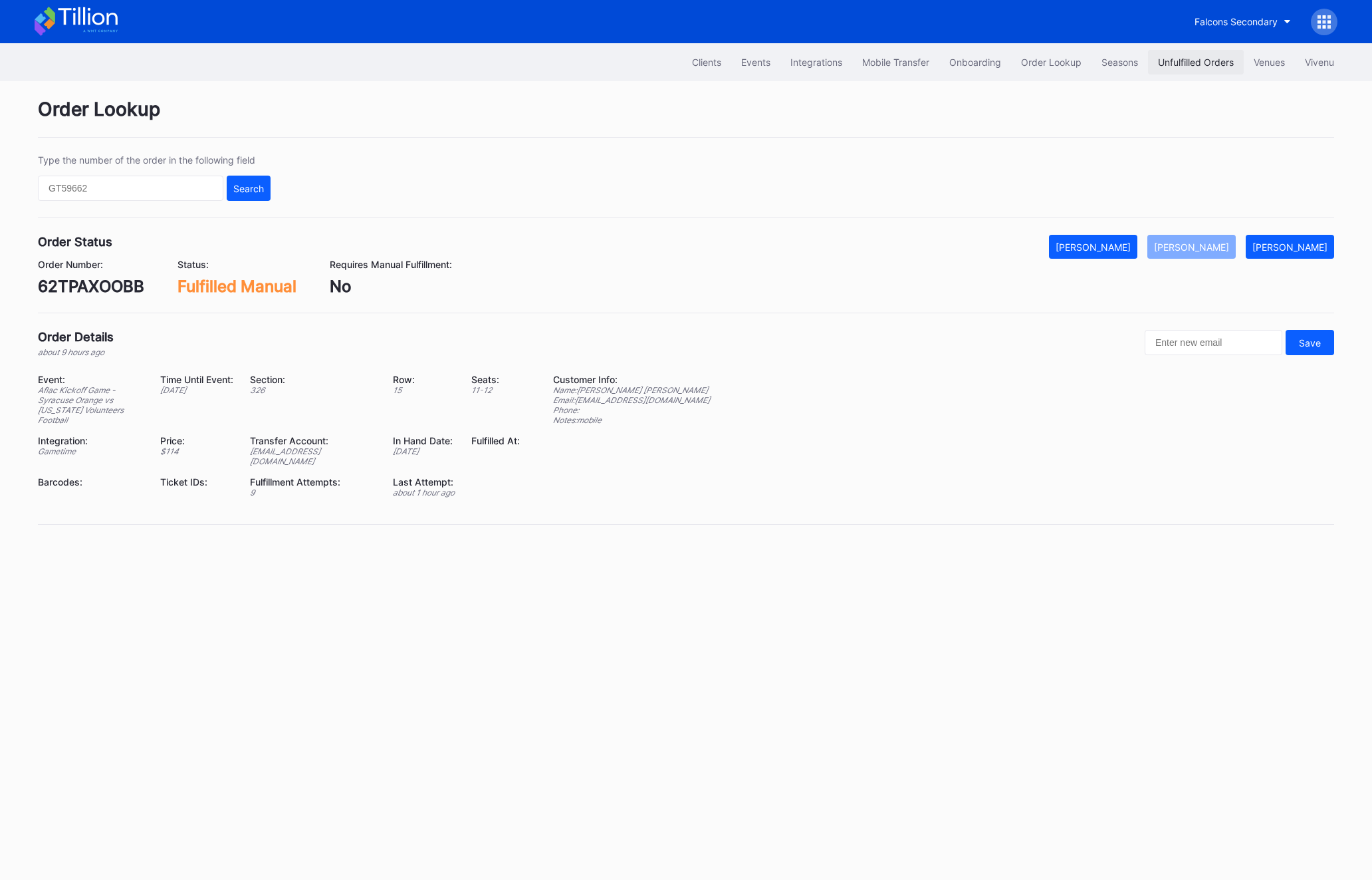
click at [1182, 57] on div "Unfulfilled Orders" at bounding box center [1196, 62] width 76 height 11
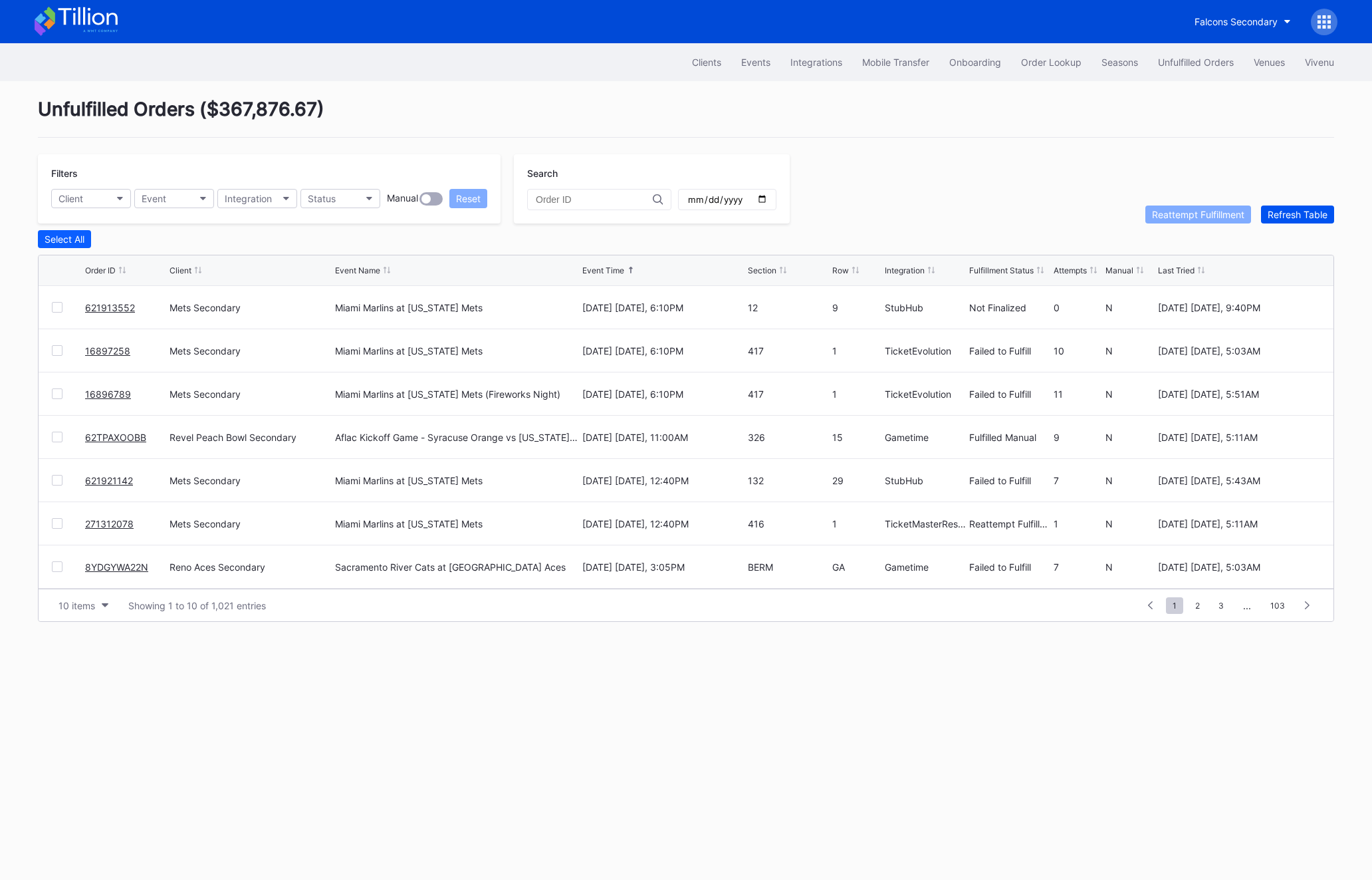
click at [1311, 219] on div "Refresh Table" at bounding box center [1297, 215] width 60 height 11
click at [109, 520] on link "8YDGYWA22N" at bounding box center [117, 524] width 63 height 11
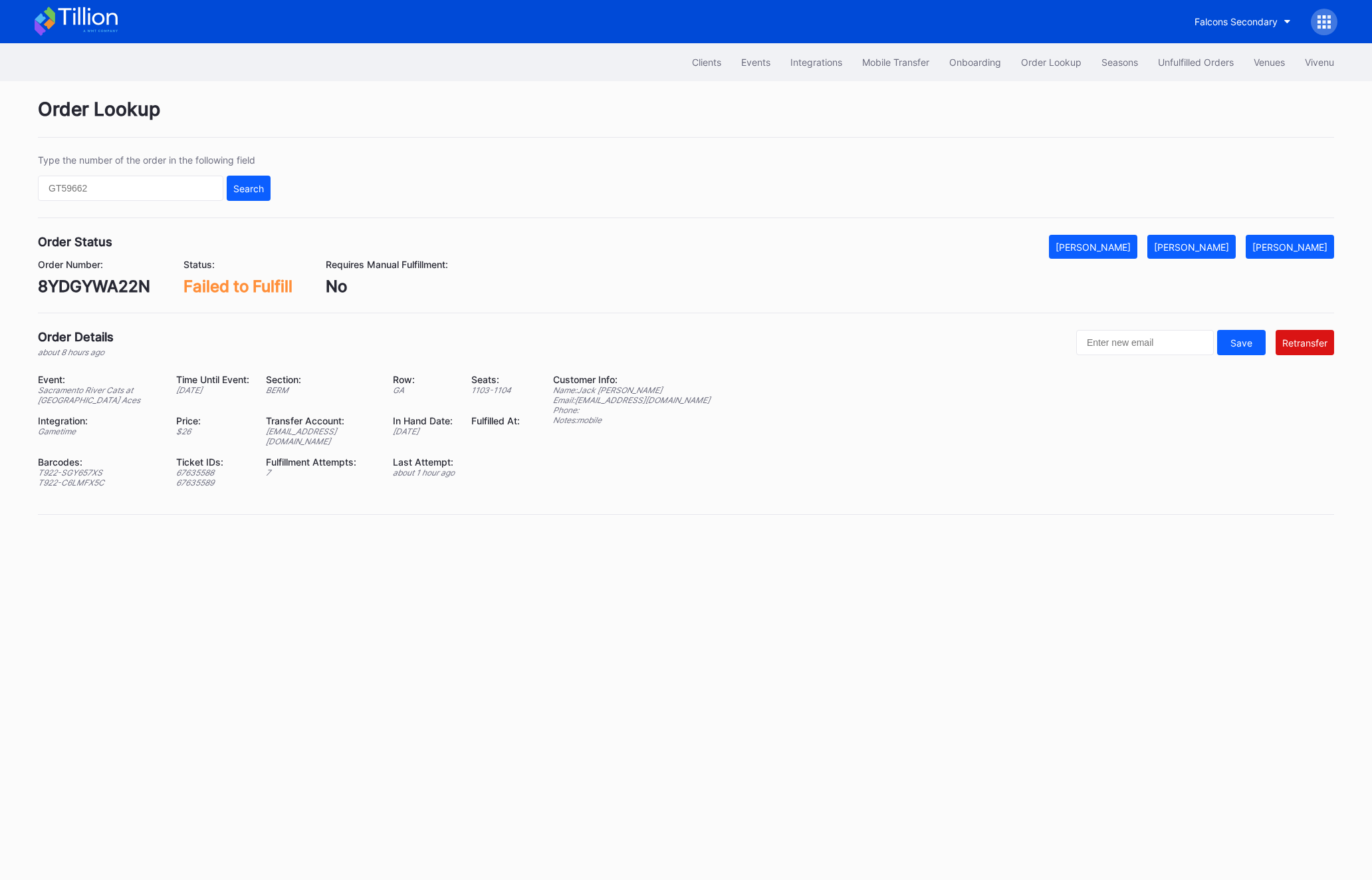
click at [85, 283] on div "8YDGYWA22N" at bounding box center [94, 286] width 112 height 19
click at [277, 425] on div "Transfer Account:" at bounding box center [321, 420] width 110 height 11
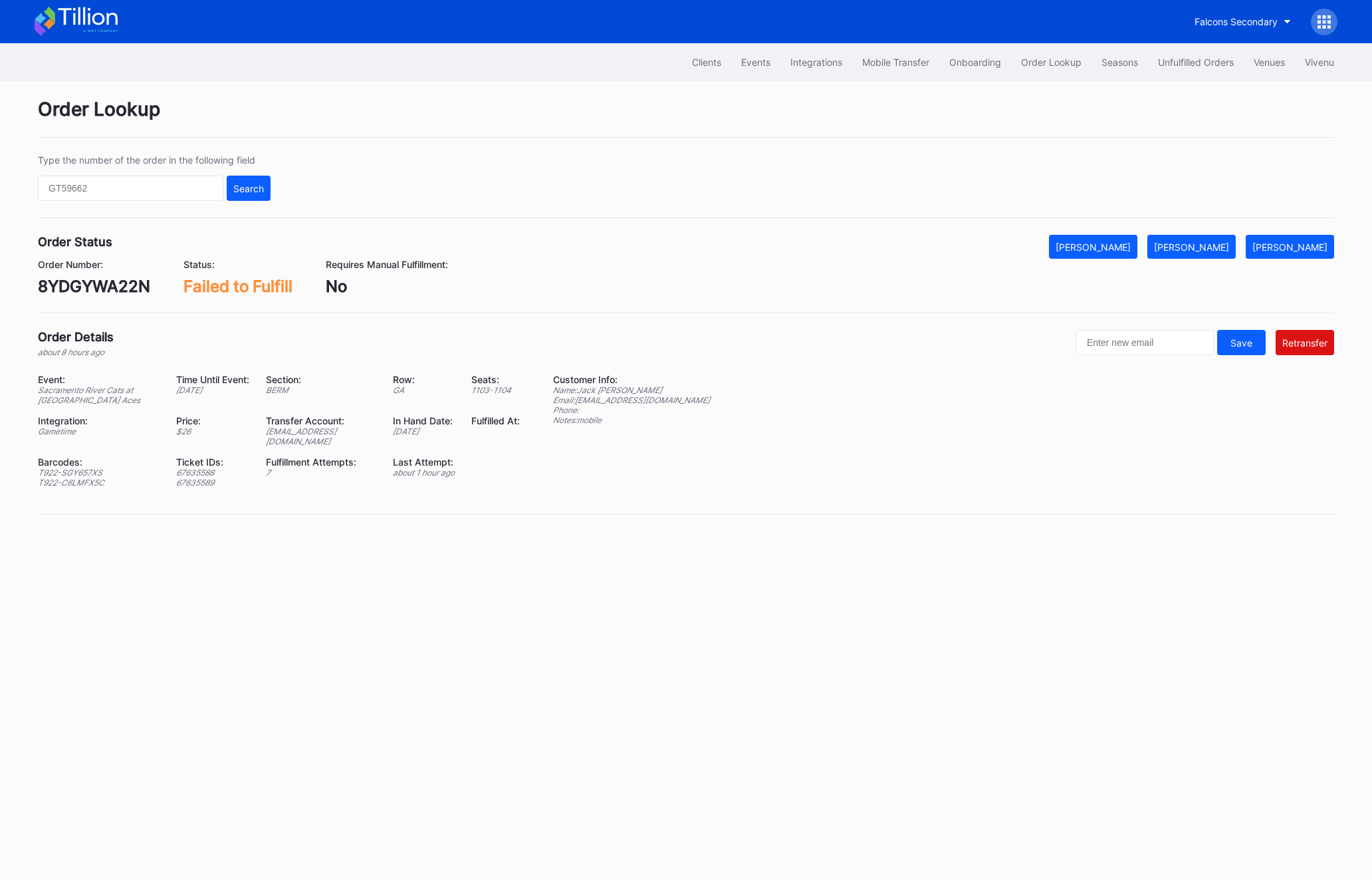
click at [277, 430] on div "[EMAIL_ADDRESS][DOMAIN_NAME]" at bounding box center [321, 436] width 110 height 20
click at [1207, 254] on button "[PERSON_NAME]" at bounding box center [1191, 246] width 89 height 24
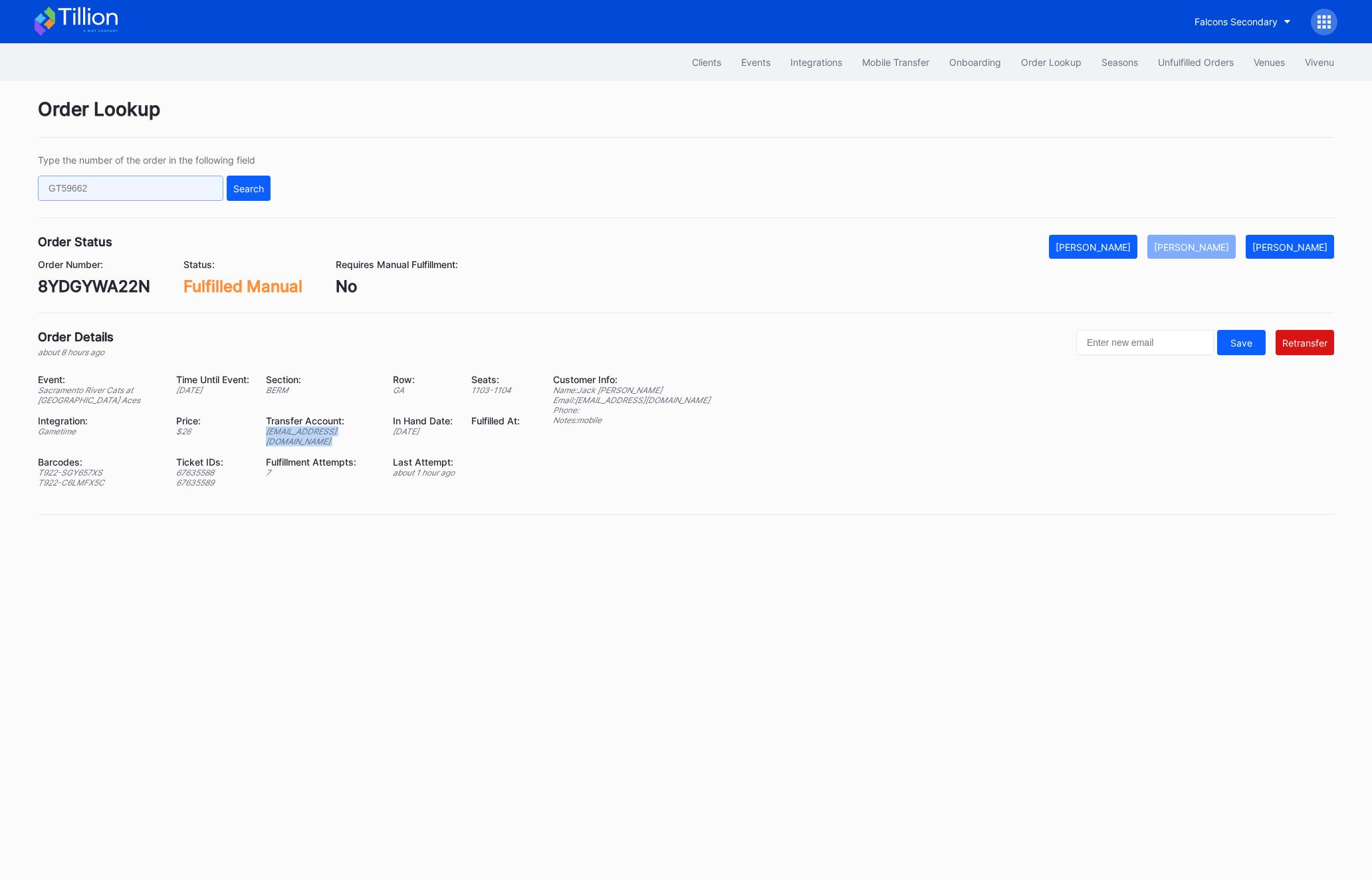
click at [102, 178] on input "text" at bounding box center [131, 188] width 186 height 25
paste input "75170981"
type input "75170981"
click at [235, 189] on div "Search" at bounding box center [248, 189] width 30 height 11
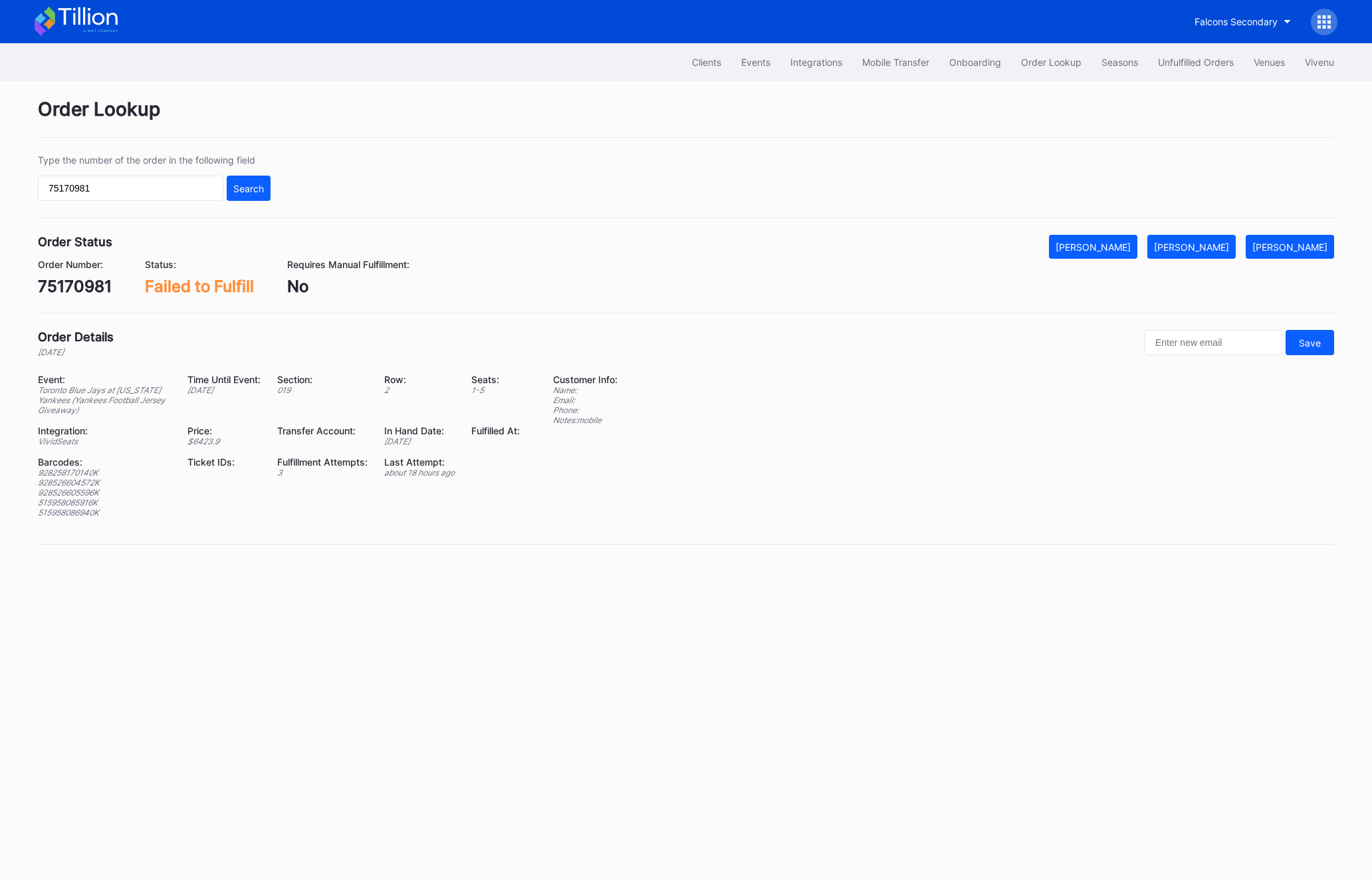
click at [1199, 263] on div "Order Number: 75170981 Status: Failed to Fulfill Requires Manual Fulfillment: No" at bounding box center [686, 277] width 1296 height 37
click at [1196, 237] on button "[PERSON_NAME]" at bounding box center [1191, 246] width 89 height 24
click at [1216, 50] on button "Unfulfilled Orders" at bounding box center [1195, 62] width 96 height 25
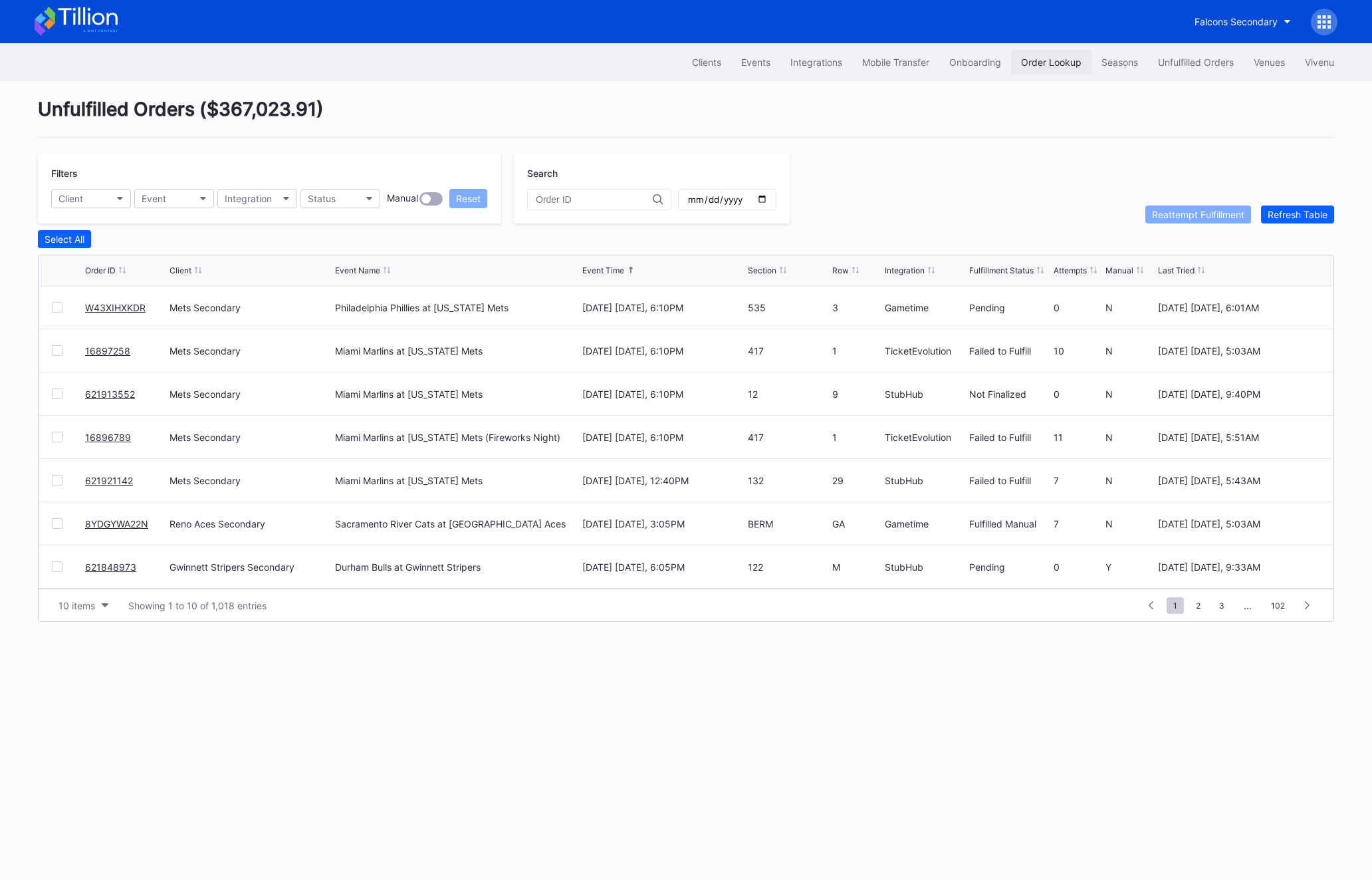
click at [1031, 69] on button "Order Lookup" at bounding box center [1051, 62] width 80 height 25
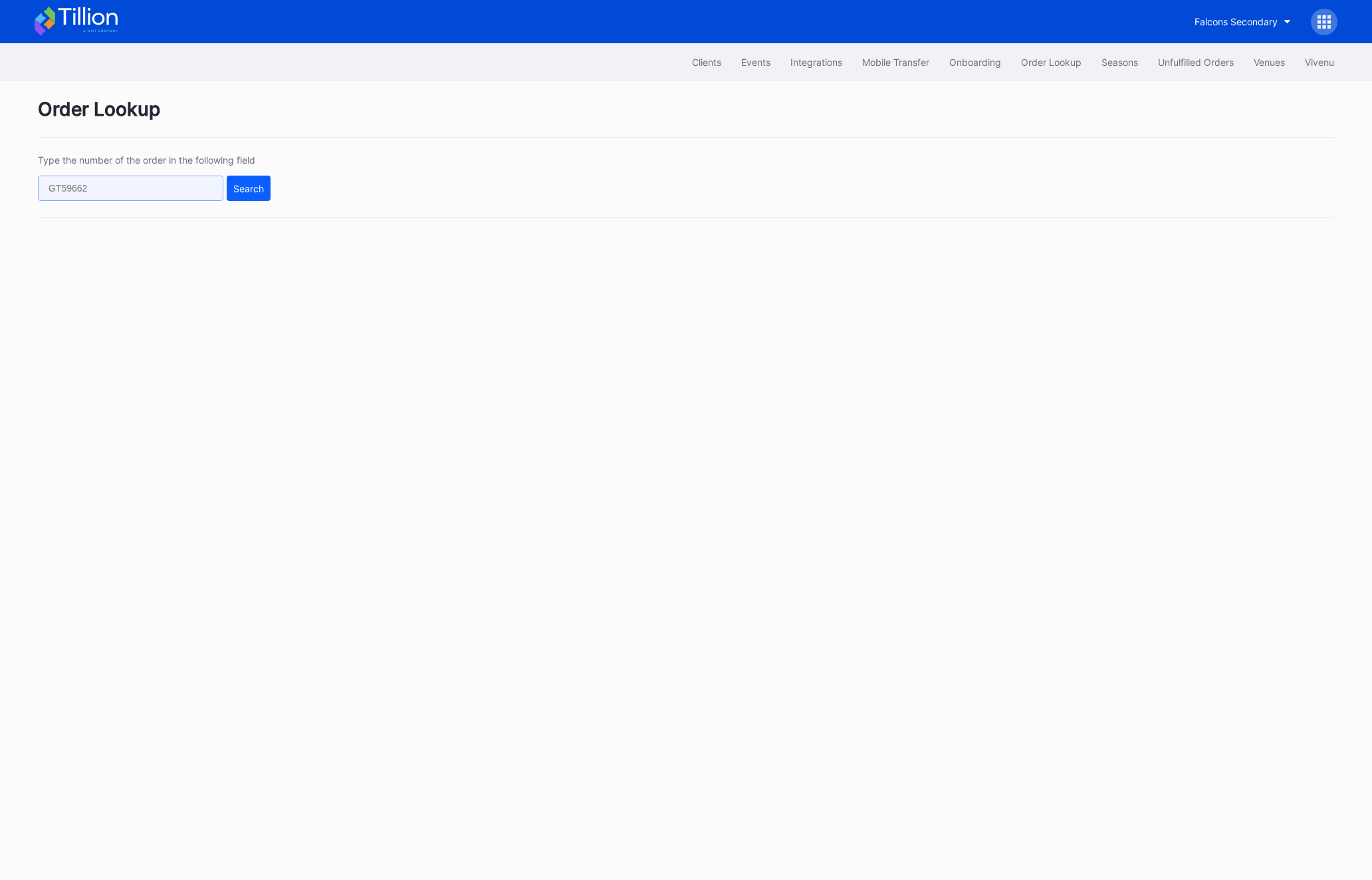
click at [121, 188] on input "text" at bounding box center [131, 188] width 186 height 25
paste input "621848973"
click at [259, 199] on button "Search" at bounding box center [249, 188] width 44 height 25
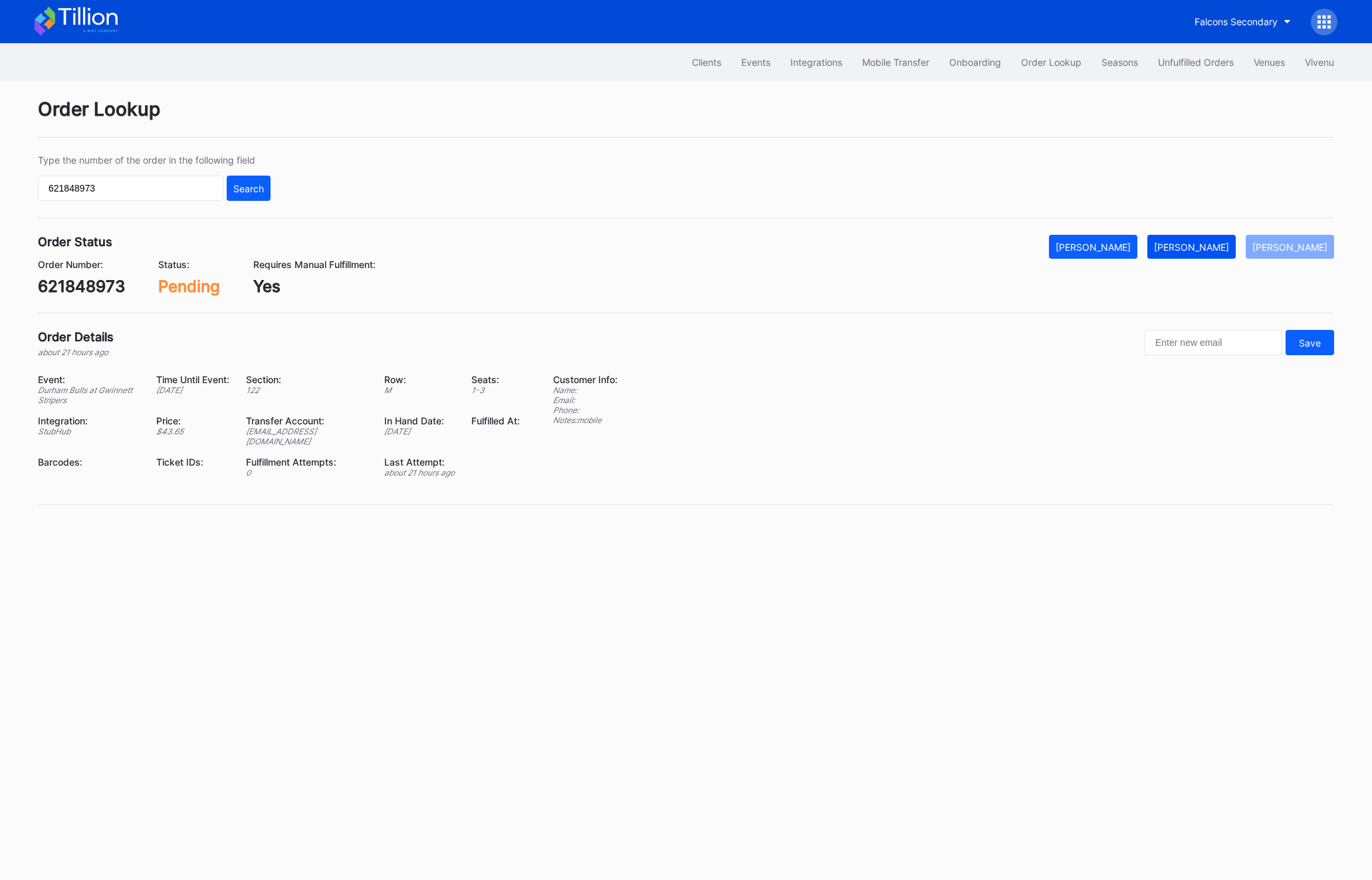
click at [1203, 246] on div "[PERSON_NAME]" at bounding box center [1191, 247] width 75 height 11
click at [1182, 49] on div "Clients Events Integrations Mobile Transfer Onboarding Order Lookup Seasons Unf…" at bounding box center [686, 62] width 1329 height 38
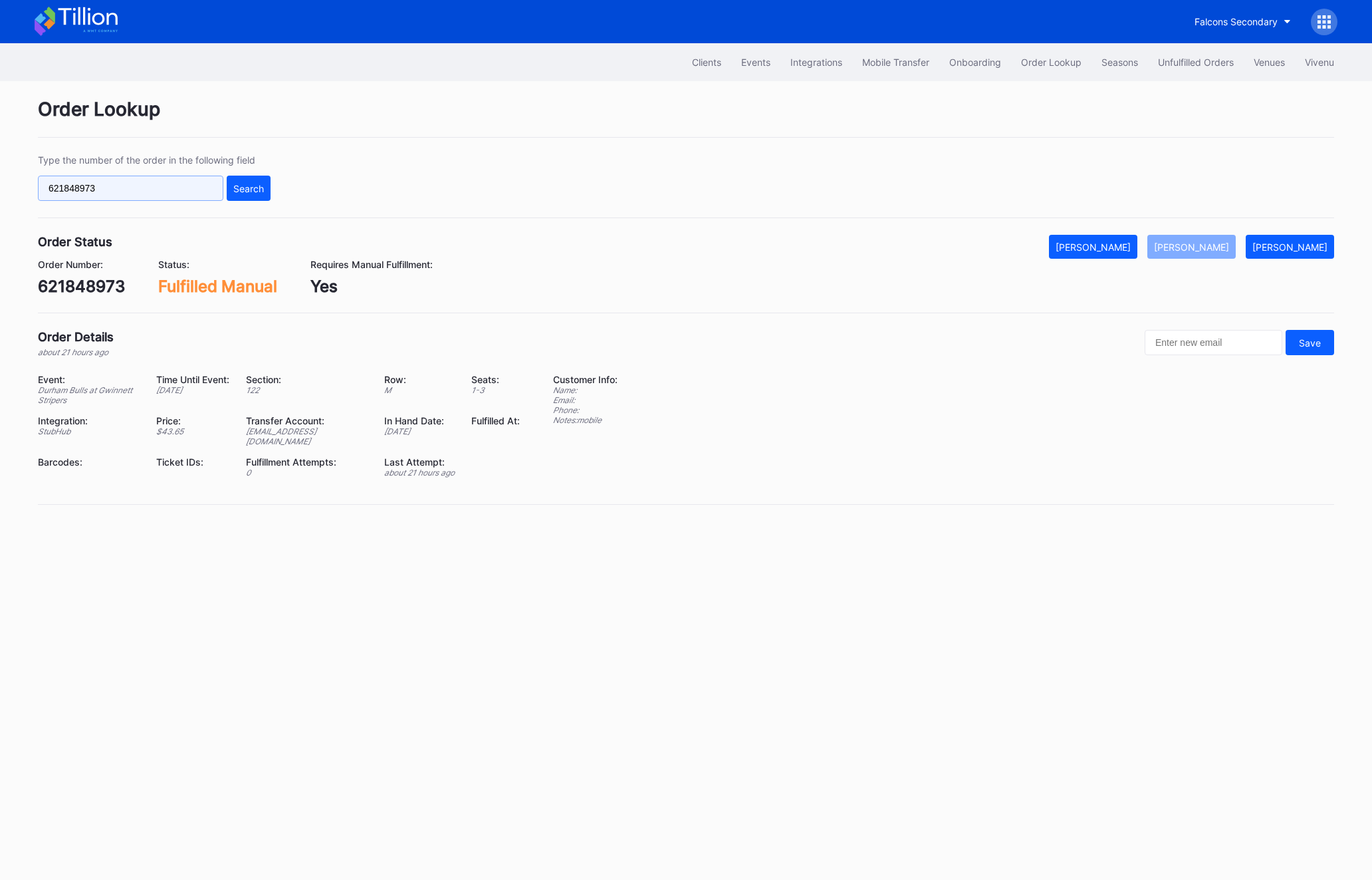
click at [161, 190] on input "621848973" at bounding box center [131, 188] width 186 height 25
paste input "I5CHHKNVNE"
type input "I5CHHKNVNE"
click at [262, 184] on div "Search" at bounding box center [248, 189] width 30 height 11
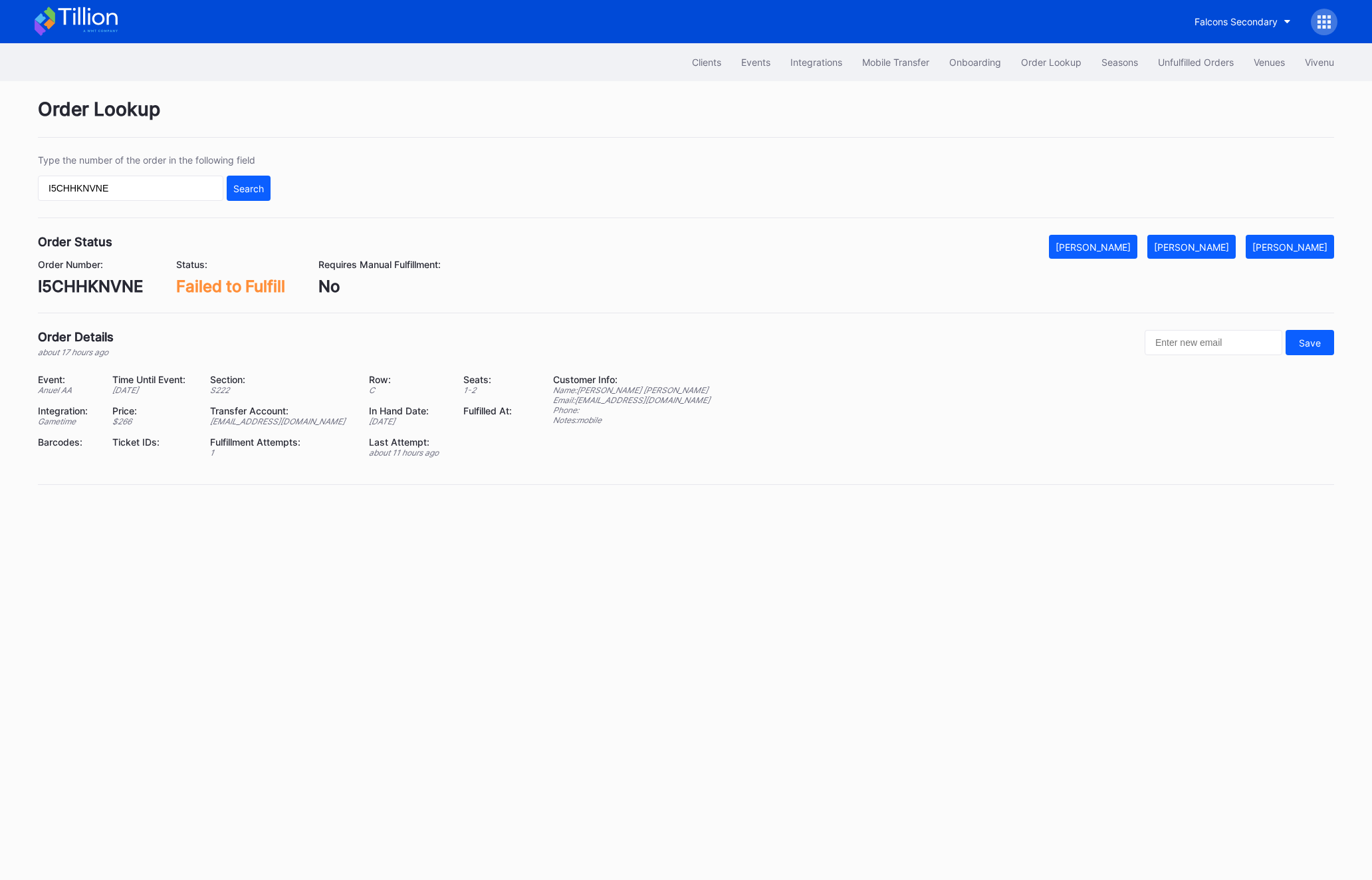
click at [1168, 255] on div "Order Status Mark Cancelled [PERSON_NAME] [PERSON_NAME]" at bounding box center [686, 246] width 1296 height 24
click at [1212, 255] on button "[PERSON_NAME]" at bounding box center [1191, 246] width 89 height 24
click at [1197, 58] on div "Unfulfilled Orders" at bounding box center [1196, 62] width 76 height 11
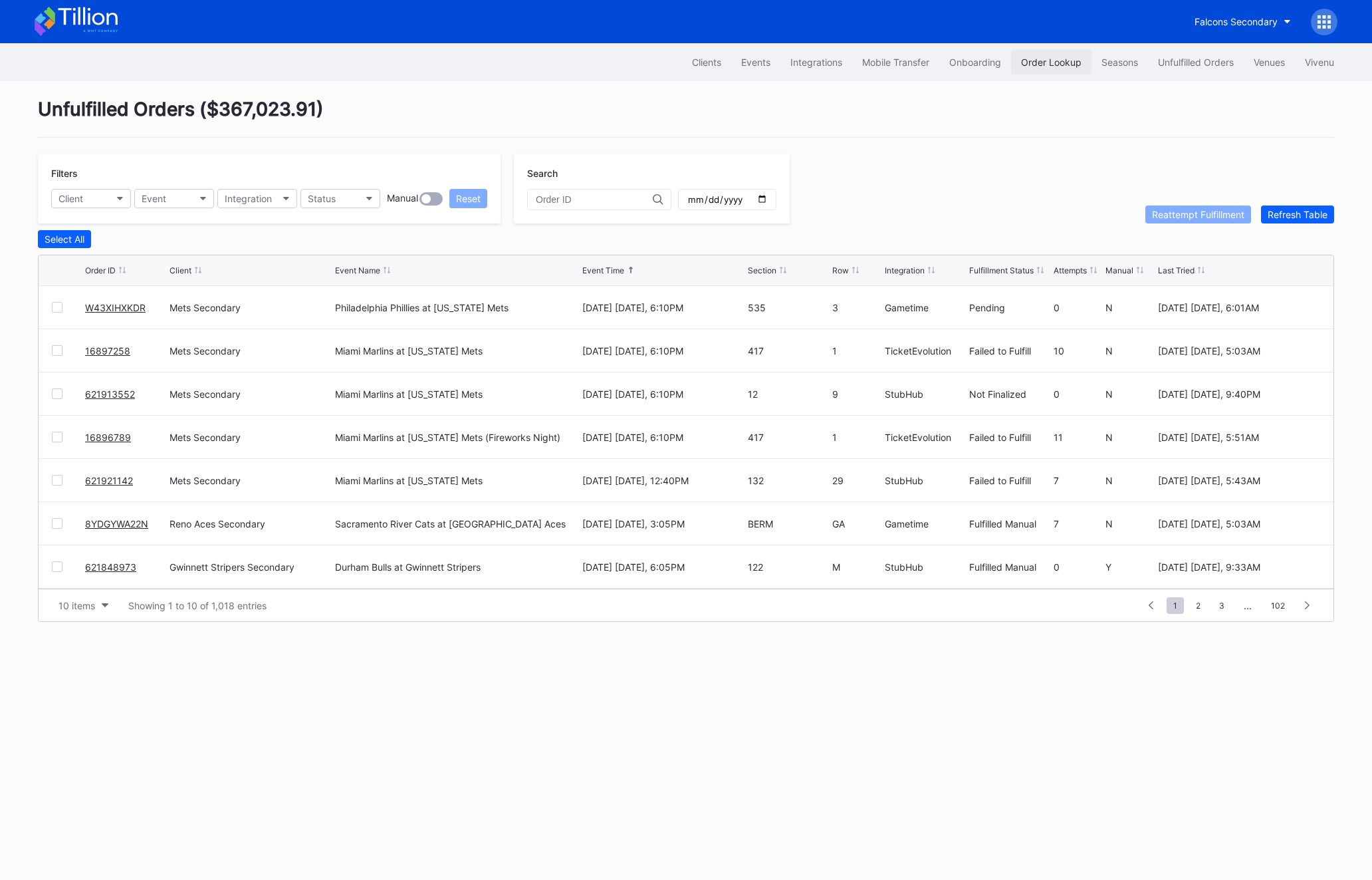
click at [1034, 65] on div "Order Lookup" at bounding box center [1052, 62] width 61 height 11
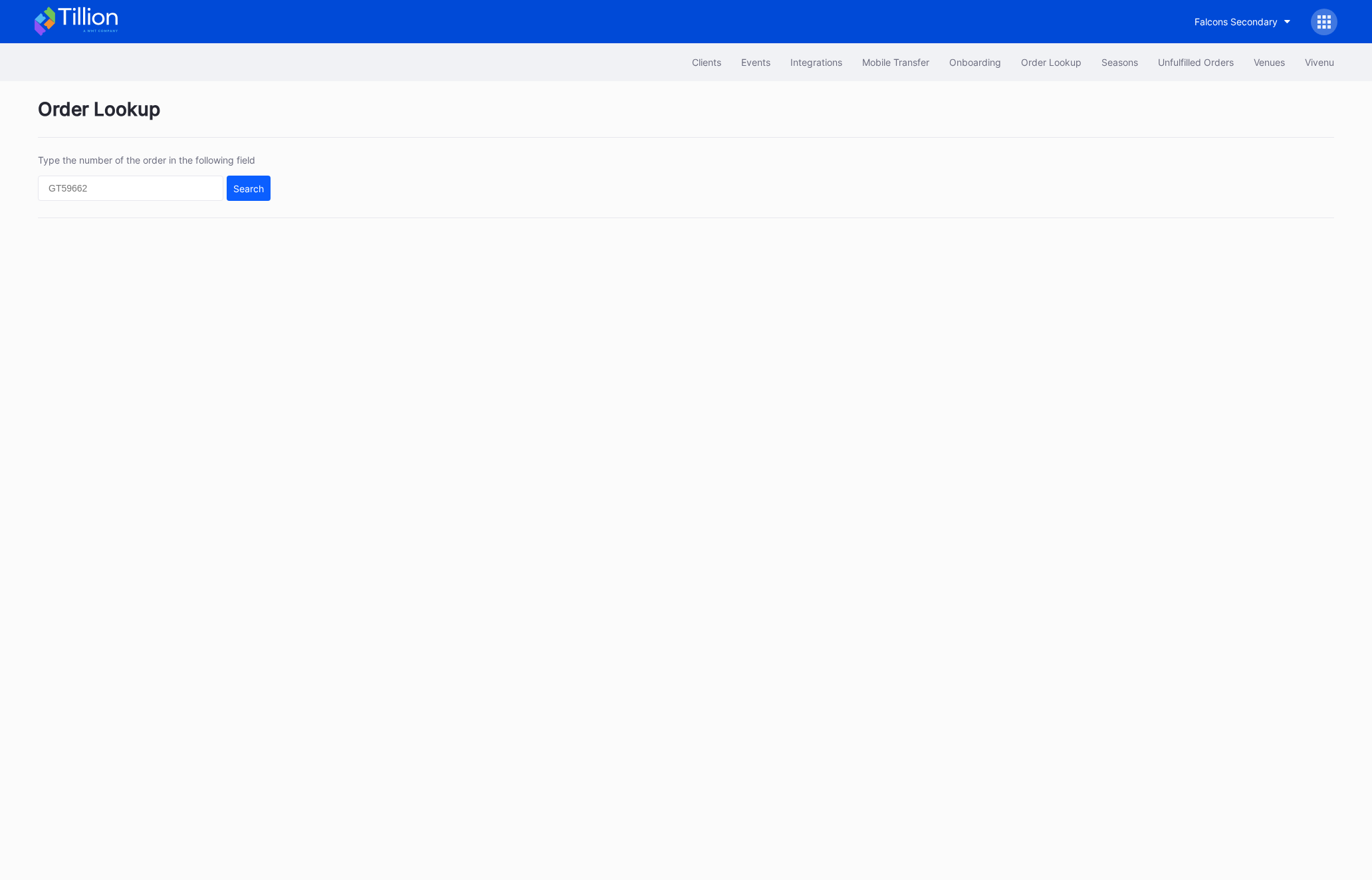
click at [93, 173] on div "Type the number of the order in the following field Search" at bounding box center [154, 178] width 232 height 47
click at [93, 183] on input "text" at bounding box center [131, 188] width 186 height 25
paste input "YE77YBVATT"
type input "YE77YBVATT"
click at [239, 190] on div "Search" at bounding box center [248, 189] width 30 height 11
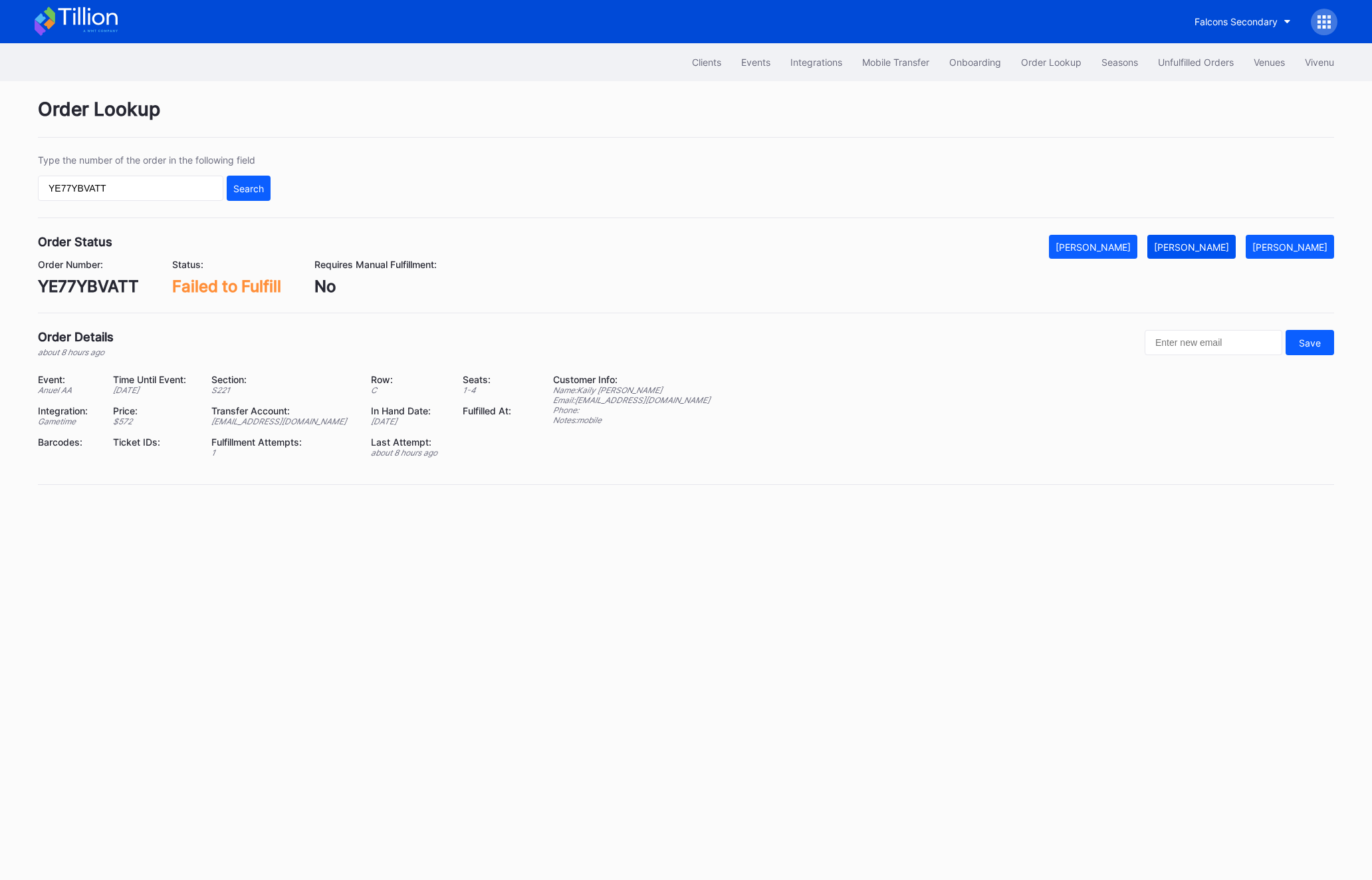
click at [1190, 253] on button "[PERSON_NAME]" at bounding box center [1191, 246] width 89 height 24
click at [1196, 78] on div "Clients Events Integrations Mobile Transfer Onboarding Order Lookup Seasons Unf…" at bounding box center [686, 62] width 1329 height 38
click at [1193, 61] on div "Unfulfilled Orders" at bounding box center [1196, 62] width 76 height 11
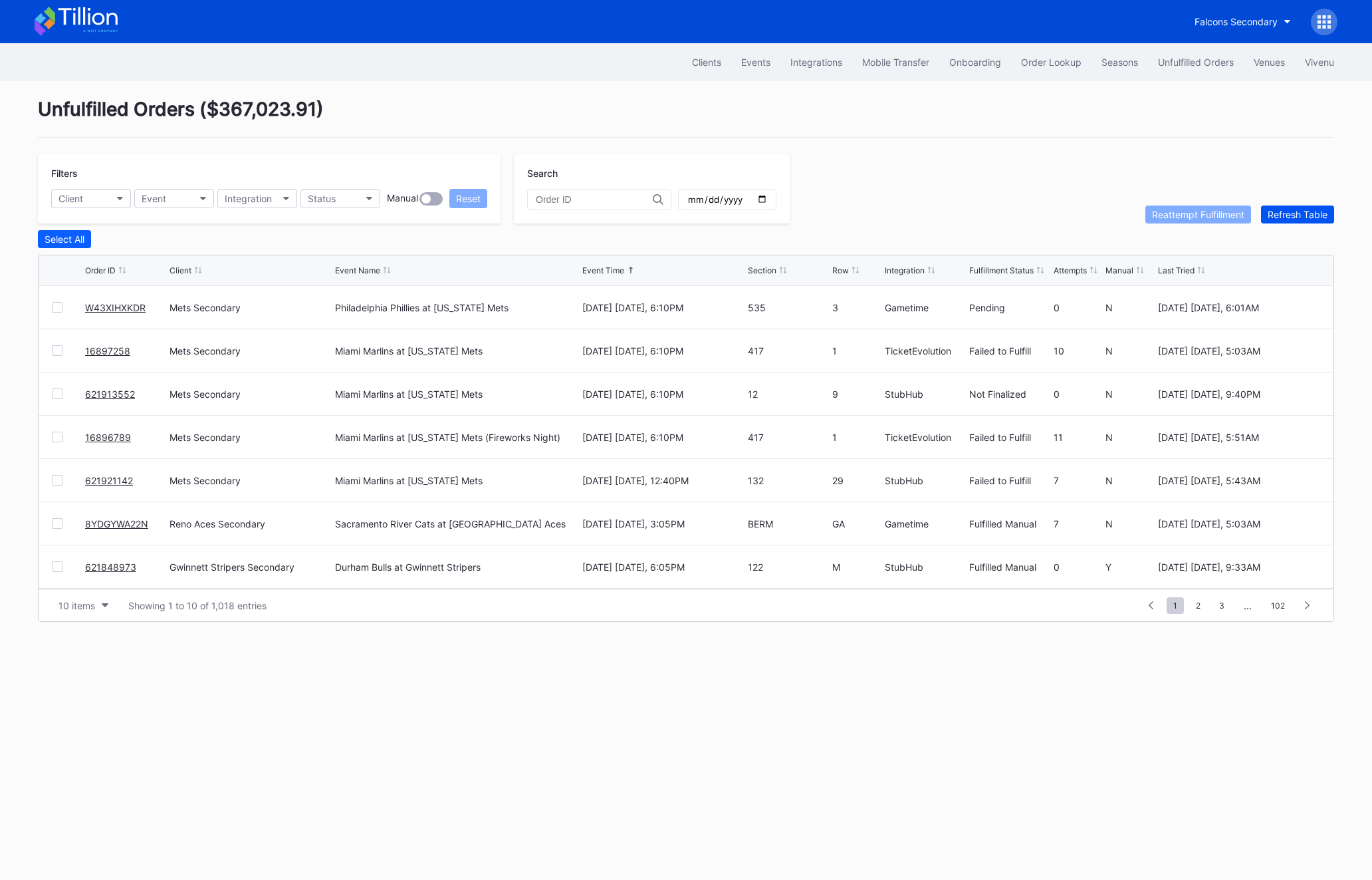
click at [1295, 213] on div "Refresh Table" at bounding box center [1297, 215] width 60 height 11
click at [108, 522] on link "621839560" at bounding box center [111, 524] width 52 height 11
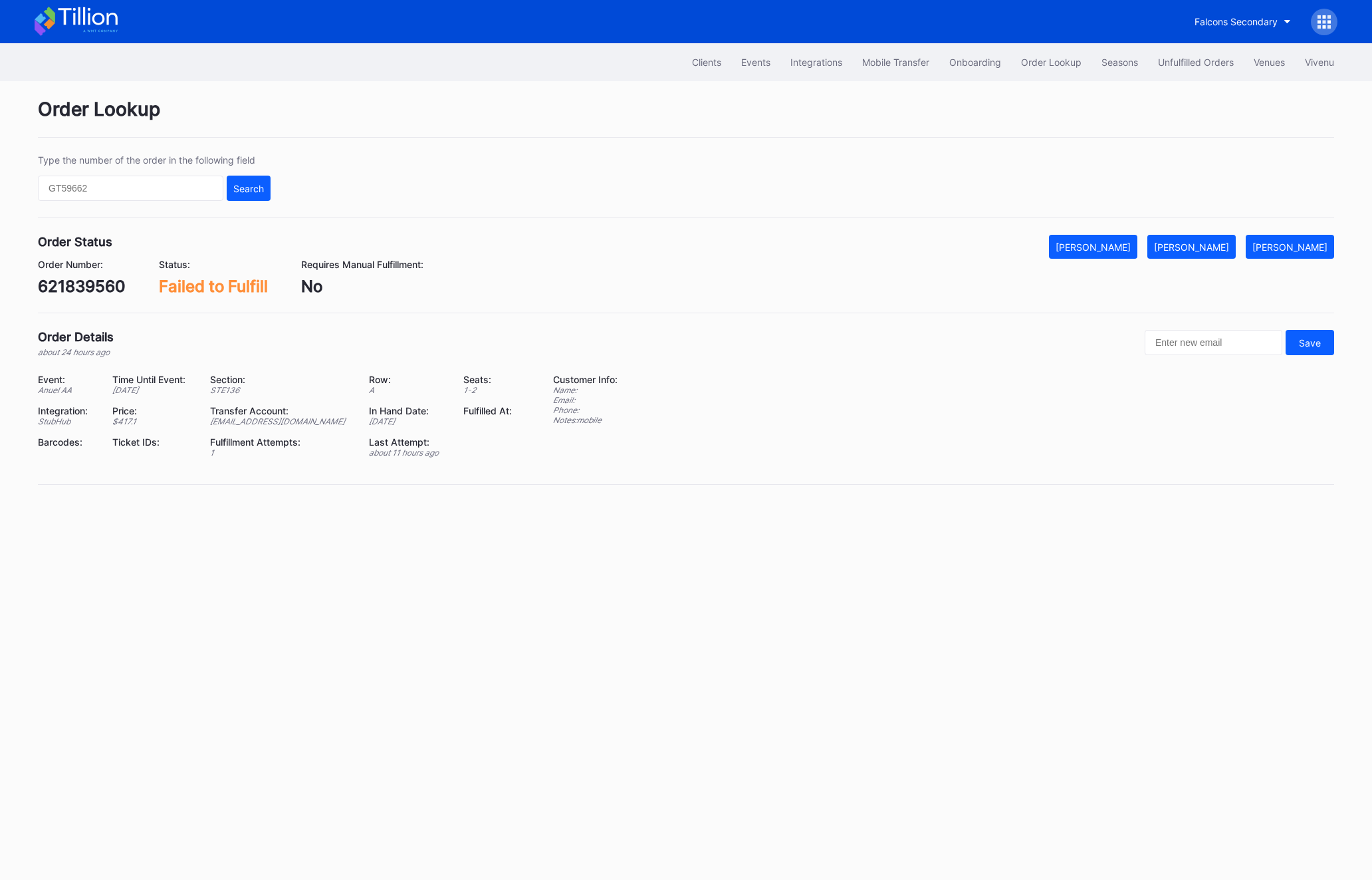
click at [89, 288] on div "621839560" at bounding box center [82, 286] width 88 height 19
click at [1215, 253] on button "[PERSON_NAME]" at bounding box center [1191, 246] width 89 height 24
